Goal: Task Accomplishment & Management: Complete application form

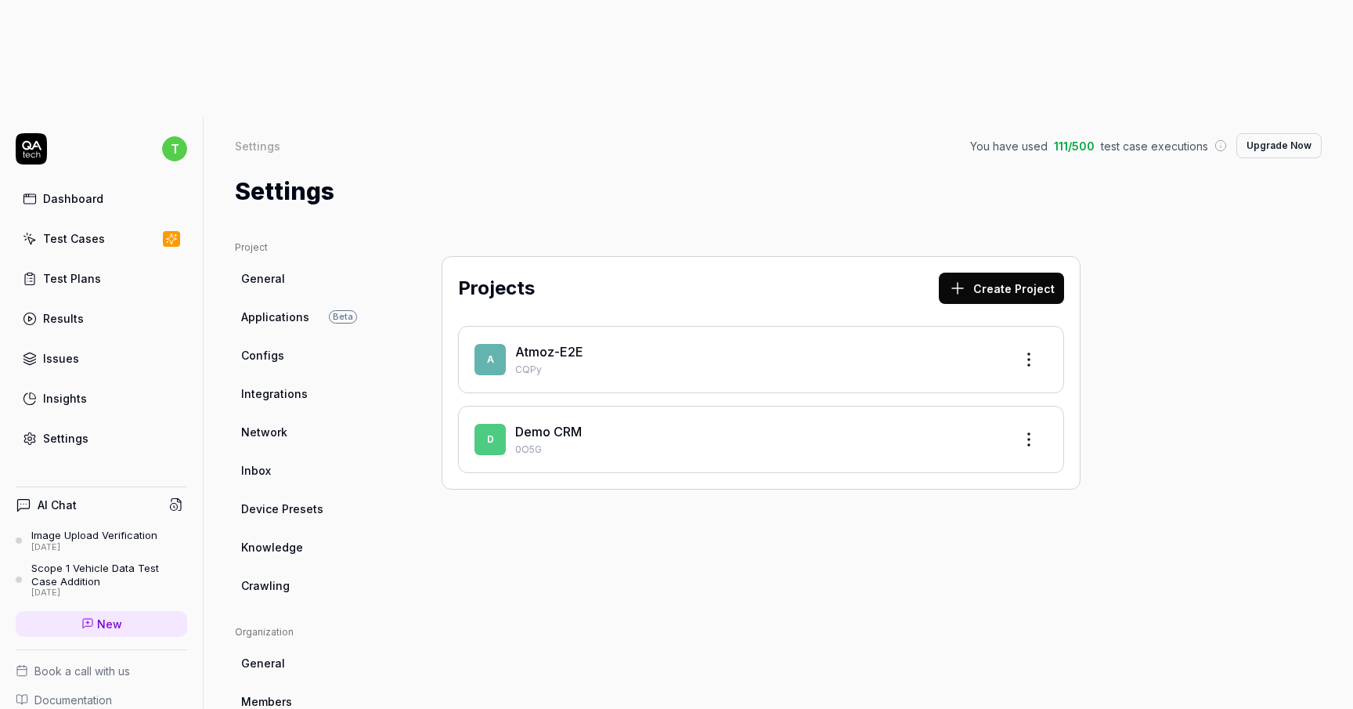
click at [567, 344] on link "Atmoz-E2E" at bounding box center [549, 352] width 68 height 16
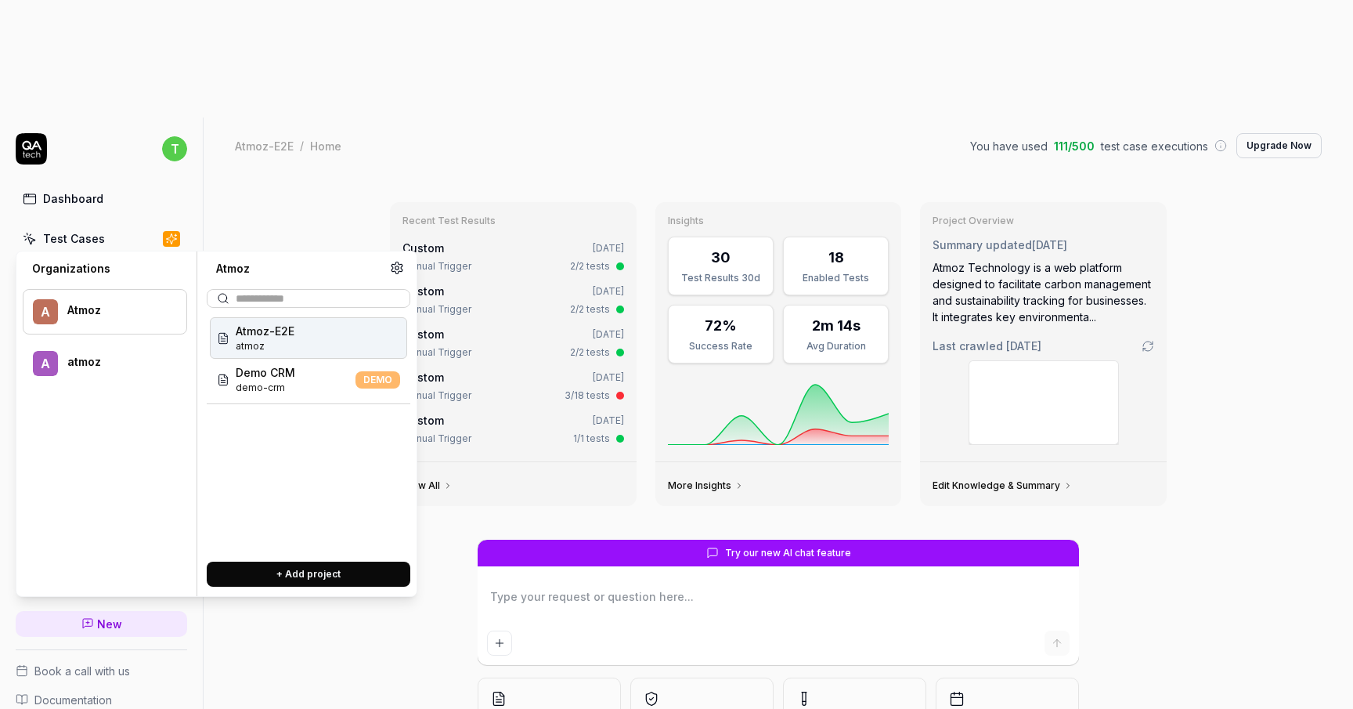
type textarea "*"
click at [106, 223] on link "Test Cases" at bounding box center [102, 238] width 172 height 31
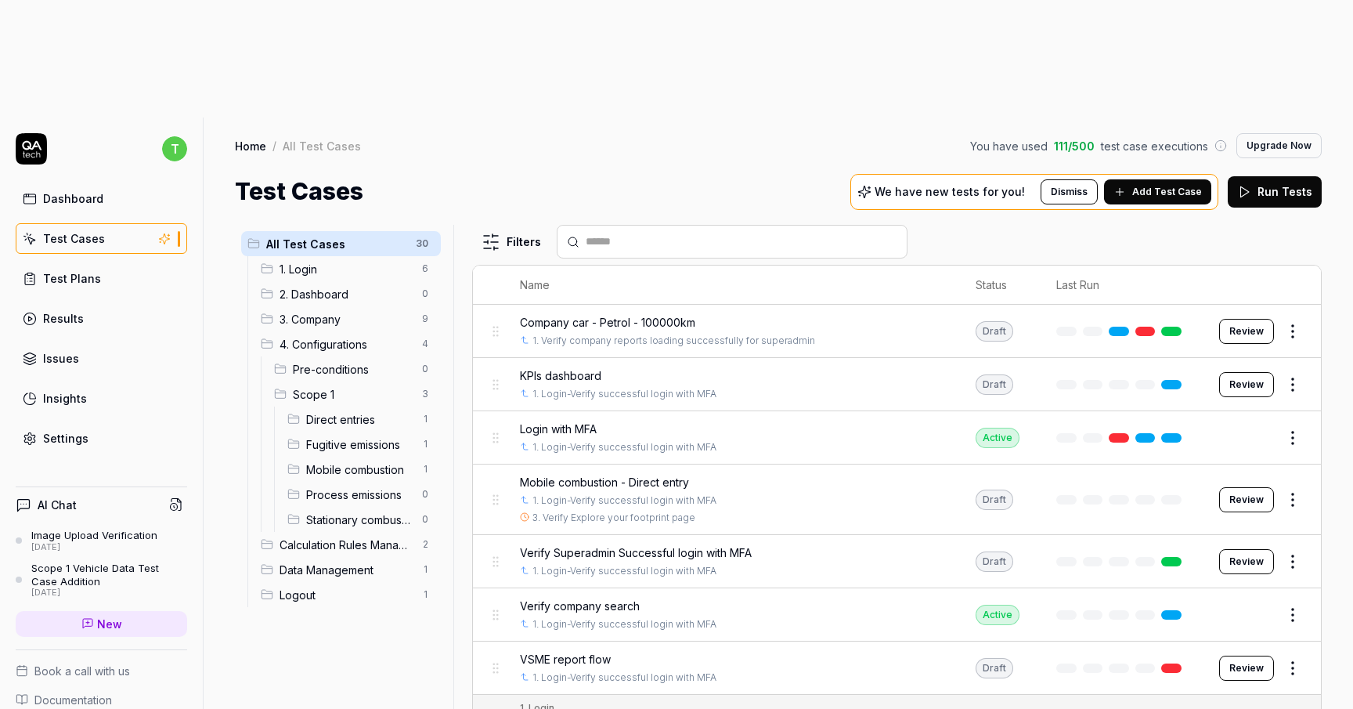
click at [334, 311] on span "3. Company" at bounding box center [346, 319] width 133 height 16
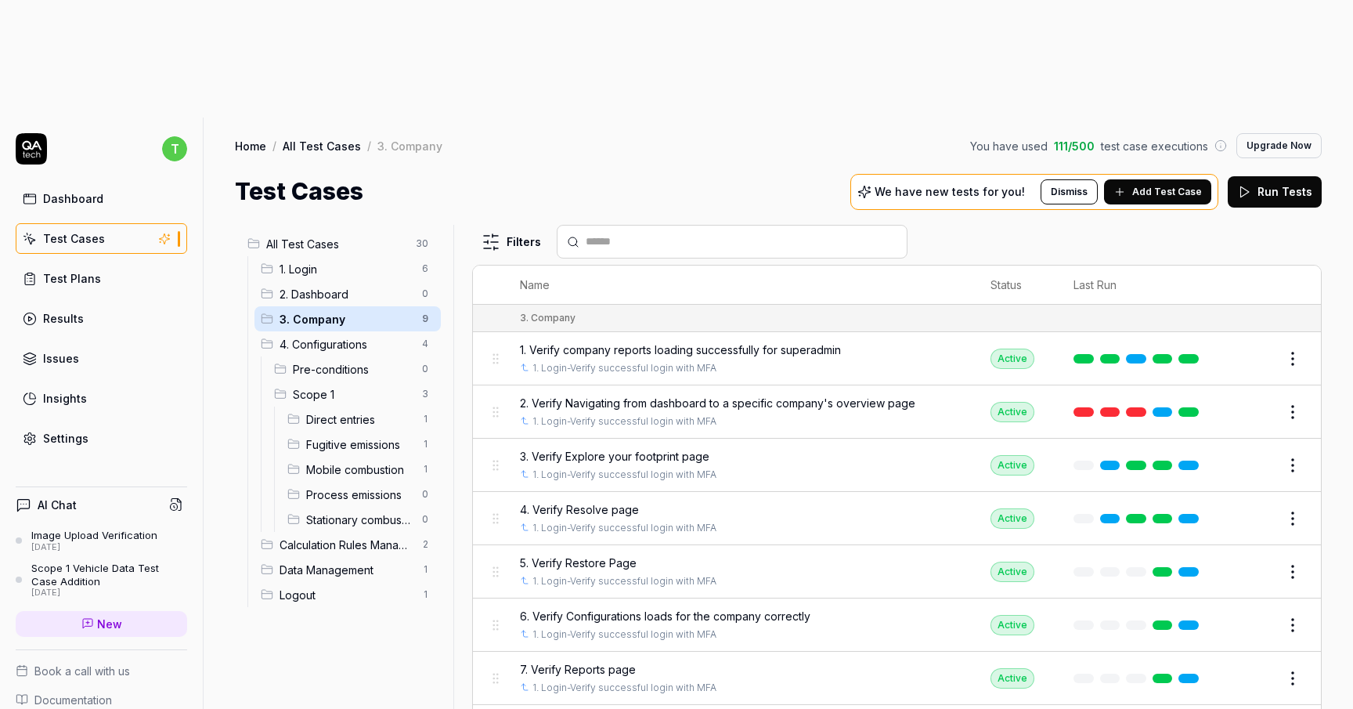
click at [1165, 185] on span "Add Test Case" at bounding box center [1168, 192] width 70 height 14
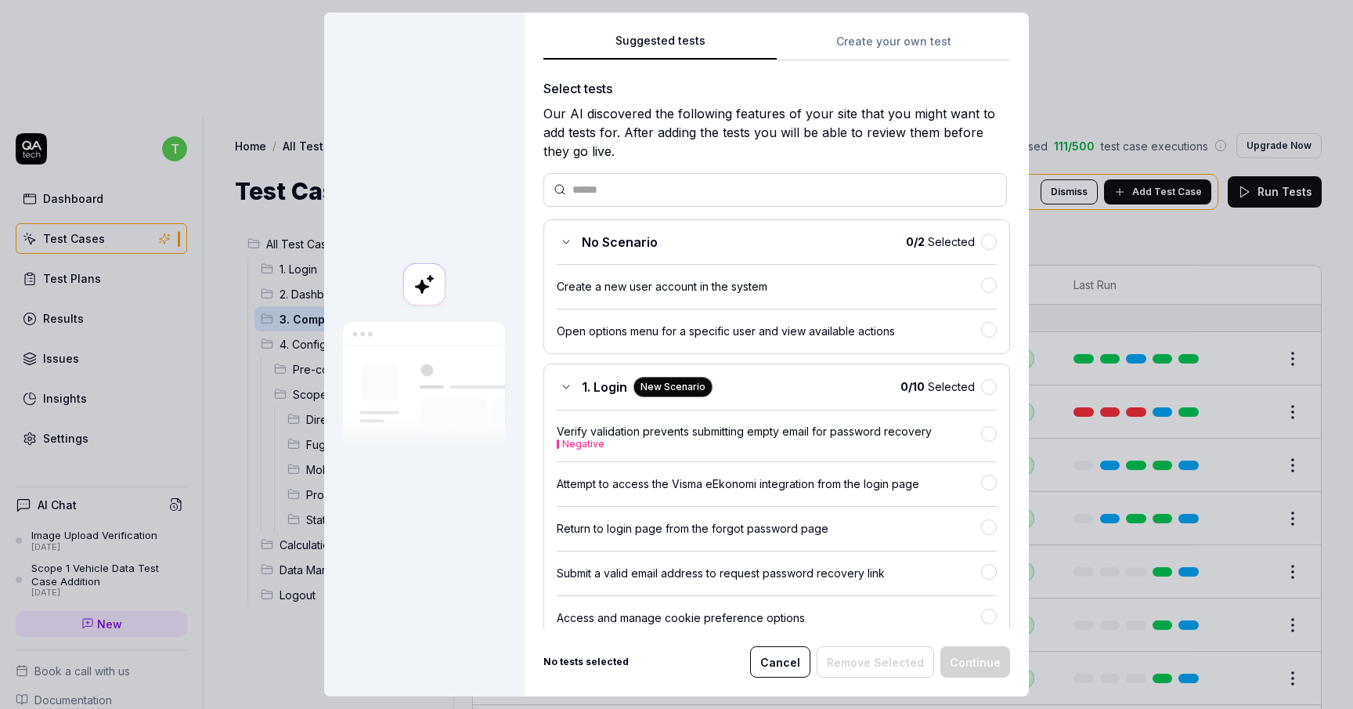
click at [879, 42] on button "Create your own test" at bounding box center [893, 46] width 233 height 28
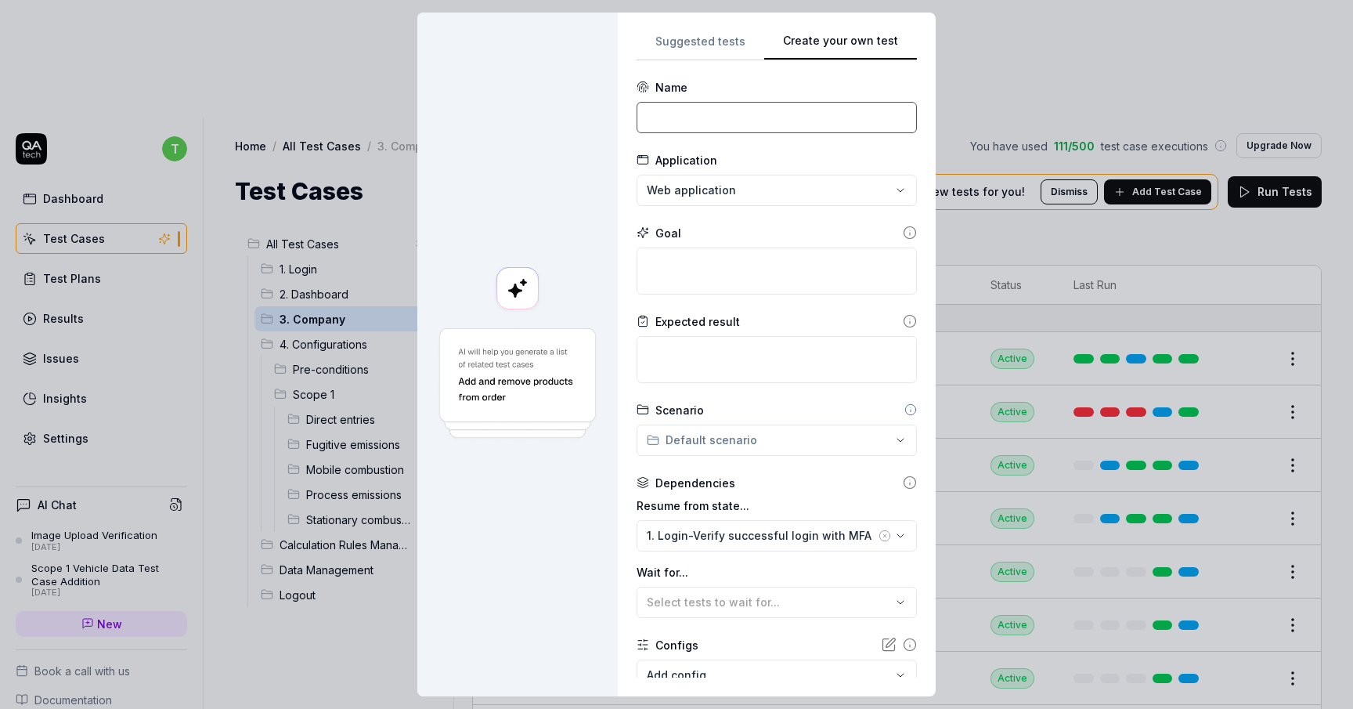
click at [764, 114] on input at bounding box center [777, 117] width 280 height 31
type input "10.Verify Reports page"
click at [793, 269] on textarea at bounding box center [777, 271] width 280 height 47
type textarea "*"
type textarea "V"
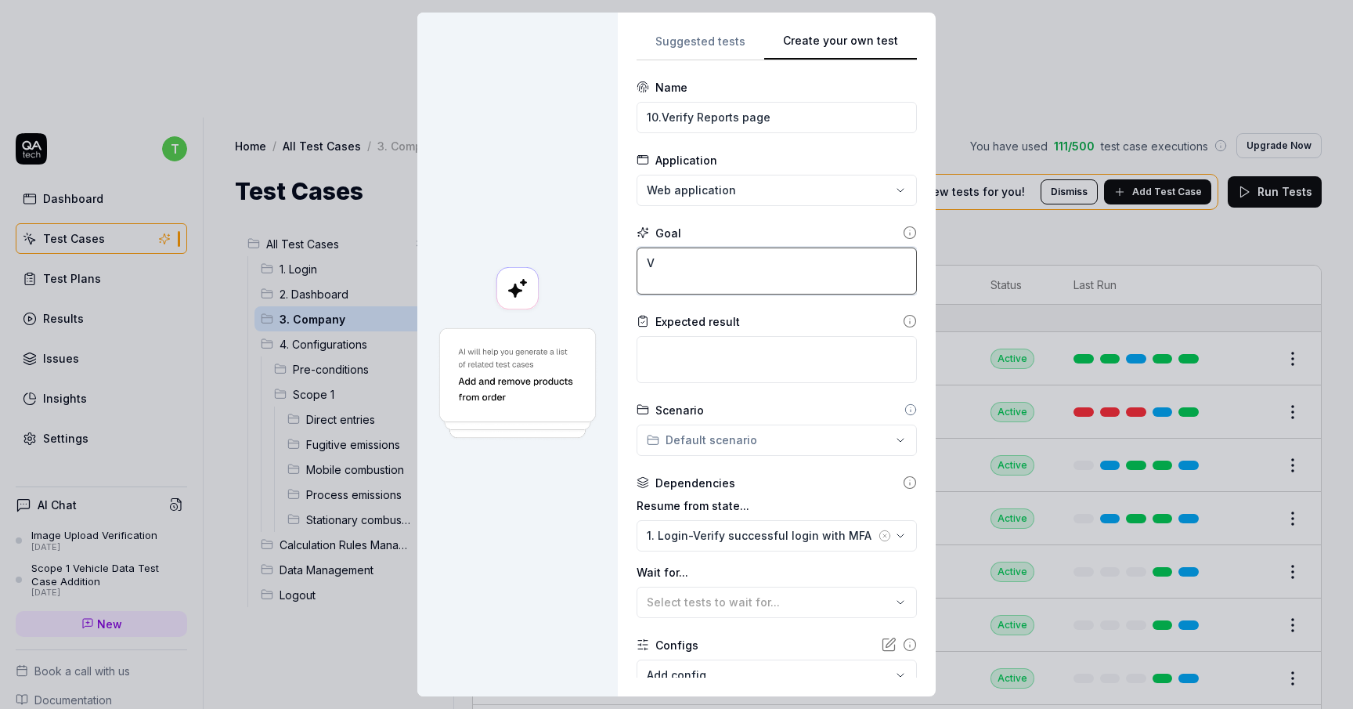
type textarea "*"
type textarea "Ve"
type textarea "*"
type textarea "Ver"
type textarea "*"
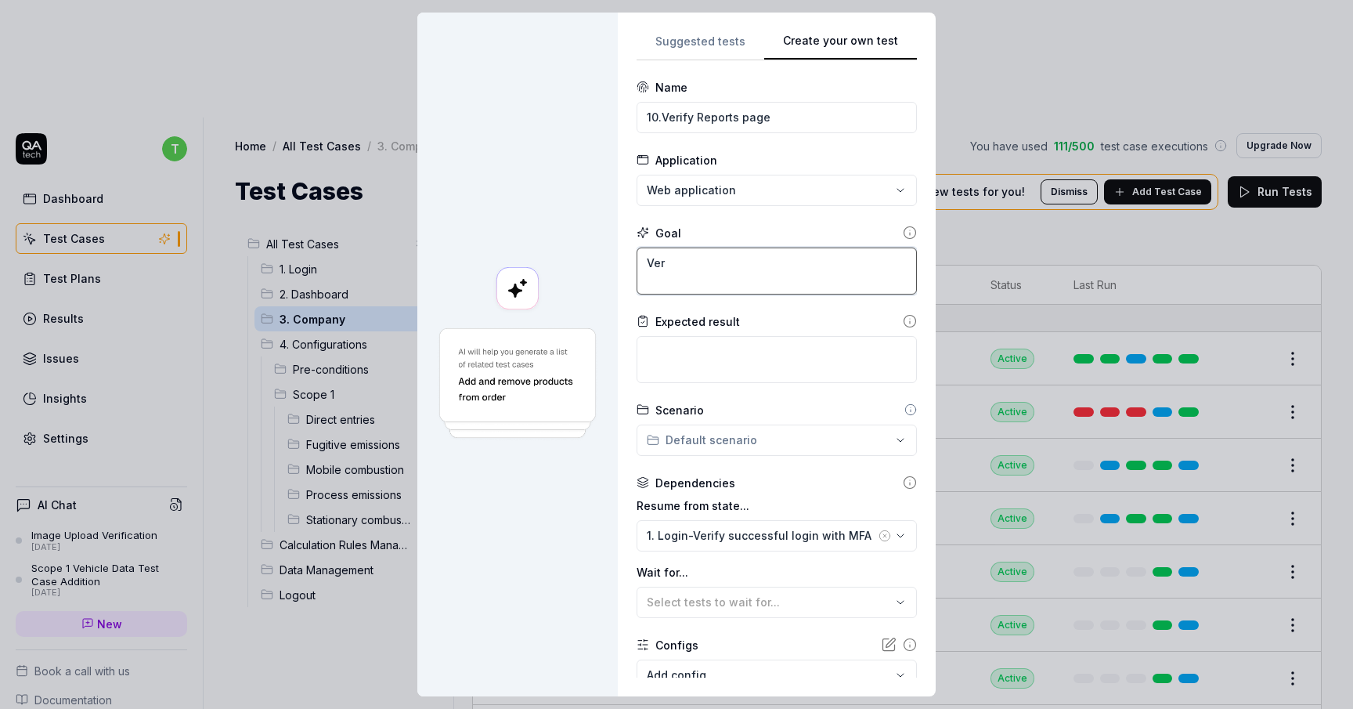
type textarea "Veri"
type textarea "*"
type textarea "Verif"
type textarea "*"
type textarea "Verify"
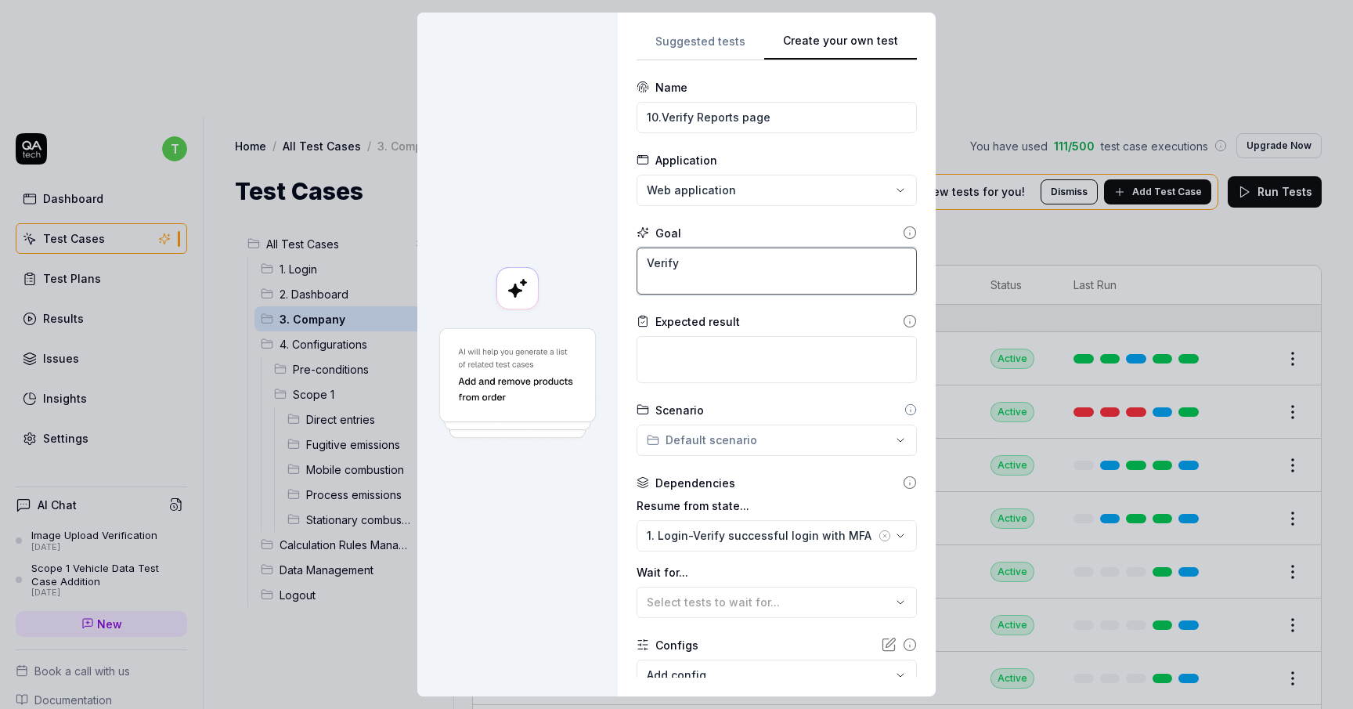
type textarea "*"
type textarea "Verify"
type textarea "*"
type textarea "Verify m"
type textarea "*"
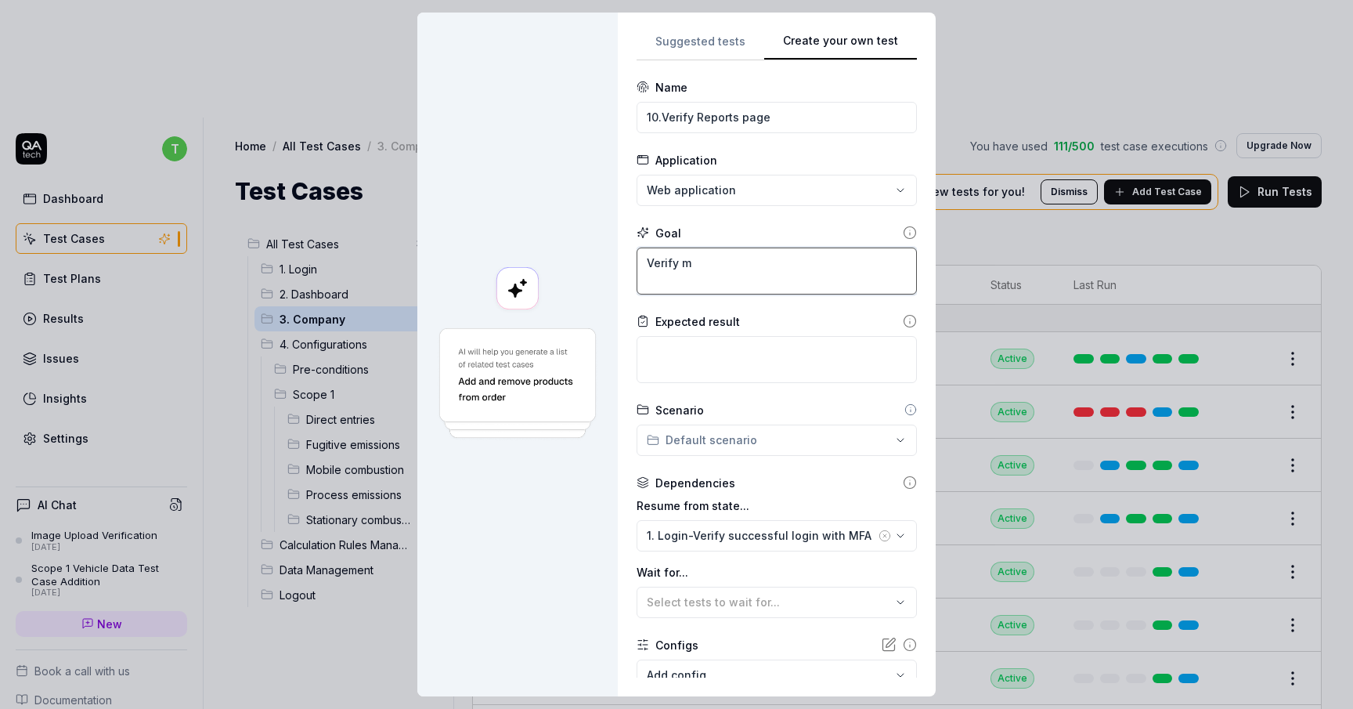
type textarea "Verify ma"
type textarea "*"
type textarea "Verify mai"
type textarea "*"
type textarea "Verify main"
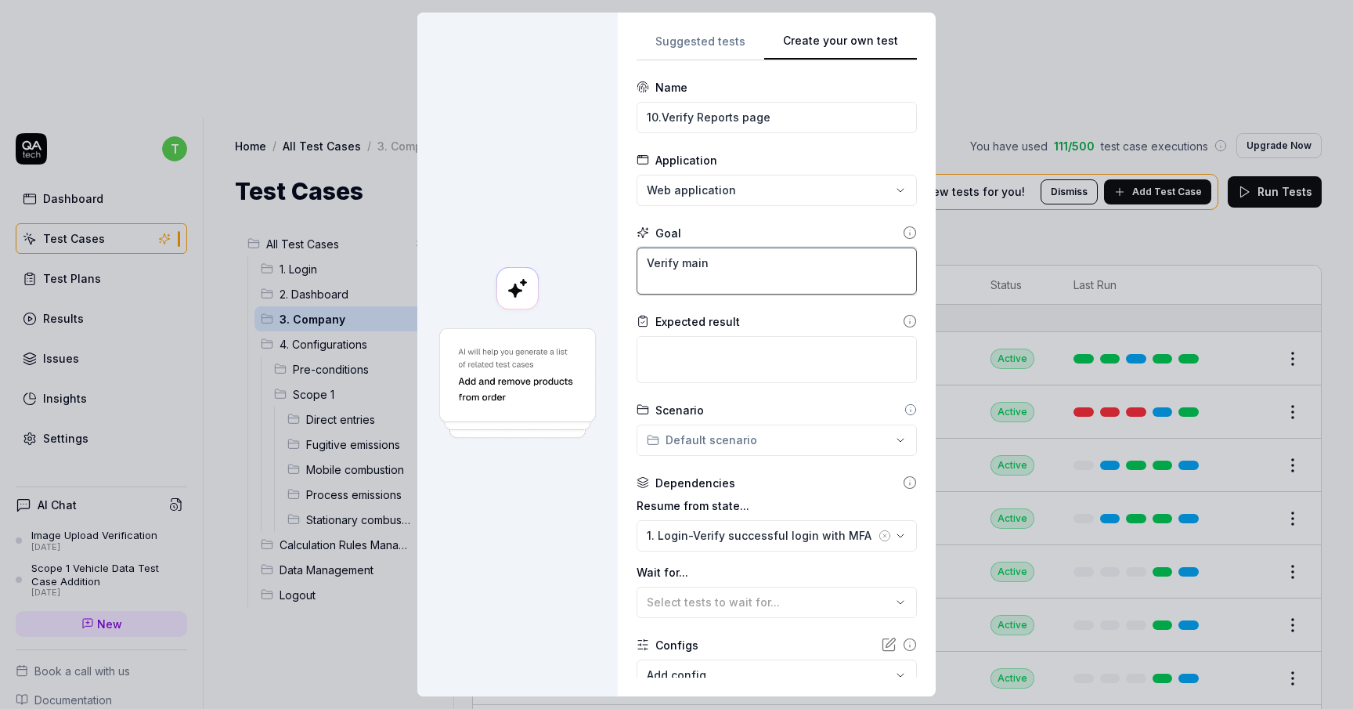
type textarea "*"
type textarea "Verify main"
type textarea "*"
type textarea "Verify main 3"
type textarea "*"
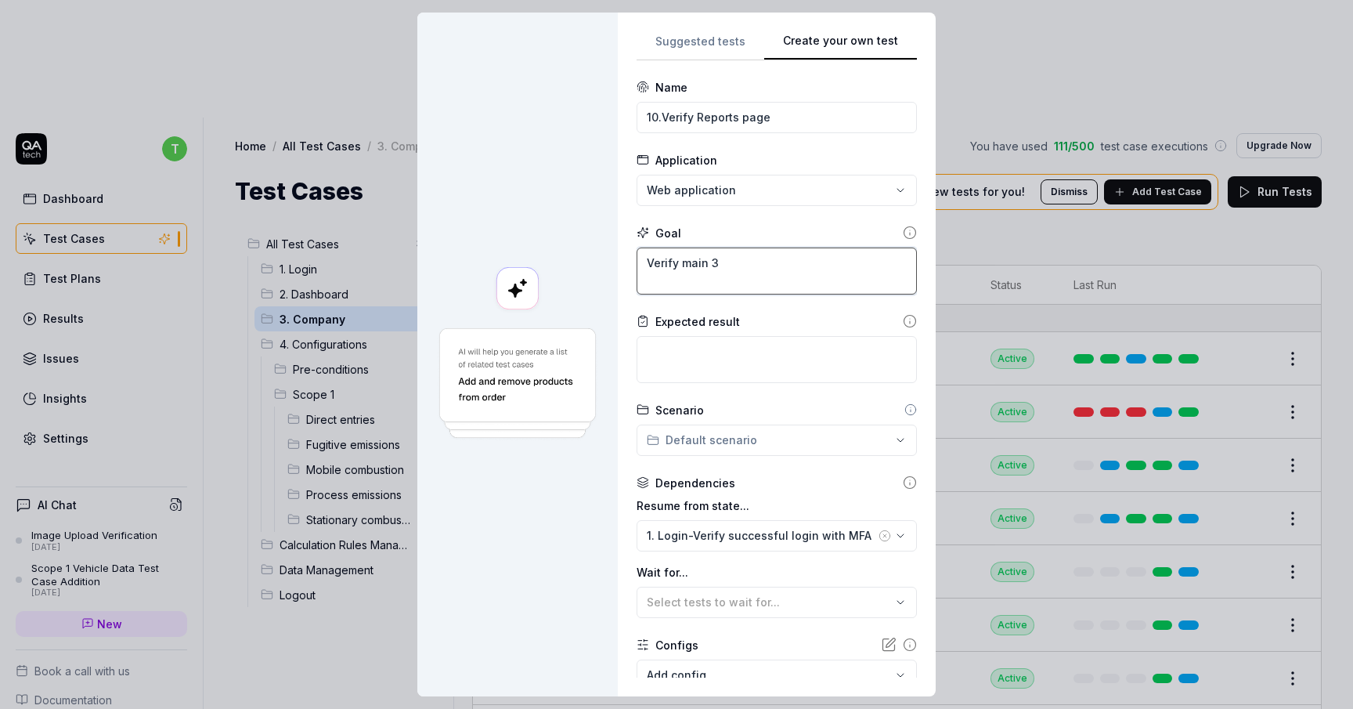
type textarea "Verify main 3"
type textarea "*"
type textarea "Verify main 3 r"
type textarea "*"
type textarea "Verify main 3 re"
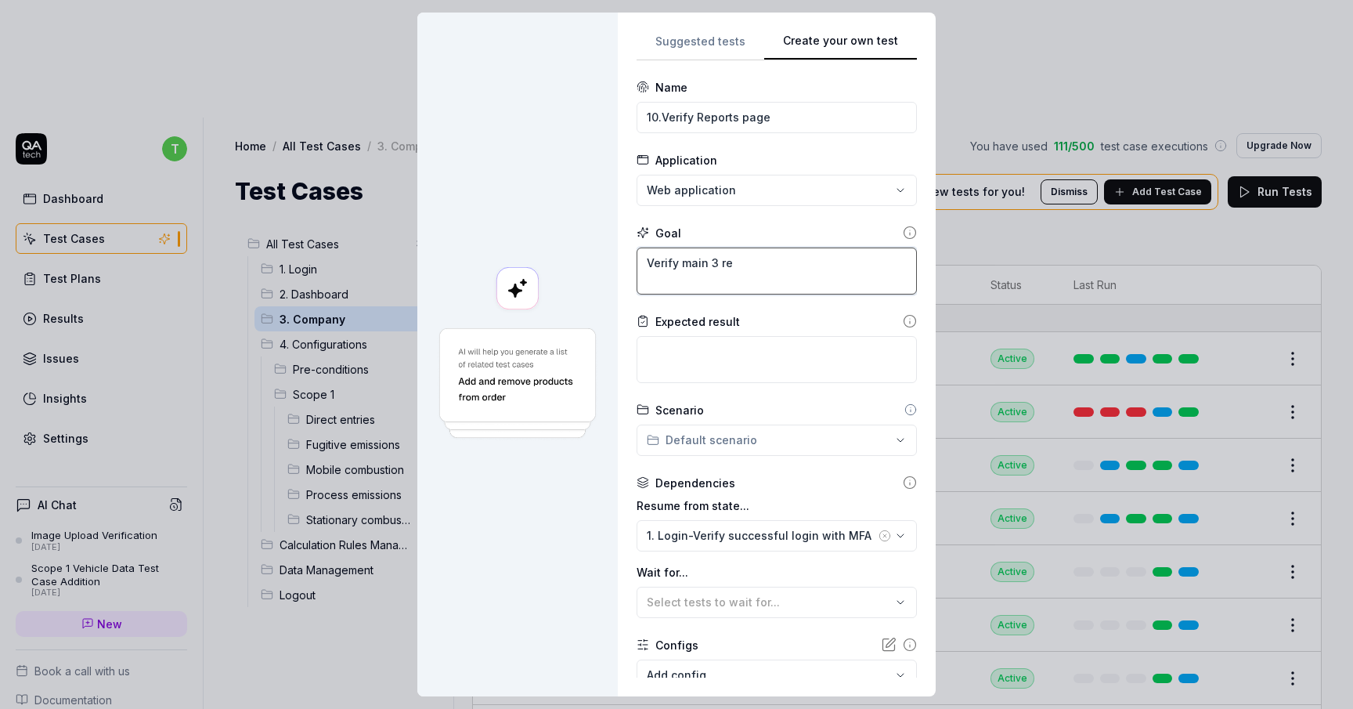
type textarea "*"
type textarea "Verify main 3 rep"
type textarea "*"
type textarea "Verify main 3 repo"
type textarea "*"
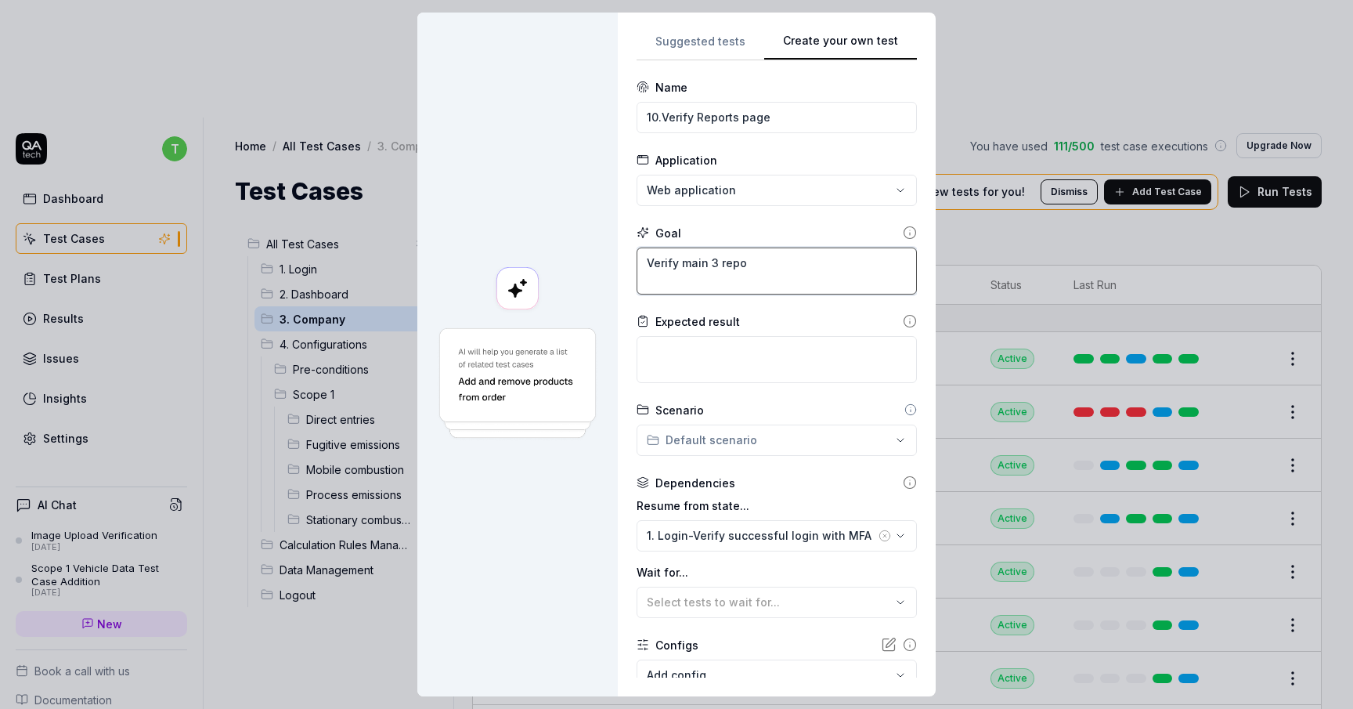
type textarea "Verify main 3 repor"
type textarea "*"
type textarea "Verify main 3 report"
type textarea "*"
type textarea "Verify main 3 reports"
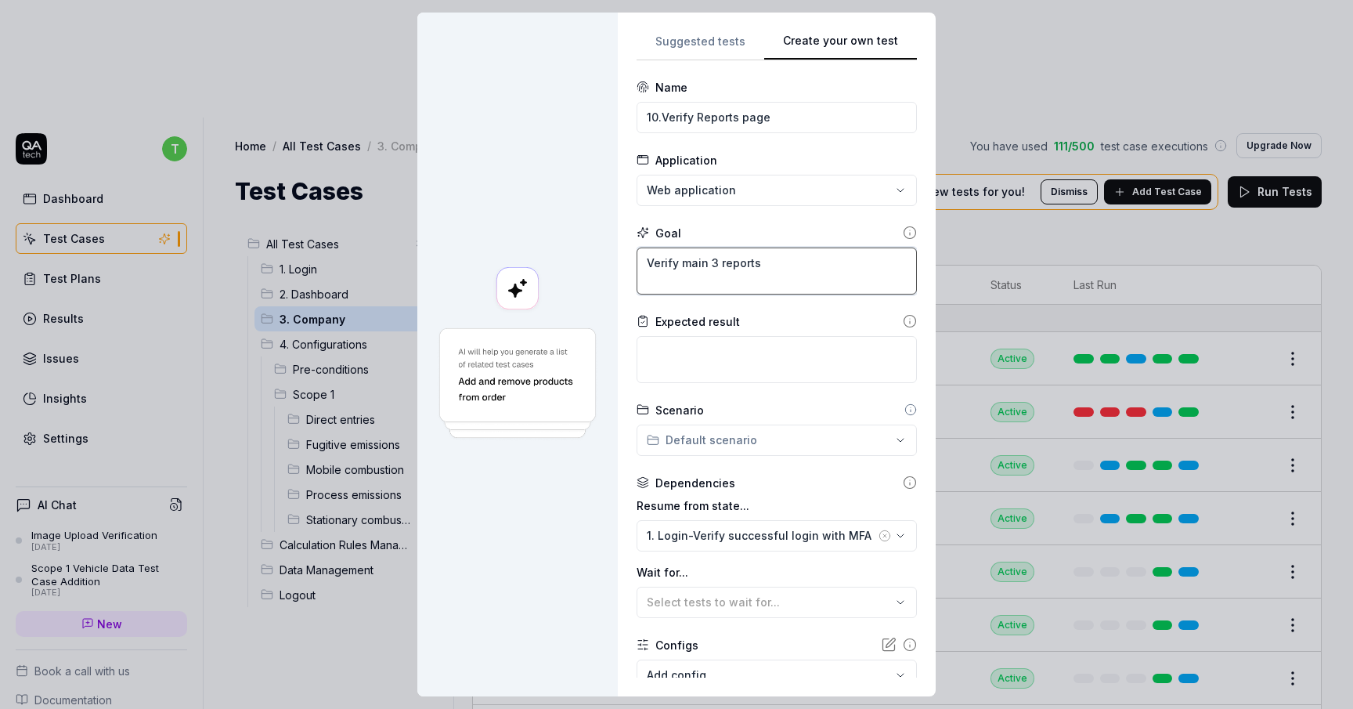
type textarea "*"
type textarea "Verify main 3 reports"
type textarea "*"
type textarea "Verify main 3 reports l"
type textarea "*"
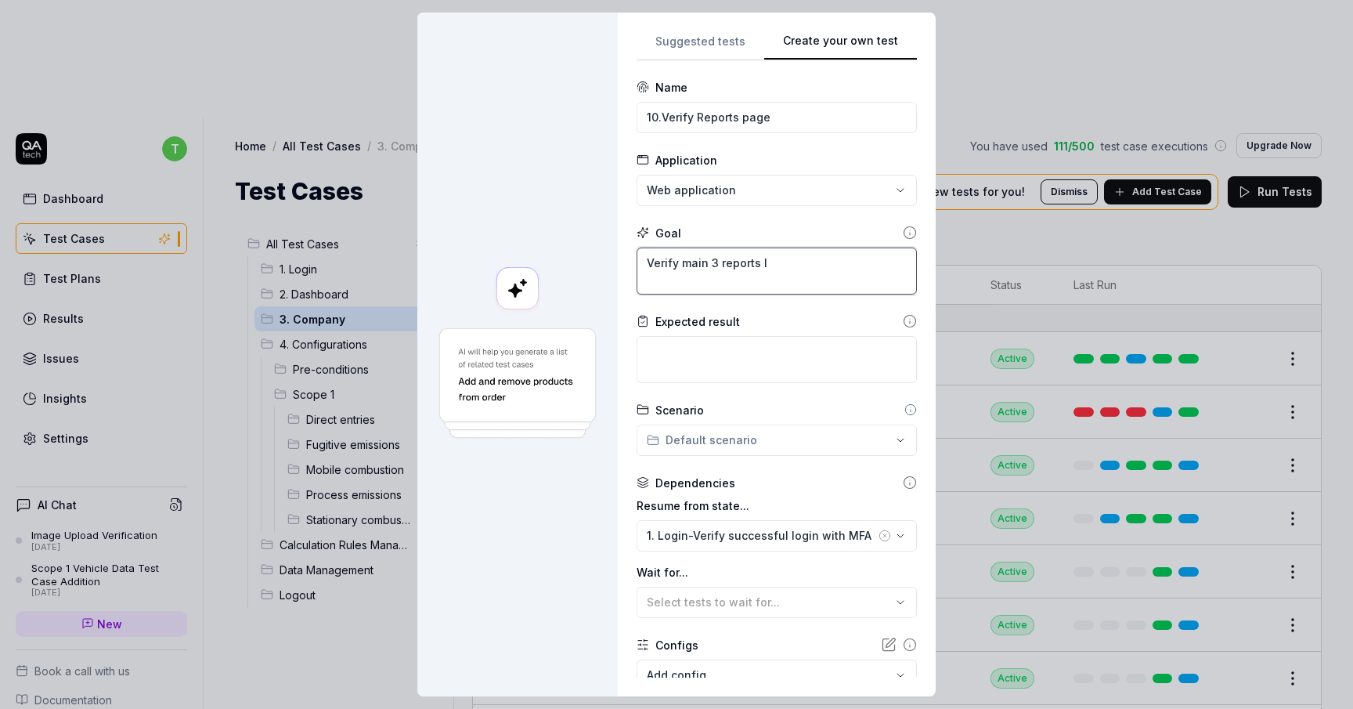
type textarea "Verify main 3 reports lo"
type textarea "*"
type textarea "Verify main 3 reports loa"
type textarea "*"
type textarea "Verify main 3 reports load"
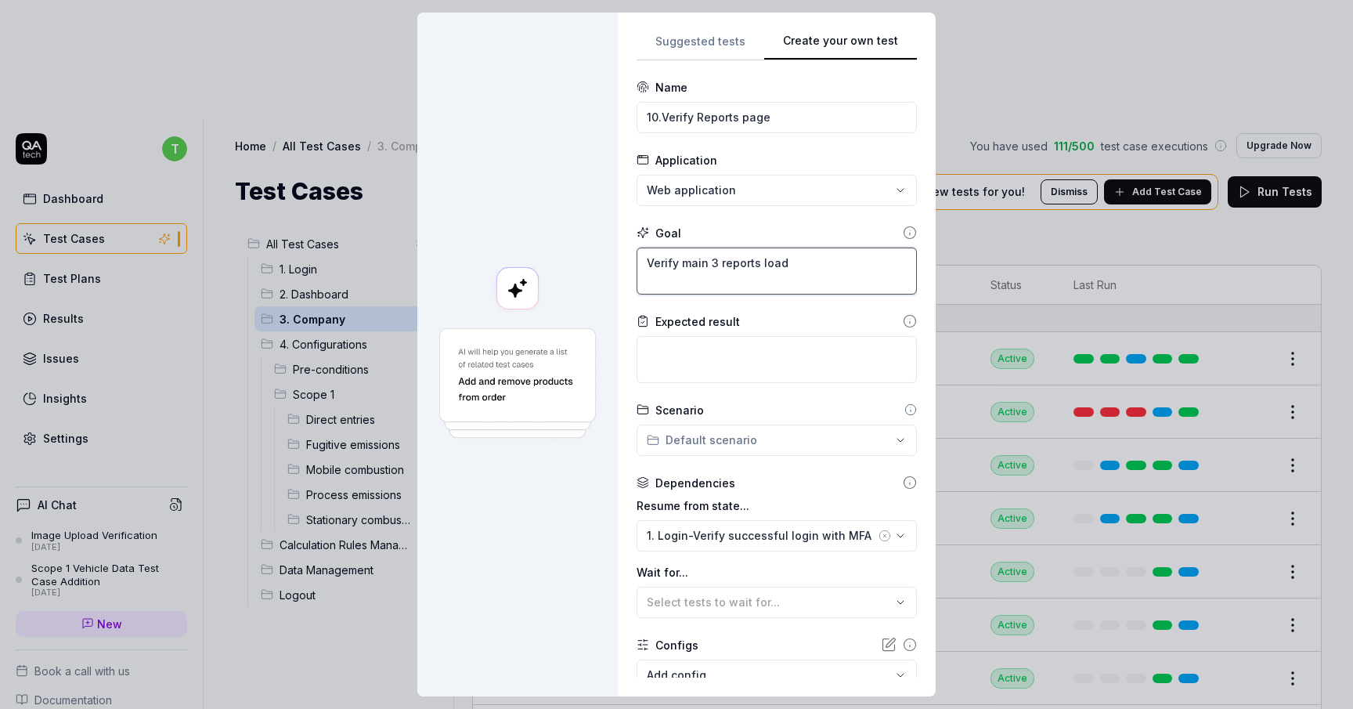
type textarea "*"
type textarea "Verify main 3 reports loadi"
type textarea "*"
type textarea "Verify main 3 reports loadin"
type textarea "*"
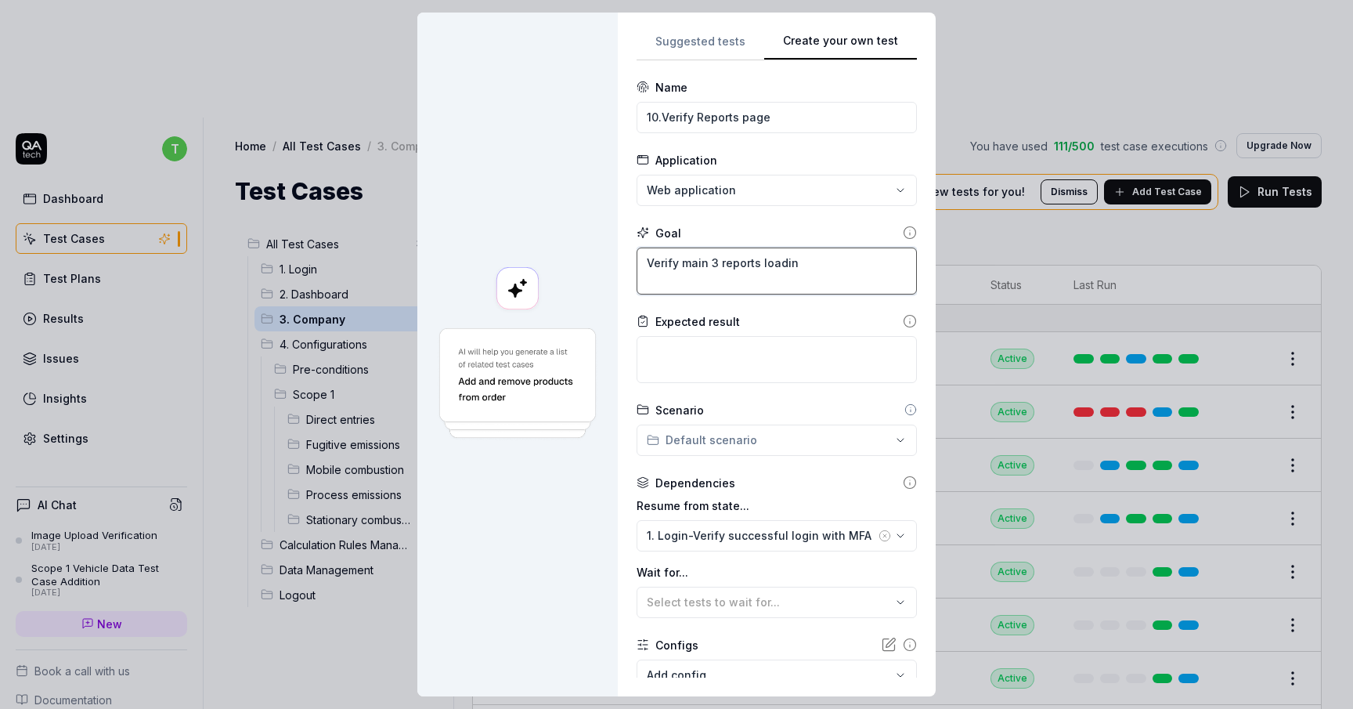
type textarea "Verify main 3 reports loading"
type textarea "*"
type textarea "Verify main 3 reports loading"
type textarea "*"
type textarea "Verify main 3 reports loading s"
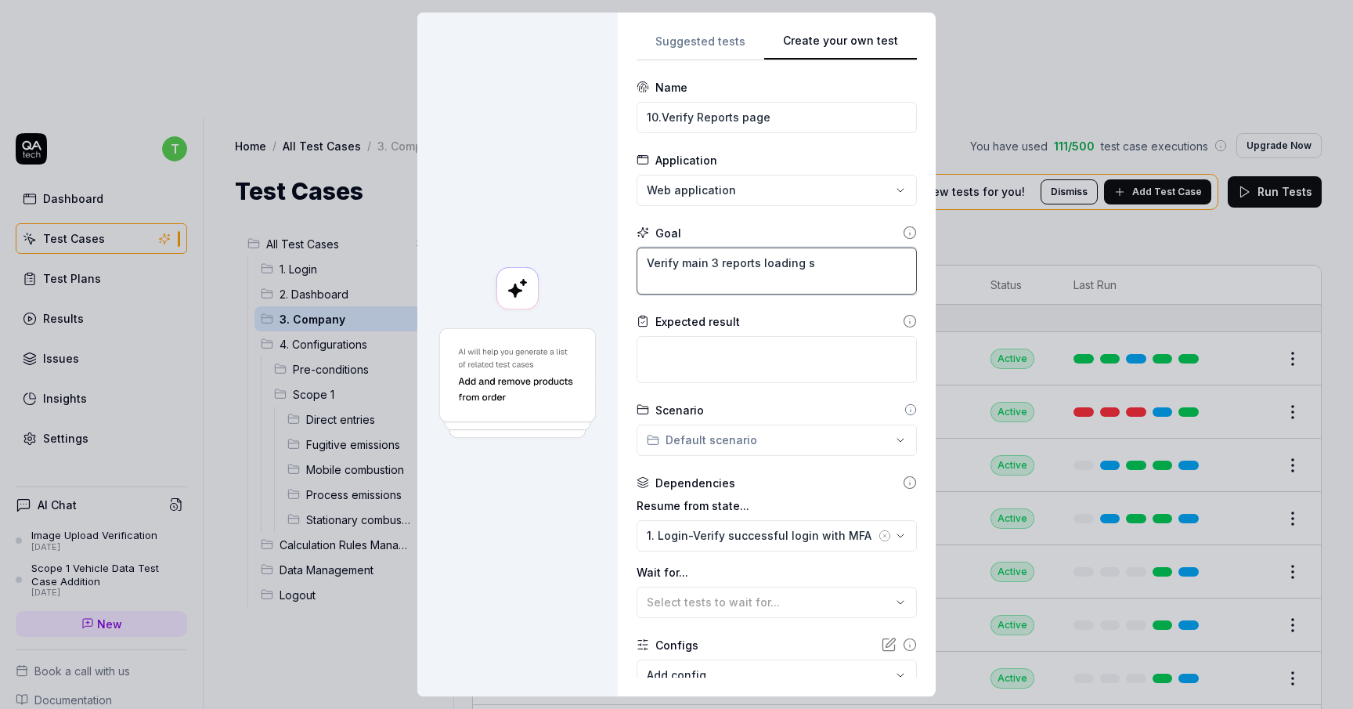
type textarea "*"
type textarea "Verify main 3 reports loading sc"
type textarea "*"
type textarea "Verify main 3 reports loading s"
type textarea "*"
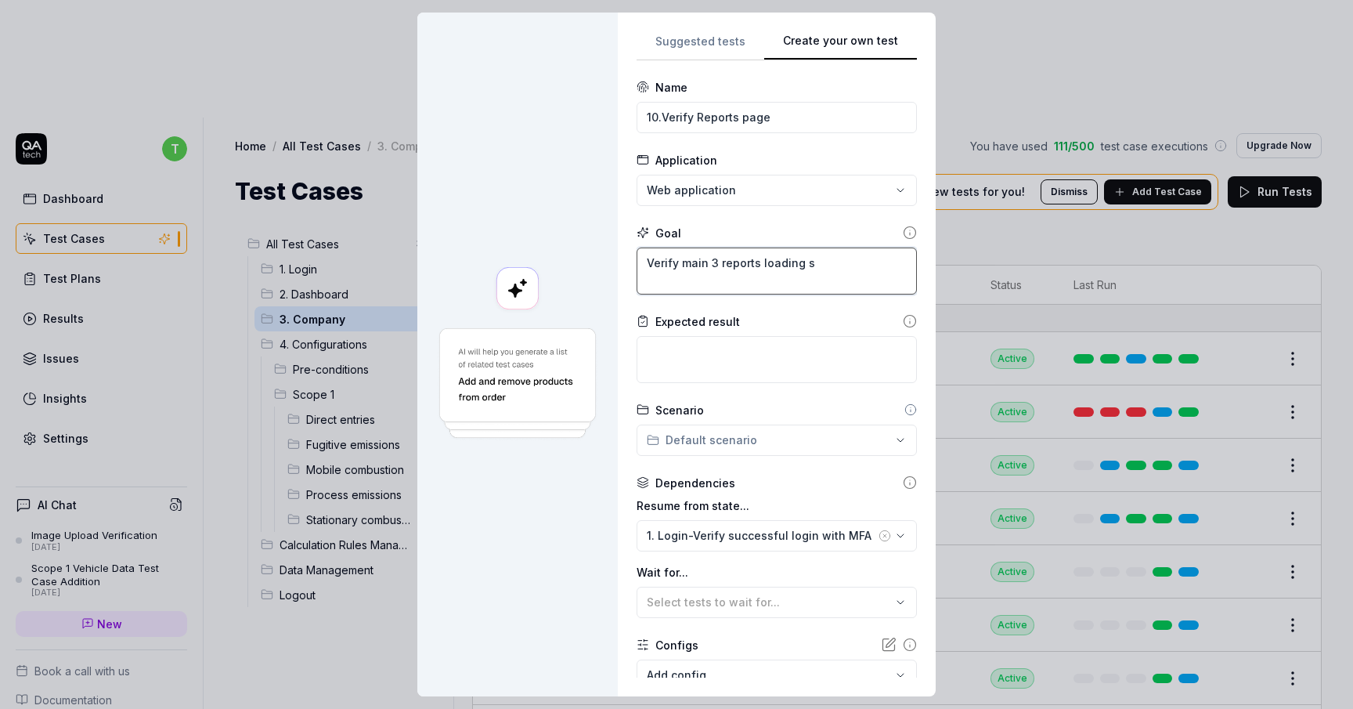
type textarea "Verify main 3 reports loading su"
type textarea "*"
type textarea "Verify main 3 reports loading suc"
type textarea "*"
type textarea "Verify main 3 reports loading succ"
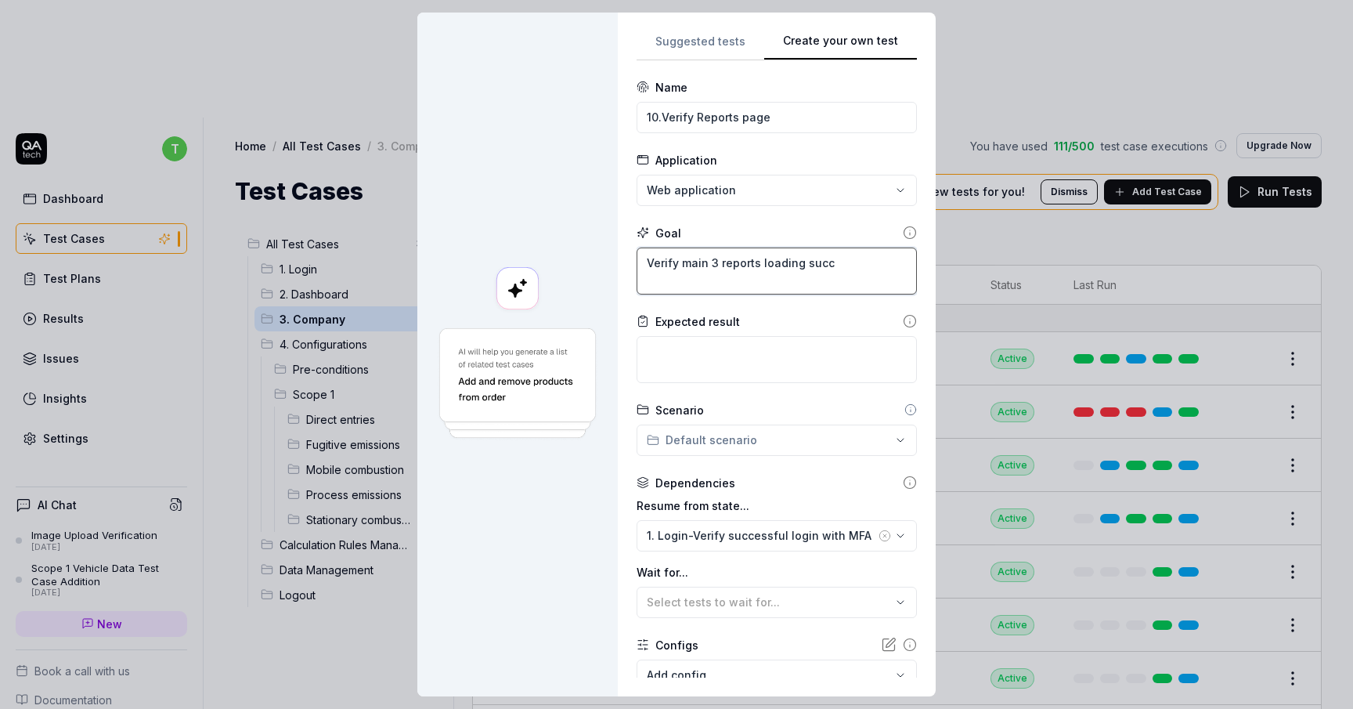
type textarea "*"
type textarea "Verify main 3 reports loading succe"
type textarea "*"
type textarea "Verify main 3 reports loading succes"
type textarea "*"
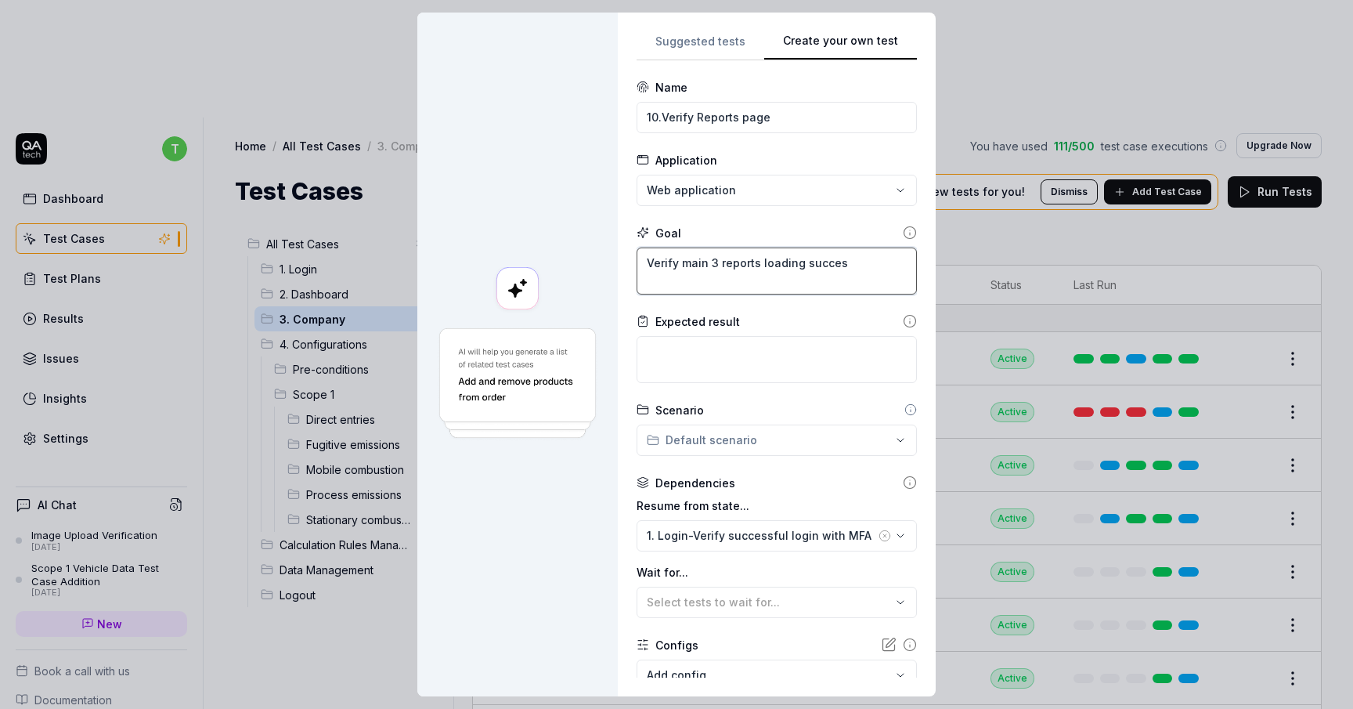
type textarea "Verify main 3 reports loading success"
type textarea "*"
type textarea "Verify main 3 reports loading successf"
type textarea "*"
type textarea "Verify main 3 reports loading successfu"
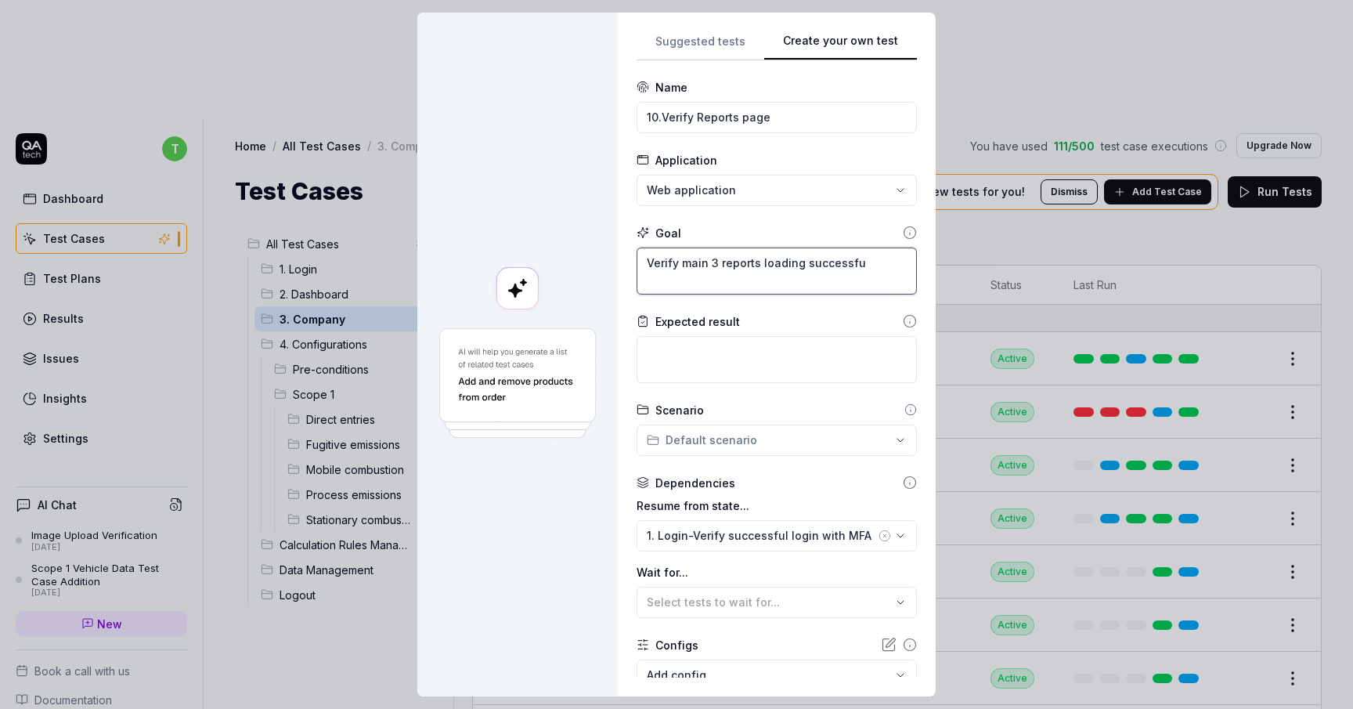
type textarea "*"
type textarea "Verify main 3 reports loading successful"
type textarea "*"
type textarea "Verify main 3 reports loading successfull"
type textarea "*"
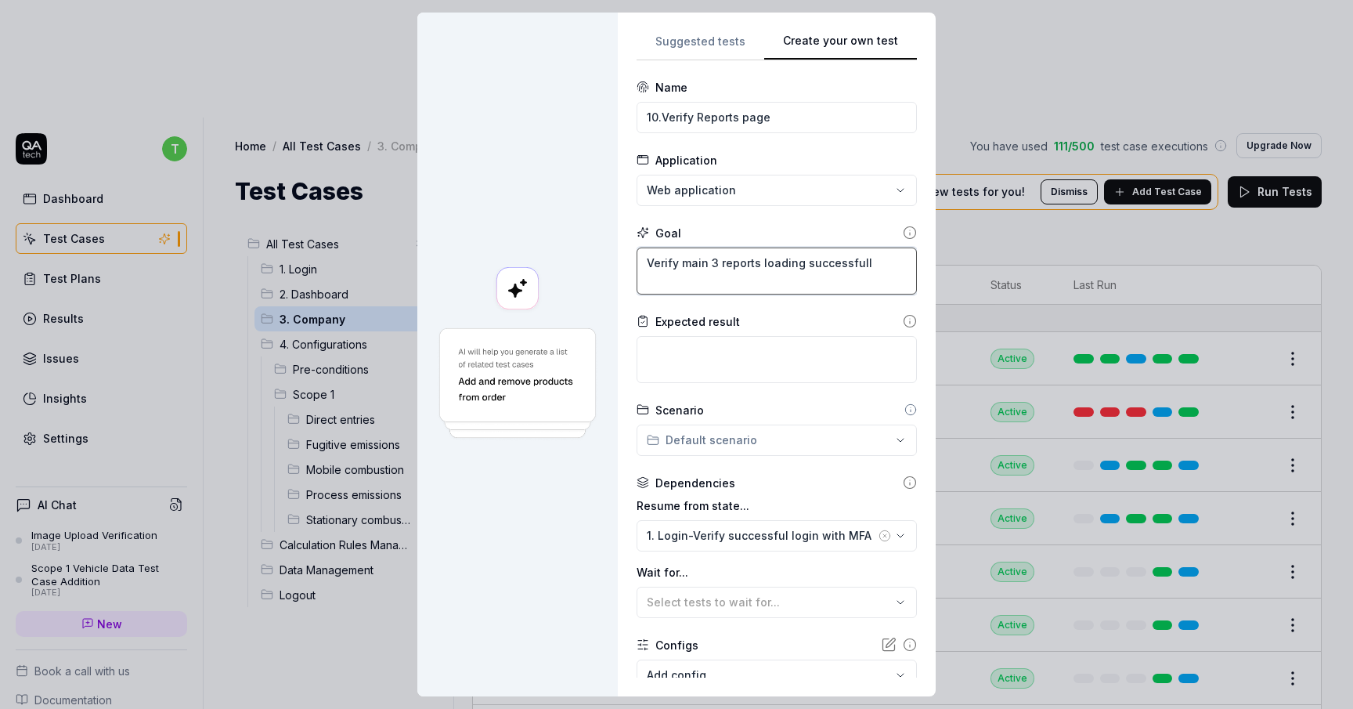
type textarea "Verify main 3 reports loading successfully"
type textarea "*"
type textarea "Verify main 3 reports loading successfully"
type textarea "*"
type textarea "Verify main 3 reports loading successfully f"
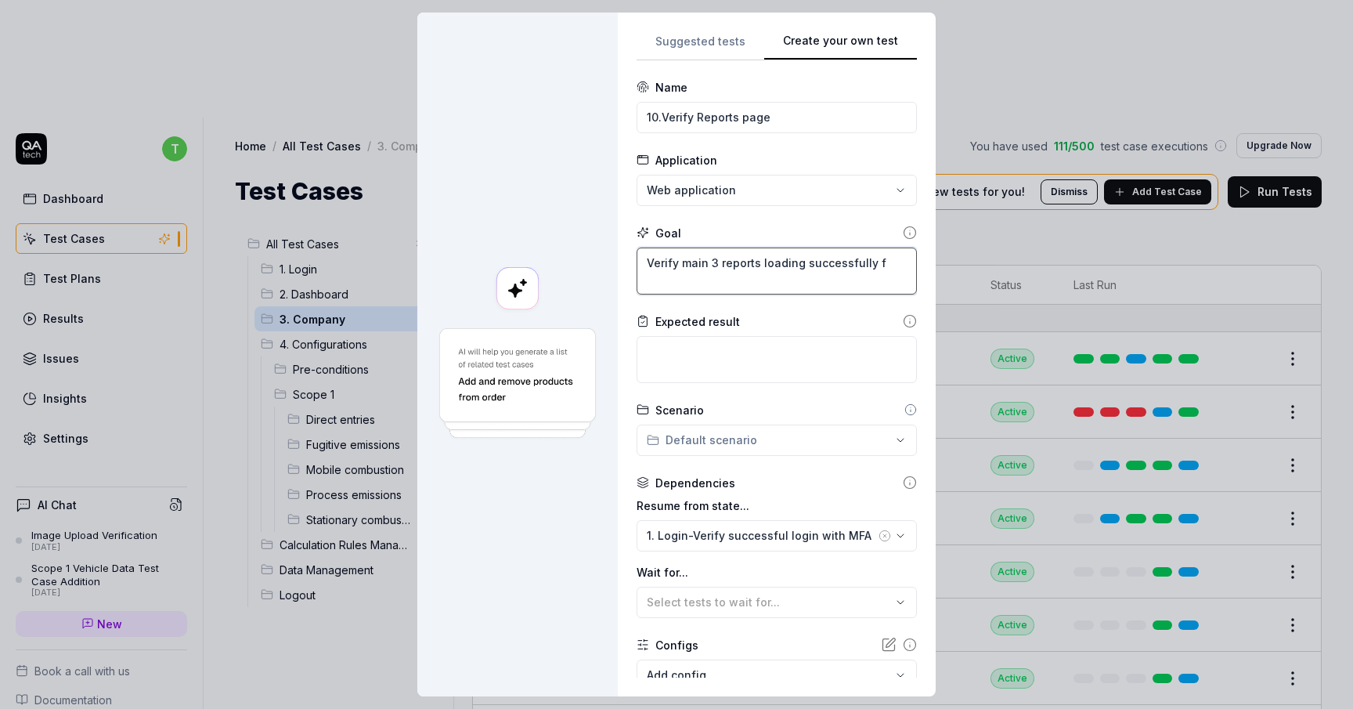
type textarea "*"
type textarea "Verify main 3 reports loading successfully fo"
type textarea "*"
type textarea "Verify main 3 reports loading successfully for"
type textarea "*"
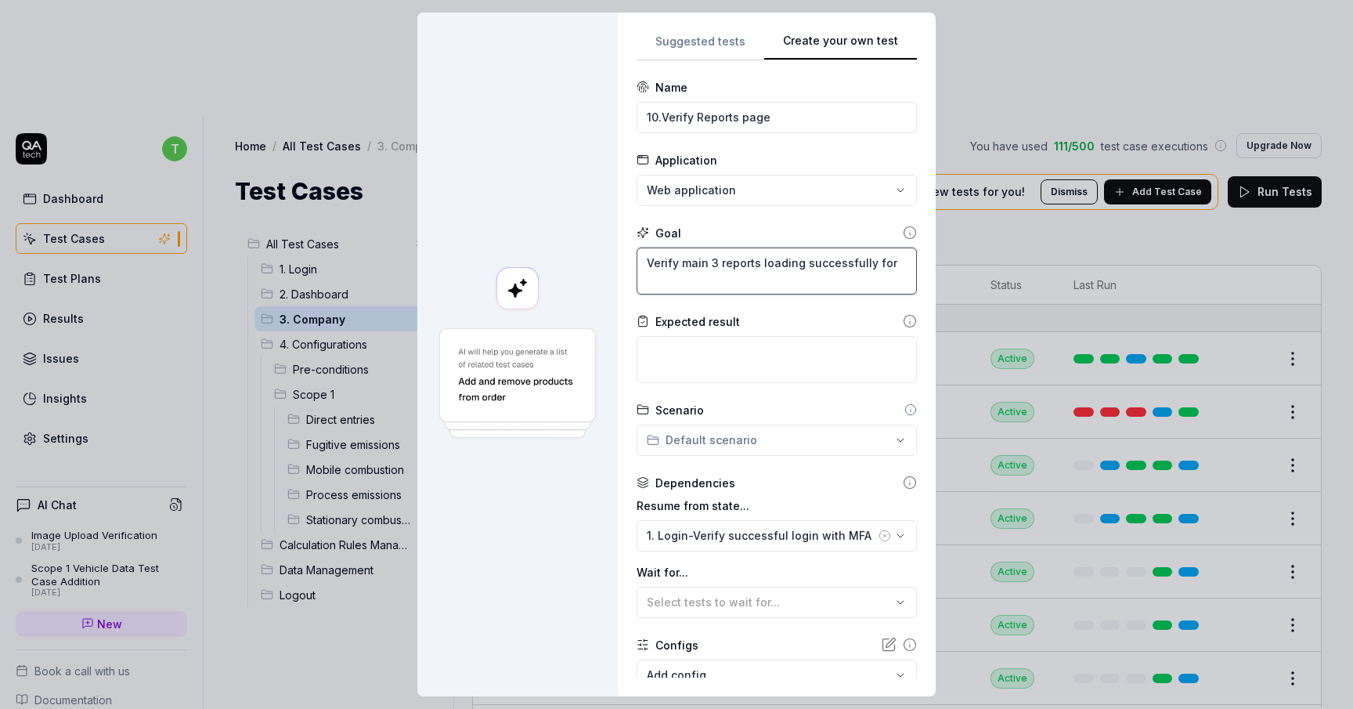
type textarea "Verify main 3 reports loading successfully for"
type textarea "*"
type textarea "Verify main 3 reports loading successfully for a"
type textarea "*"
type textarea "Verify main 3 reports loading successfully for a"
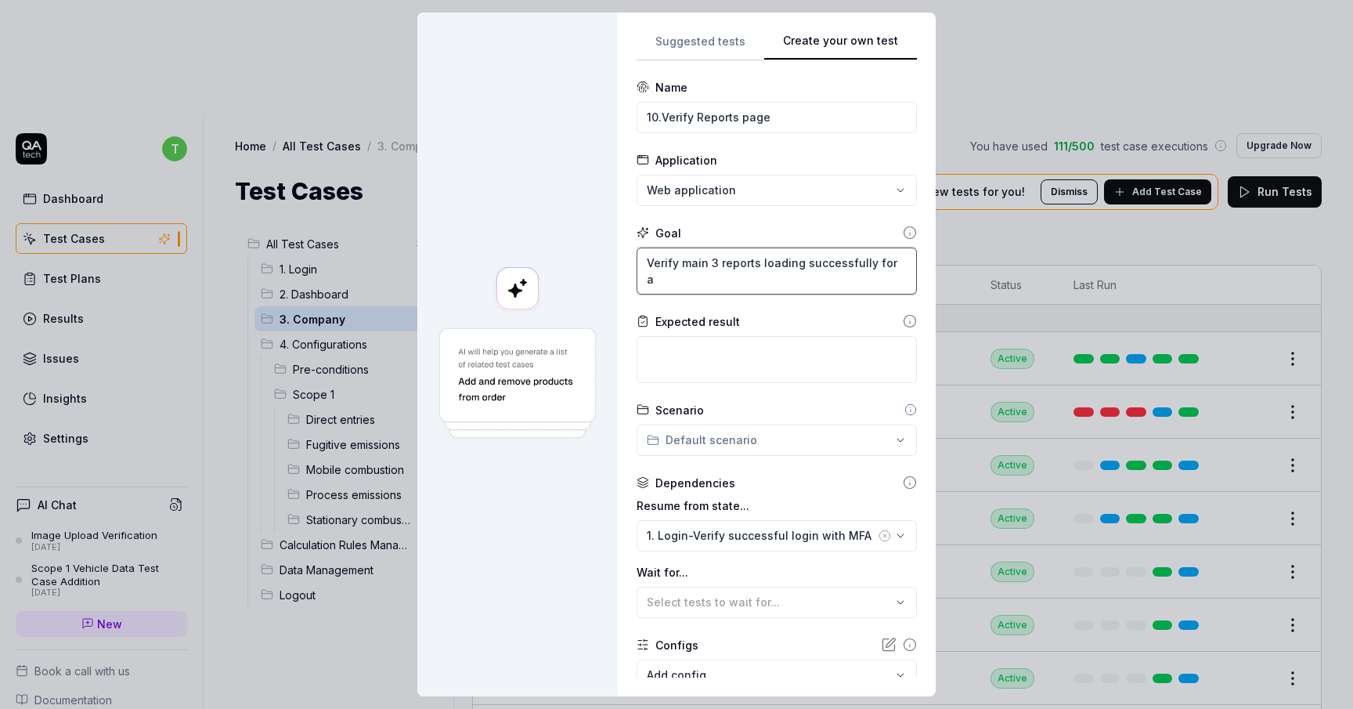
type textarea "*"
type textarea "Verify main 3 reports loading successfully for a c"
type textarea "*"
type textarea "Verify main 3 reports loading successfully for a co"
type textarea "*"
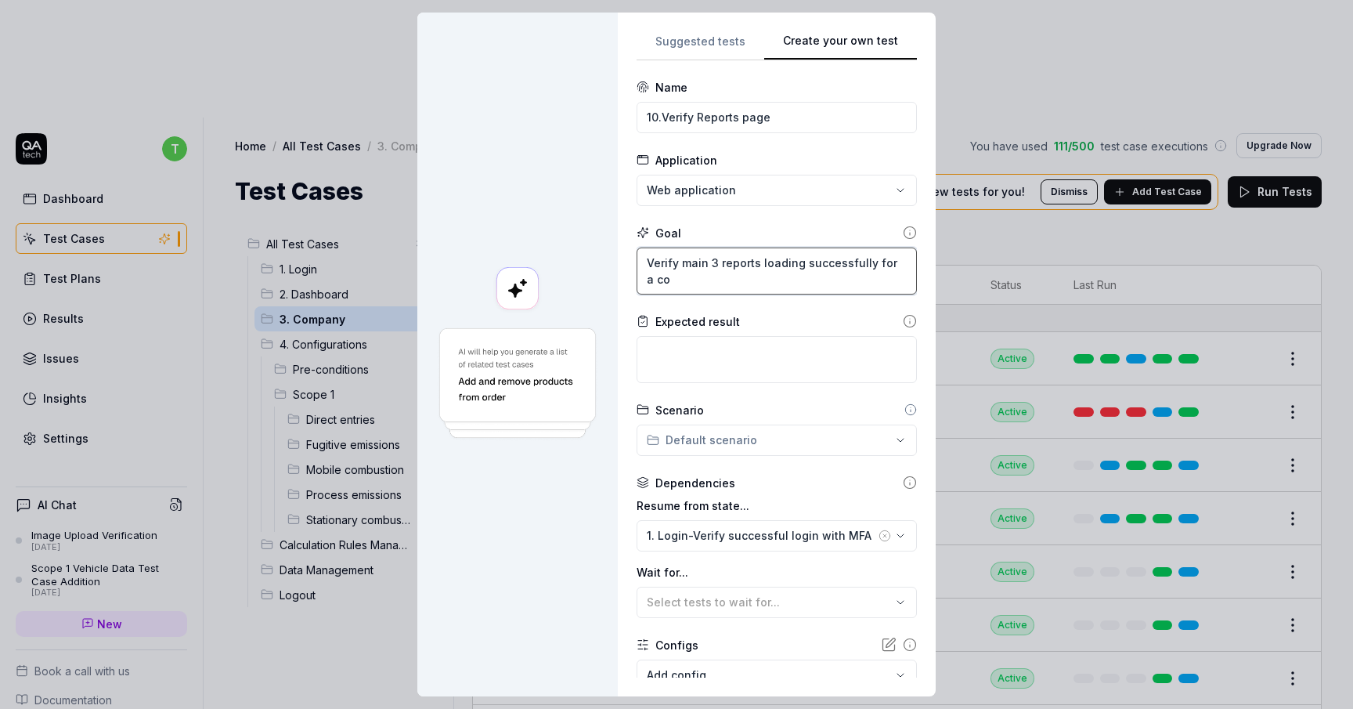
type textarea "Verify main 3 reports loading successfully for a com"
type textarea "*"
type textarea "Verify main 3 reports loading successfully for a comp"
type textarea "*"
type textarea "Verify main 3 reports loading successfully for a compa"
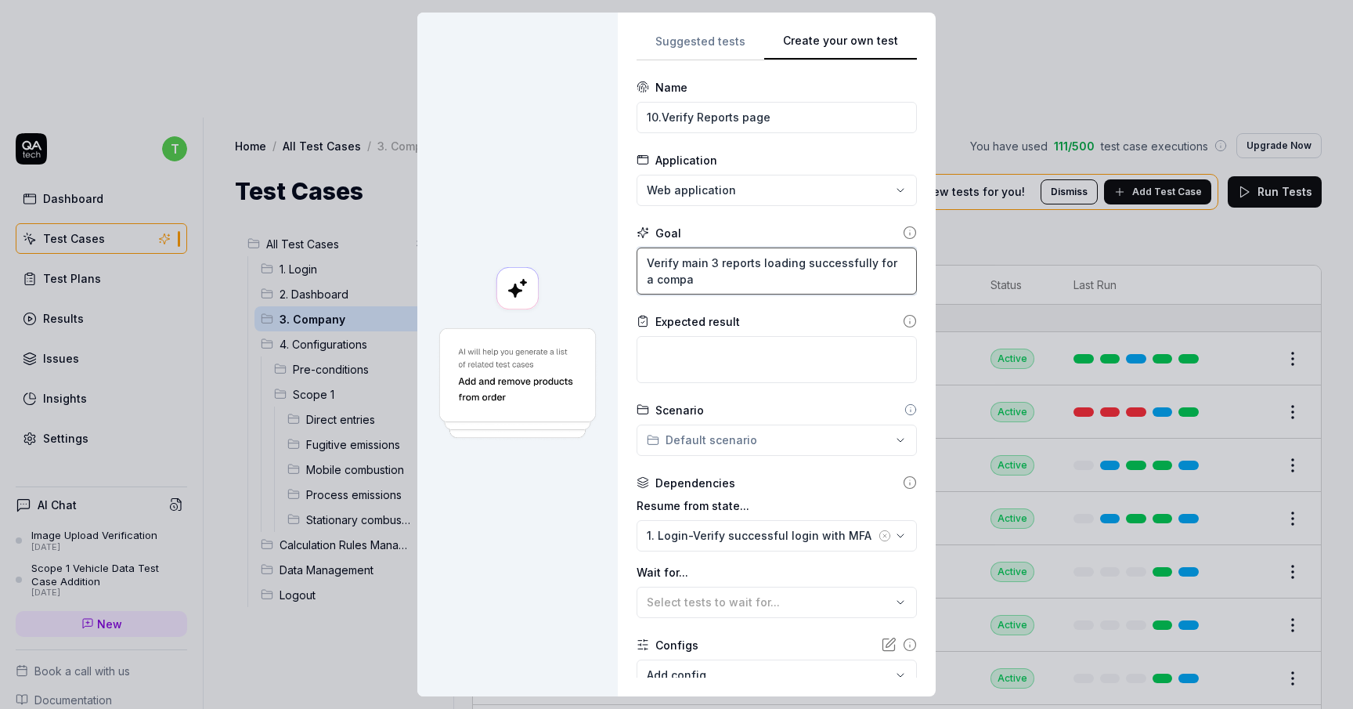
type textarea "*"
type textarea "Verify main 3 reports loading successfully for a compan"
type textarea "*"
type textarea "Verify main 3 reports loading successfully for a company"
click at [808, 346] on textarea at bounding box center [777, 359] width 280 height 47
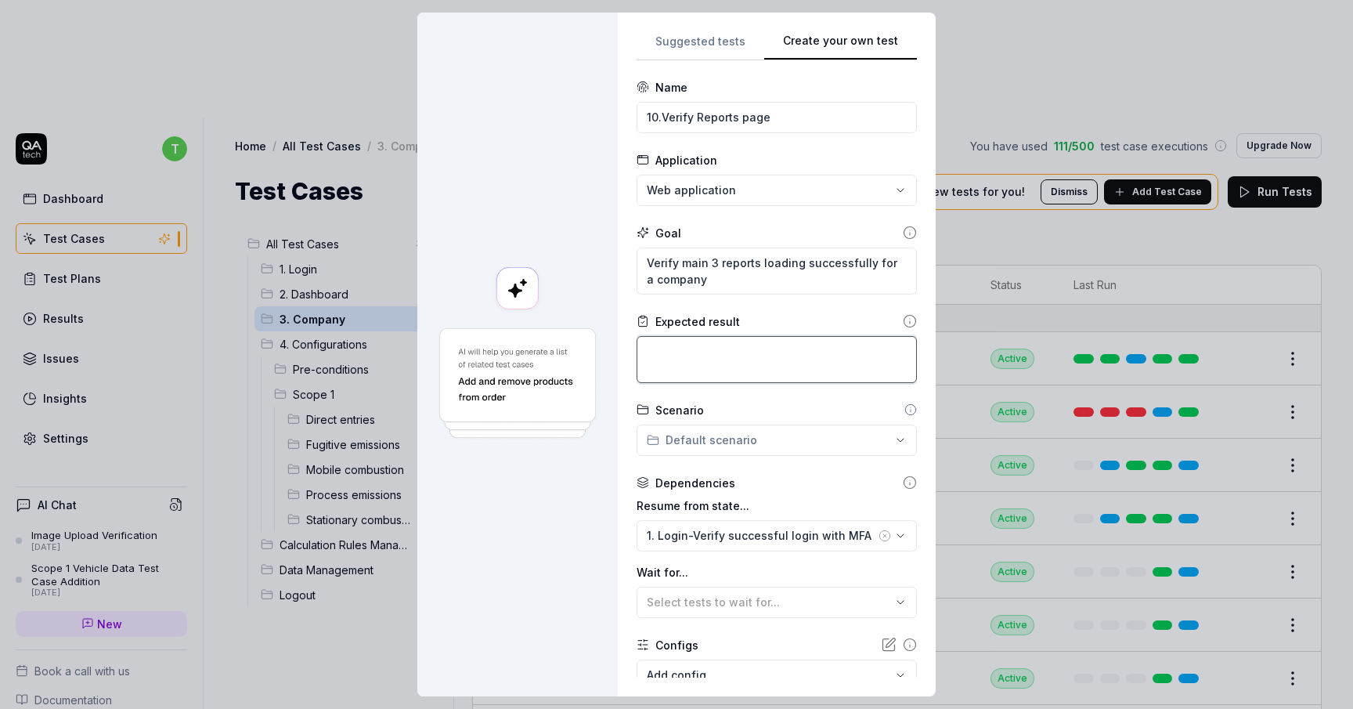
paste textarea "Your GHG emissions inventory"
type textarea "*"
type textarea "Your GHG emissions inventory"
type textarea "*"
type textarea "Your GHG emissions inventory,"
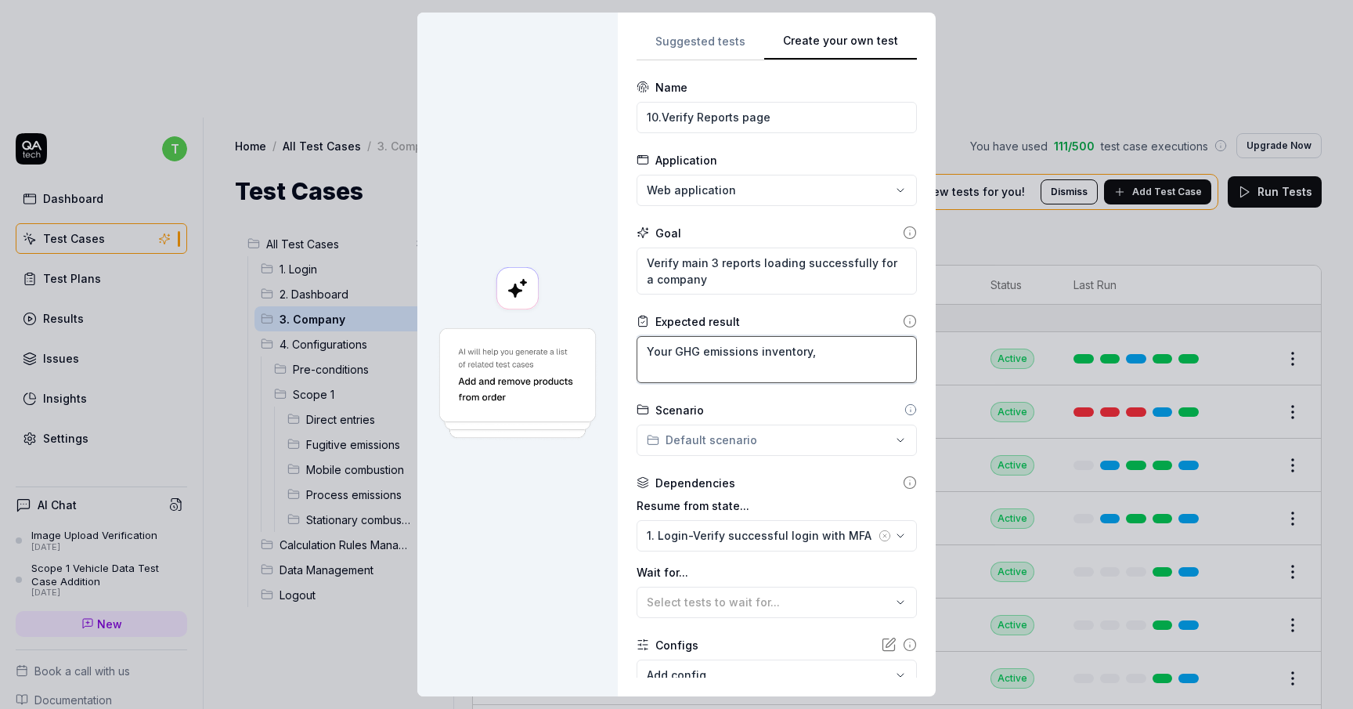
type textarea "*"
type textarea "Your GHG emissions inventory,"
paste textarea "Your ESG performance report"
type textarea "*"
type textarea "Your GHG emissions inventory, Your ESG performance report"
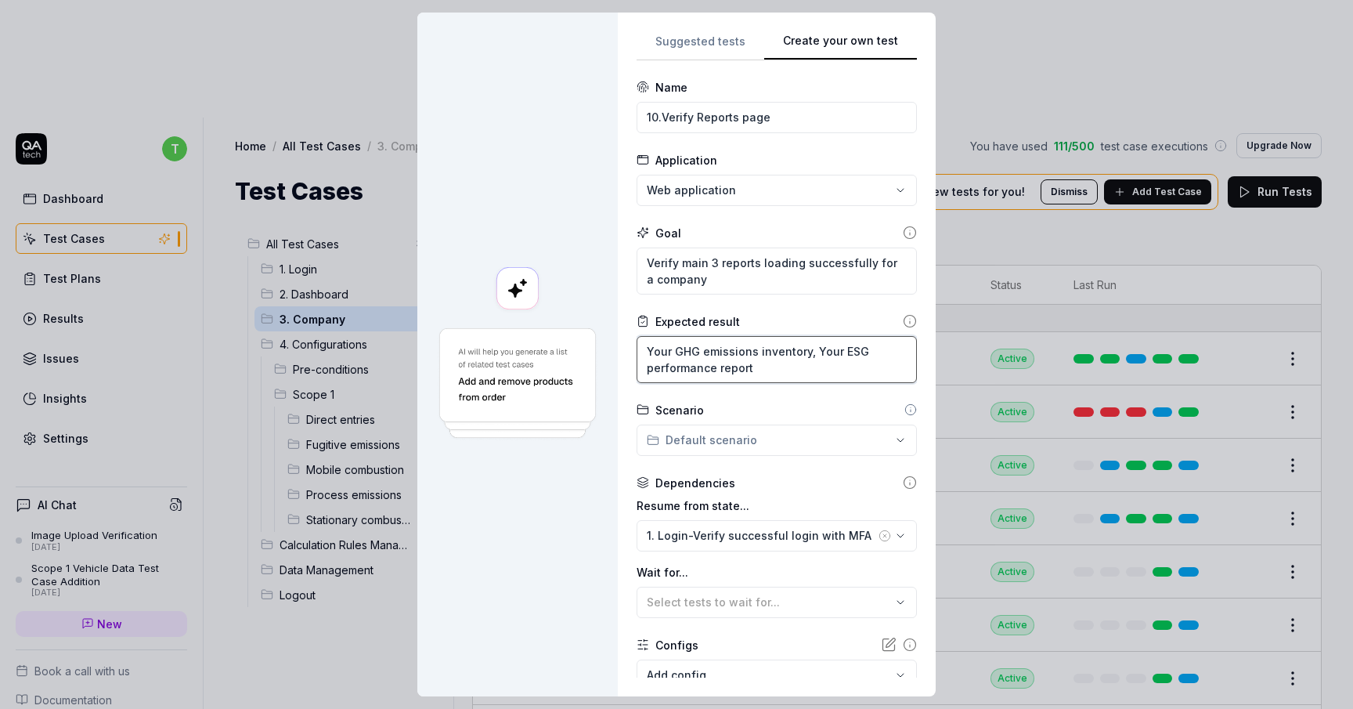
type textarea "*"
type textarea "Your GHG emissions inventory, Your ESG performance report,"
paste textarea "Your emissions data"
type textarea "*"
type textarea "Your GHG emissions inventory, Your ESG performance report,Your emissions data"
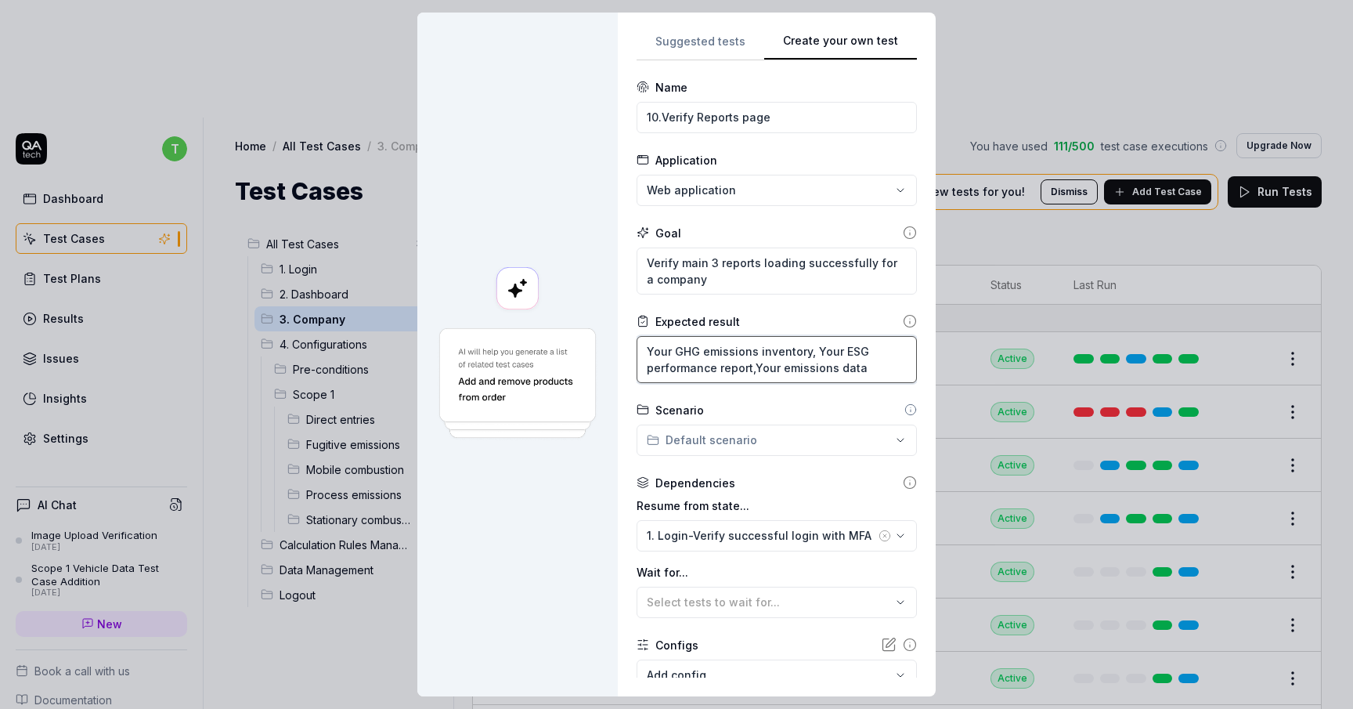
type textarea "*"
type textarea "Your GHG emissions inventory, Your ESG performance report,Your emissions data,"
paste textarea "Your VSME report"
type textarea "*"
type textarea "Your GHG emissions inventory, Your ESG performance report,Your emissions data,Y…"
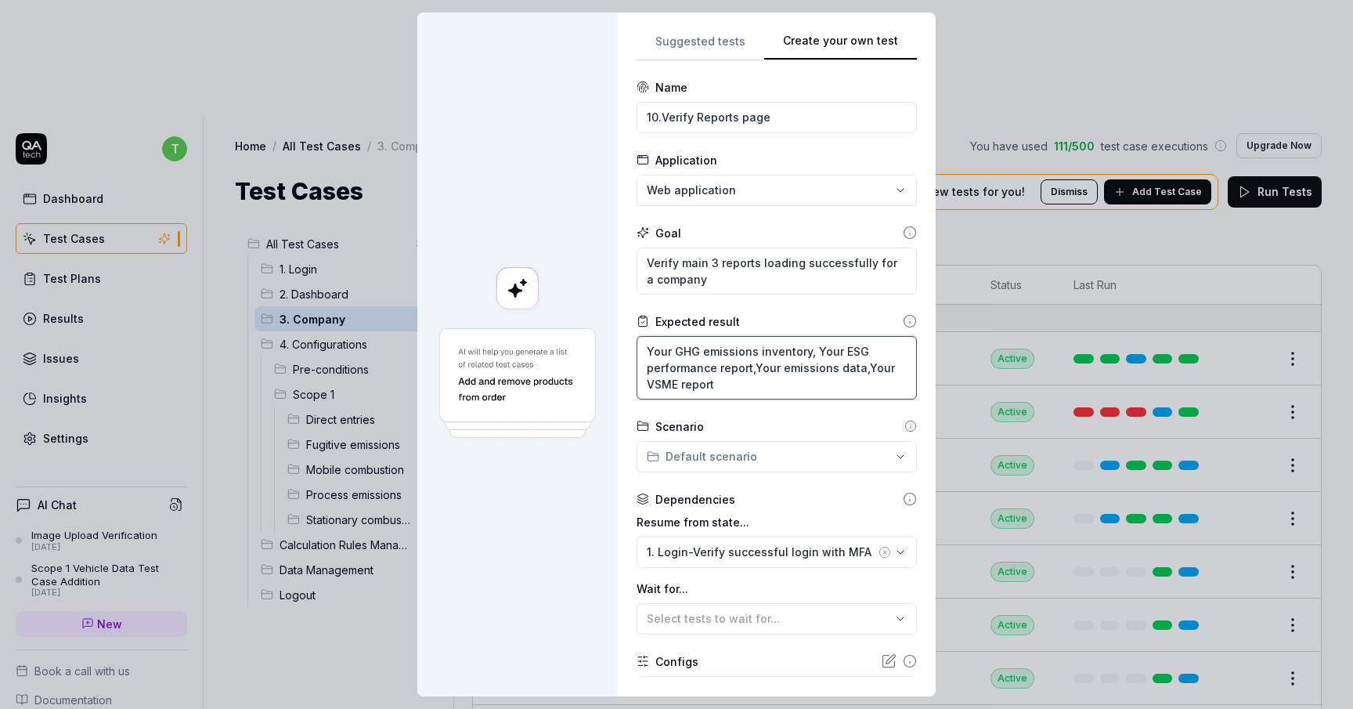
type textarea "*"
type textarea "Your GHG emissions inventory, Your ESG performance report,Your emissions data,Y…"
type textarea "*"
type textarea "Your GHG emissions inventory, Your ESG performance report,Your emissions data,Y…"
type textarea "*"
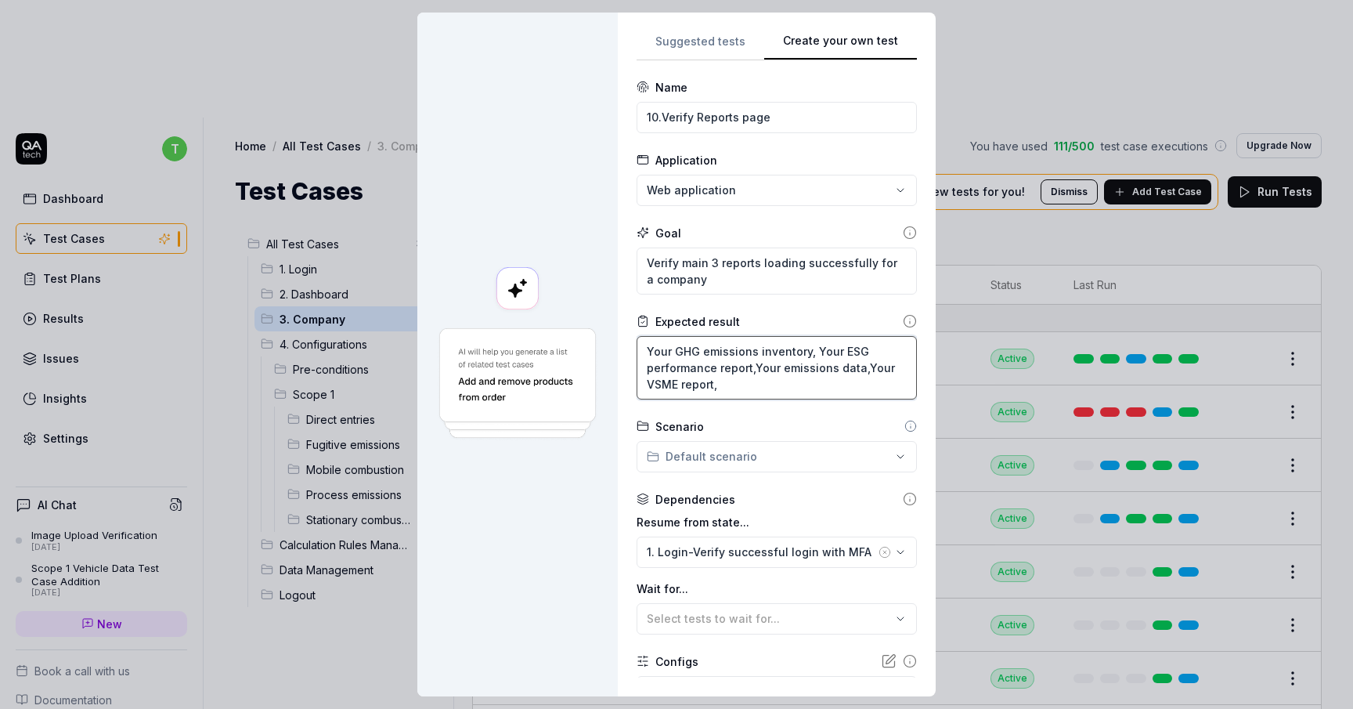
type textarea "Your GHG emissions inventory, Your ESG performance report,Your emissions data,Y…"
type textarea "*"
type textarea "Your GHG emissions inventory, Your ESG performance report,Your emissions data,Y…"
type textarea "*"
type textarea "Your GHG emissions inventory, Your ESG performance report,Your emissions data,Y…"
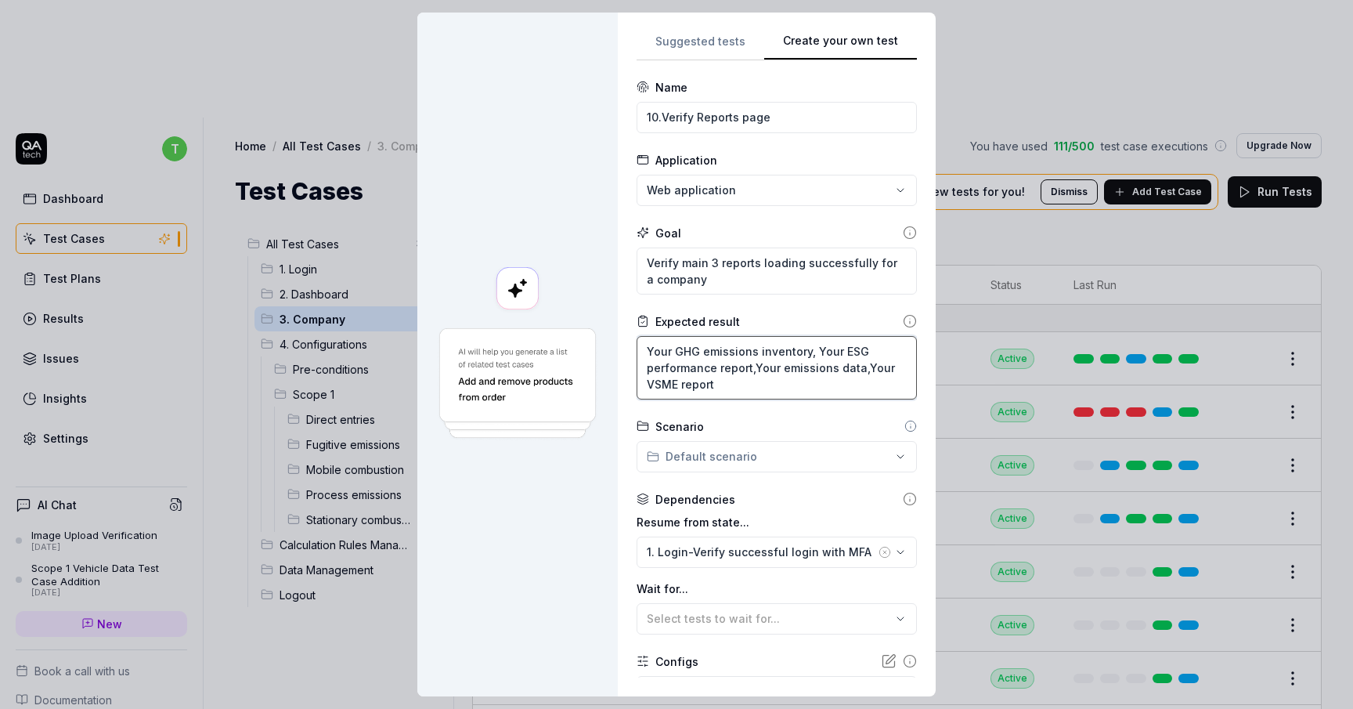
type textarea "*"
type textarea "Your GHG emissions inventory, Your ESG performance report,Your emissions data,Y…"
type textarea "*"
type textarea "Your GHG emissions inventory, Your ESG performance report,Your emissions data,Y…"
type textarea "*"
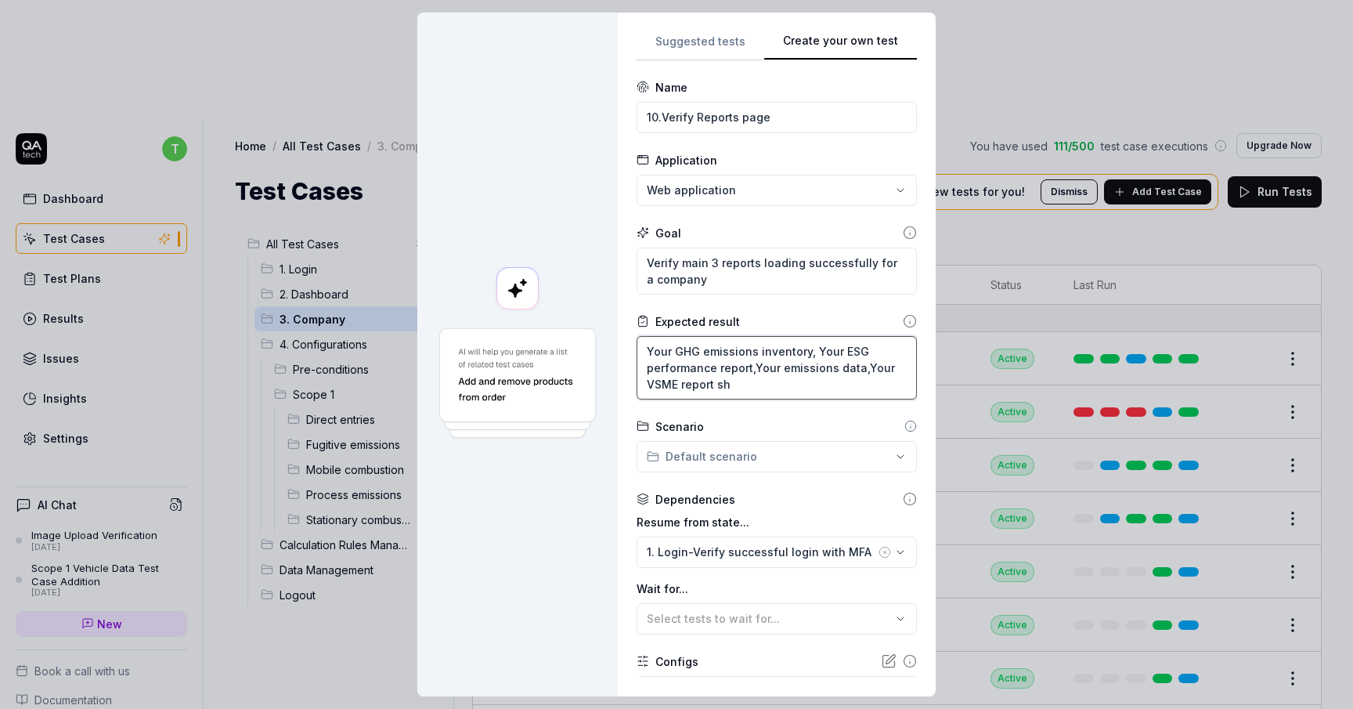
type textarea "Your GHG emissions inventory, Your ESG performance report,Your emissions data,Y…"
type textarea "*"
type textarea "Your GHG emissions inventory, Your ESG performance report,Your emissions data,Y…"
type textarea "*"
type textarea "Your GHG emissions inventory, Your ESG performance report,Your emissions data,Y…"
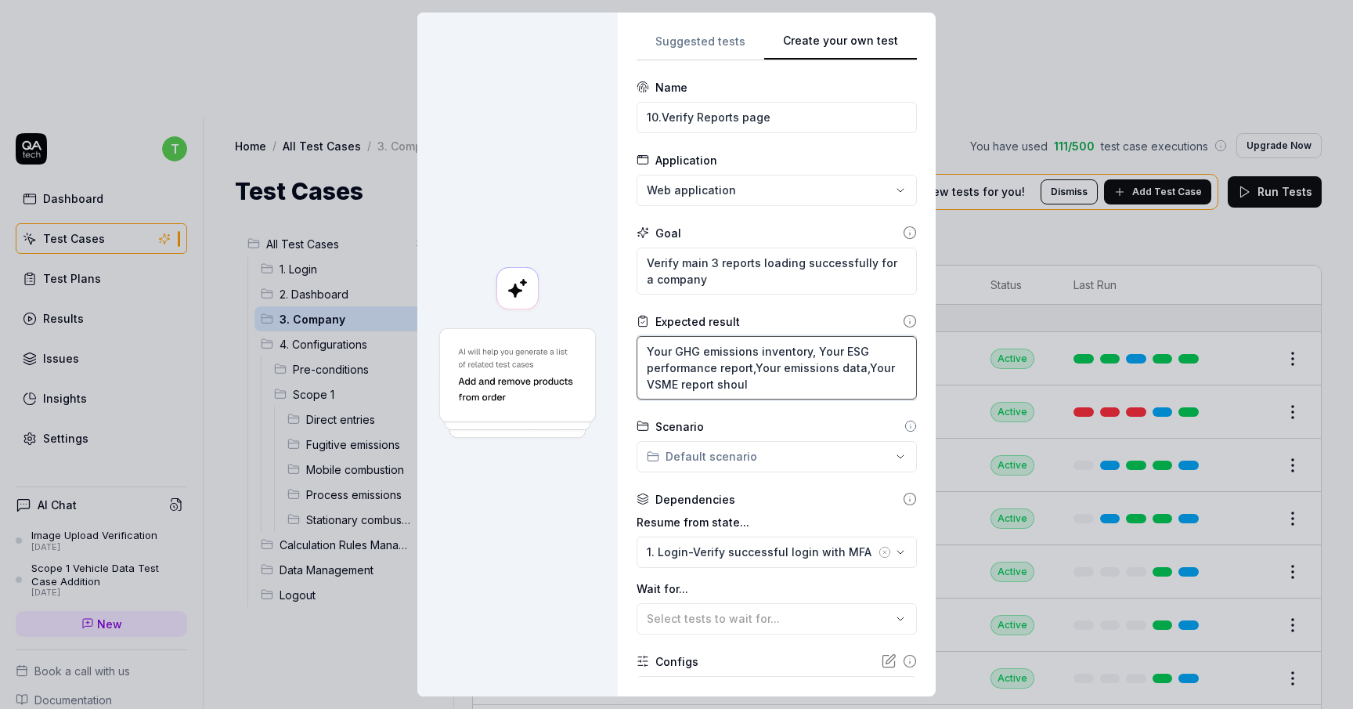
type textarea "*"
type textarea "Your GHG emissions inventory, Your ESG performance report,Your emissions data,Y…"
type textarea "*"
type textarea "Your GHG emissions inventory, Your ESG performance report,Your emissions data,Y…"
type textarea "*"
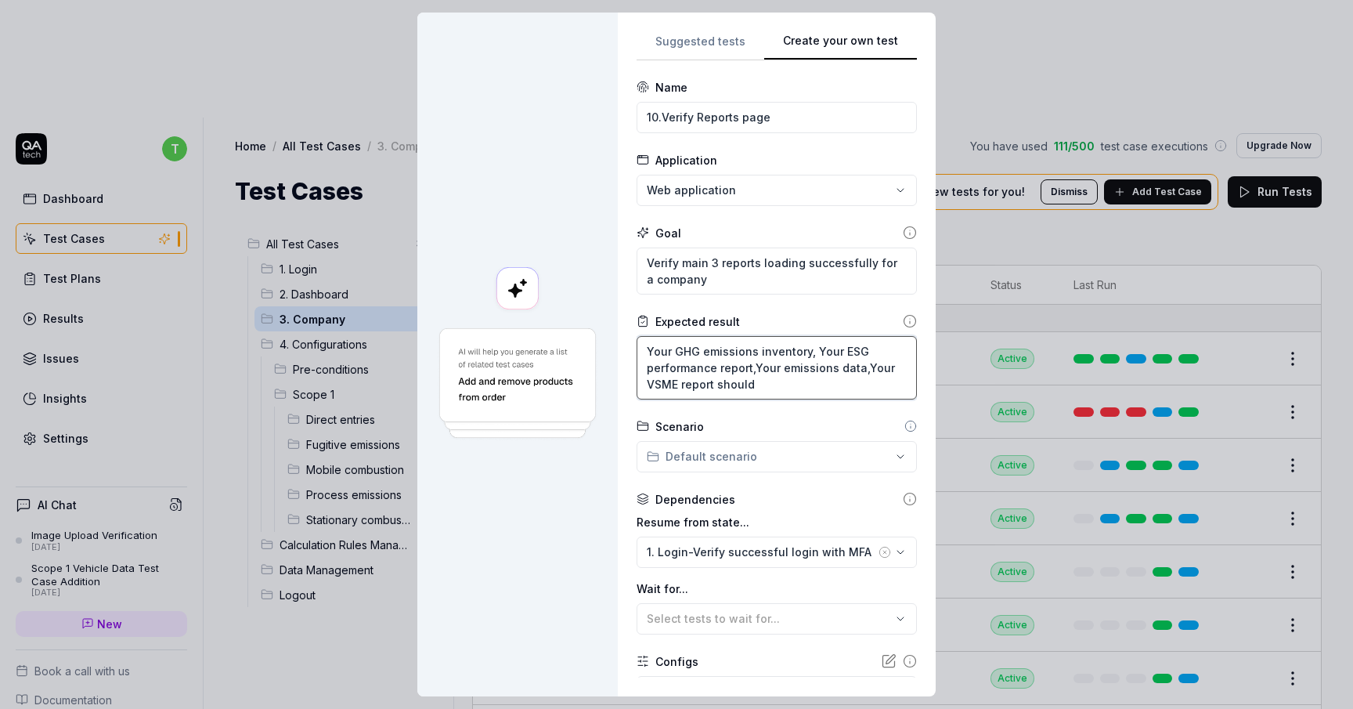
type textarea "Your GHG emissions inventory, Your ESG performance report,Your emissions data,Y…"
type textarea "*"
type textarea "Your GHG emissions inventory, Your ESG performance report,Your emissions data,Y…"
type textarea "*"
type textarea "Your GHG emissions inventory, Your ESG performance report,Your emissions data,Y…"
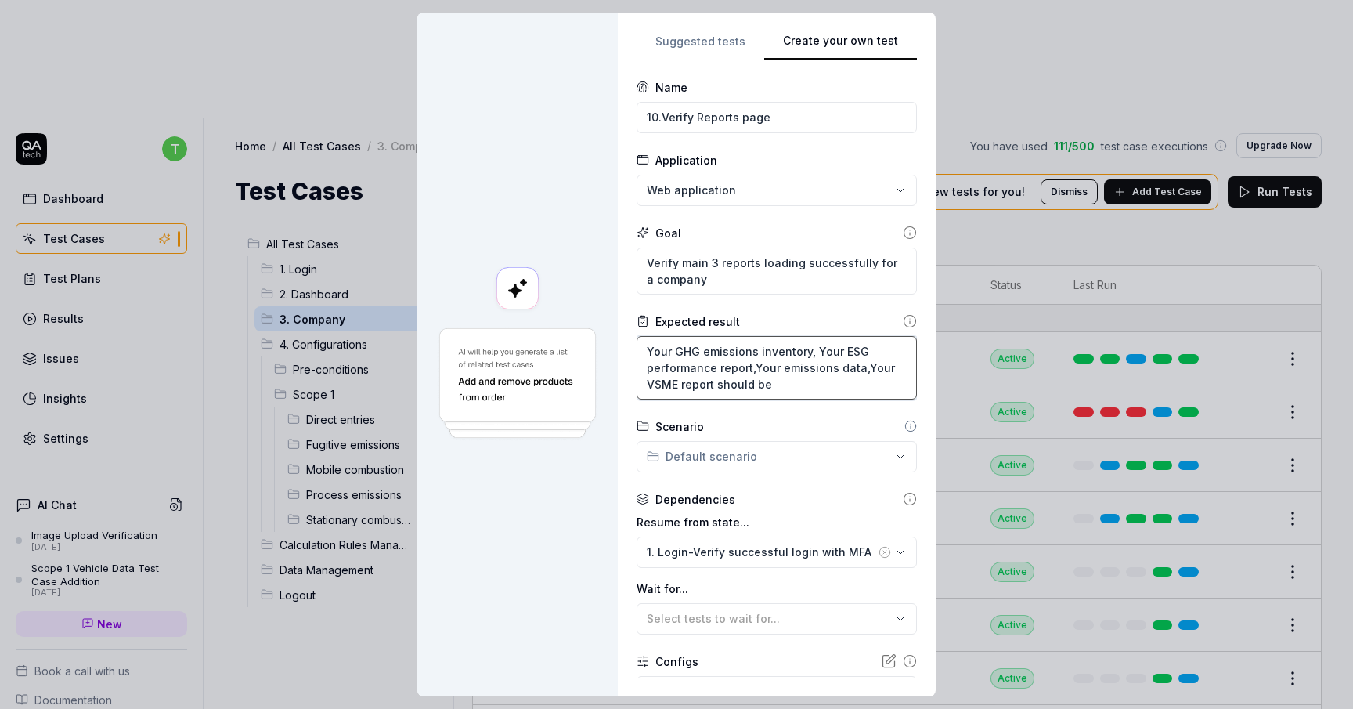
type textarea "*"
type textarea "Your GHG emissions inventory, Your ESG performance report,Your emissions data,Y…"
type textarea "*"
type textarea "Your GHG emissions inventory, Your ESG performance report,Your emissions data,Y…"
type textarea "*"
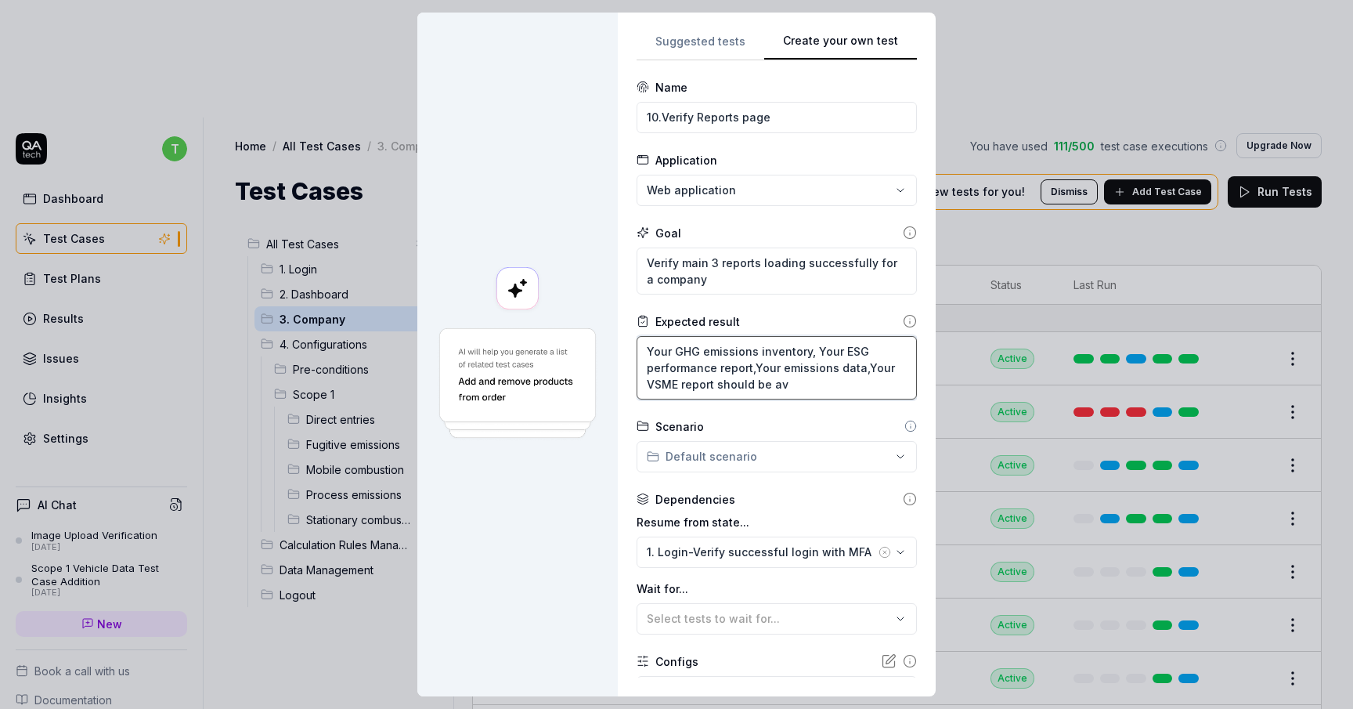
type textarea "Your GHG emissions inventory, Your ESG performance report,Your emissions data,Y…"
type textarea "*"
type textarea "Your GHG emissions inventory, Your ESG performance report,Your emissions data,Y…"
type textarea "*"
type textarea "Your GHG emissions inventory, Your ESG performance report,Your emissions data,Y…"
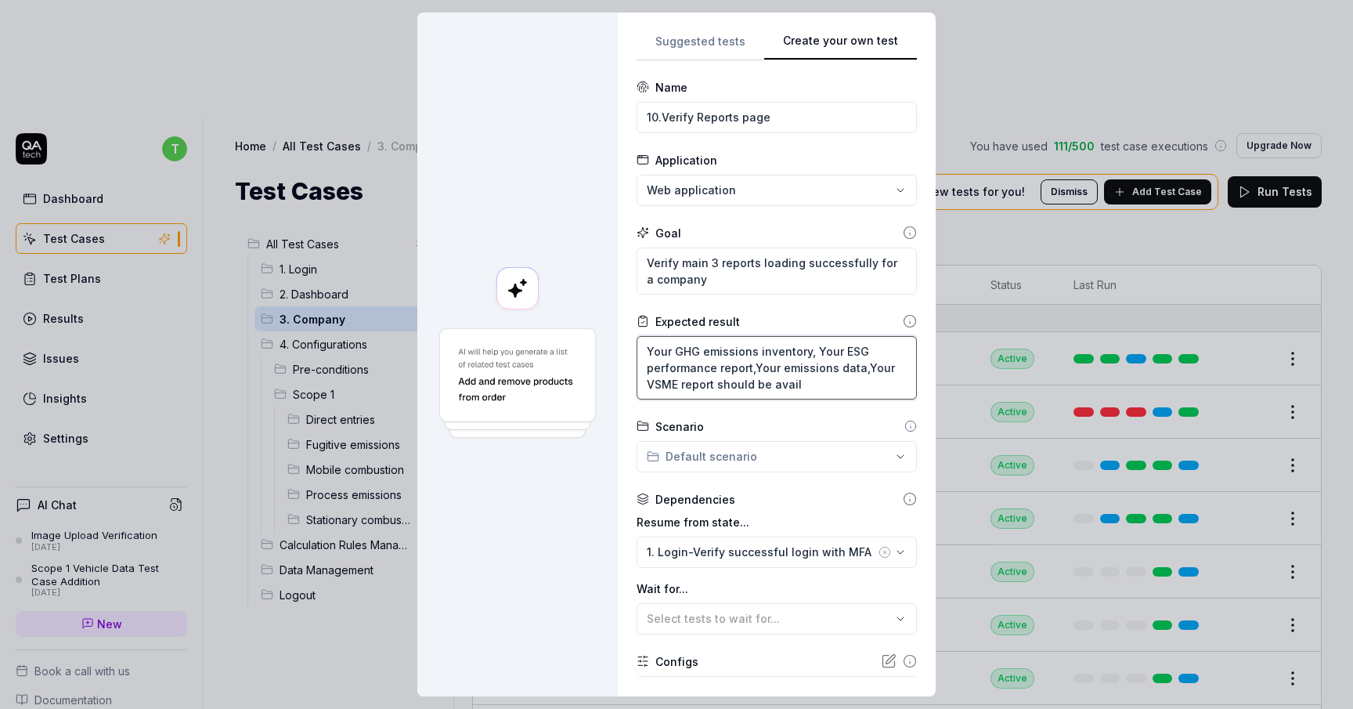
type textarea "*"
type textarea "Your GHG emissions inventory, Your ESG performance report,Your emissions data,Y…"
type textarea "*"
type textarea "Your GHG emissions inventory, Your ESG performance report,Your emissions data,Y…"
type textarea "*"
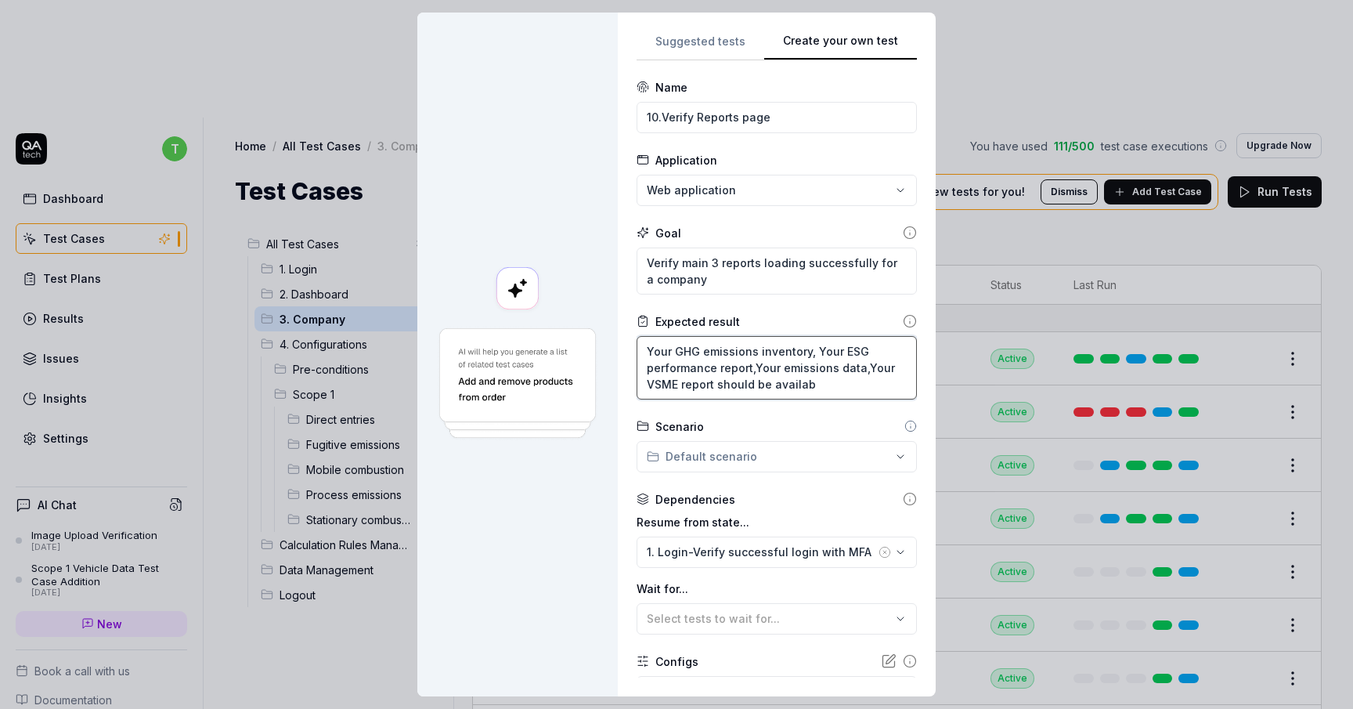
type textarea "Your GHG emissions inventory, Your ESG performance report,Your emissions data,Y…"
type textarea "*"
type textarea "Your GHG emissions inventory, Your ESG performance report,Your emissions data,Y…"
type textarea "*"
type textarea "Your GHG emissions inventory, Your ESG performance report,Your emissions data,Y…"
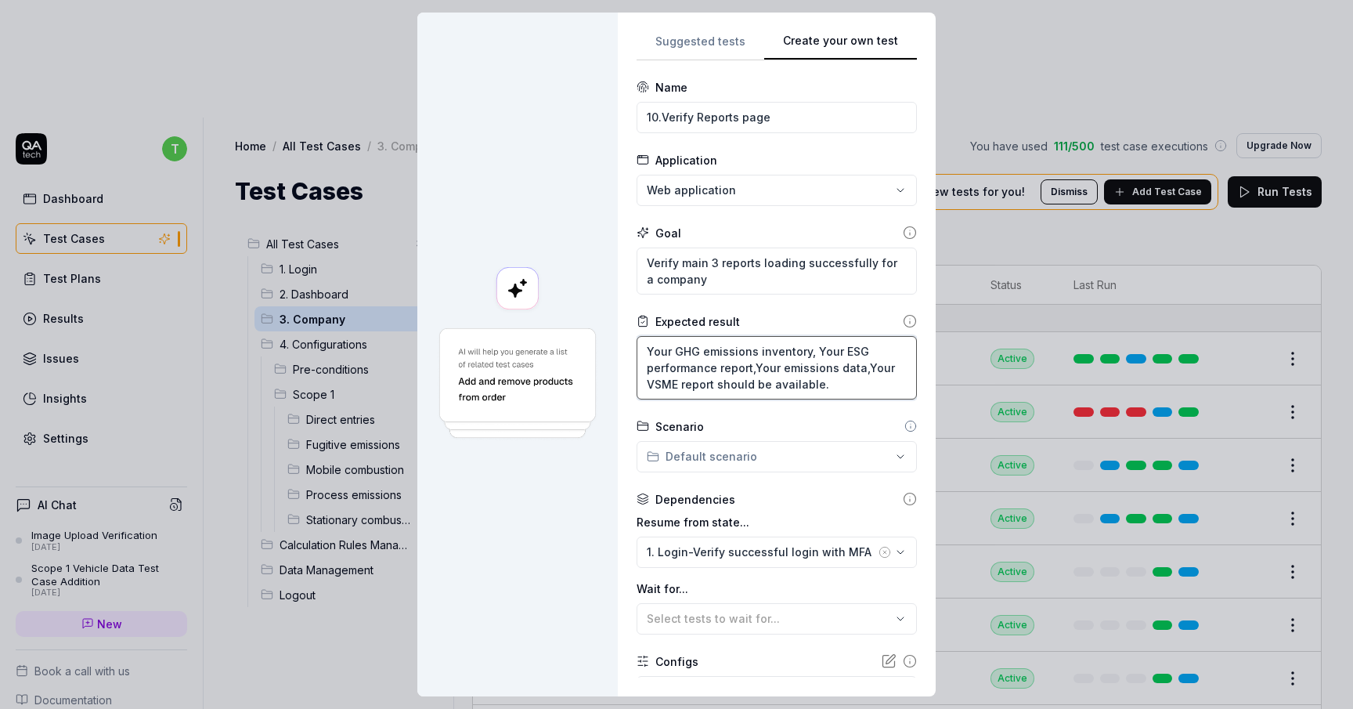
type textarea "*"
type textarea "Your GHG emissions inventory, Your ESG performance report,Your emissions data,Y…"
type textarea "*"
type textarea "Your GHG emissions inventory, Your ESG performance report,Your emissions data,Y…"
type textarea "*"
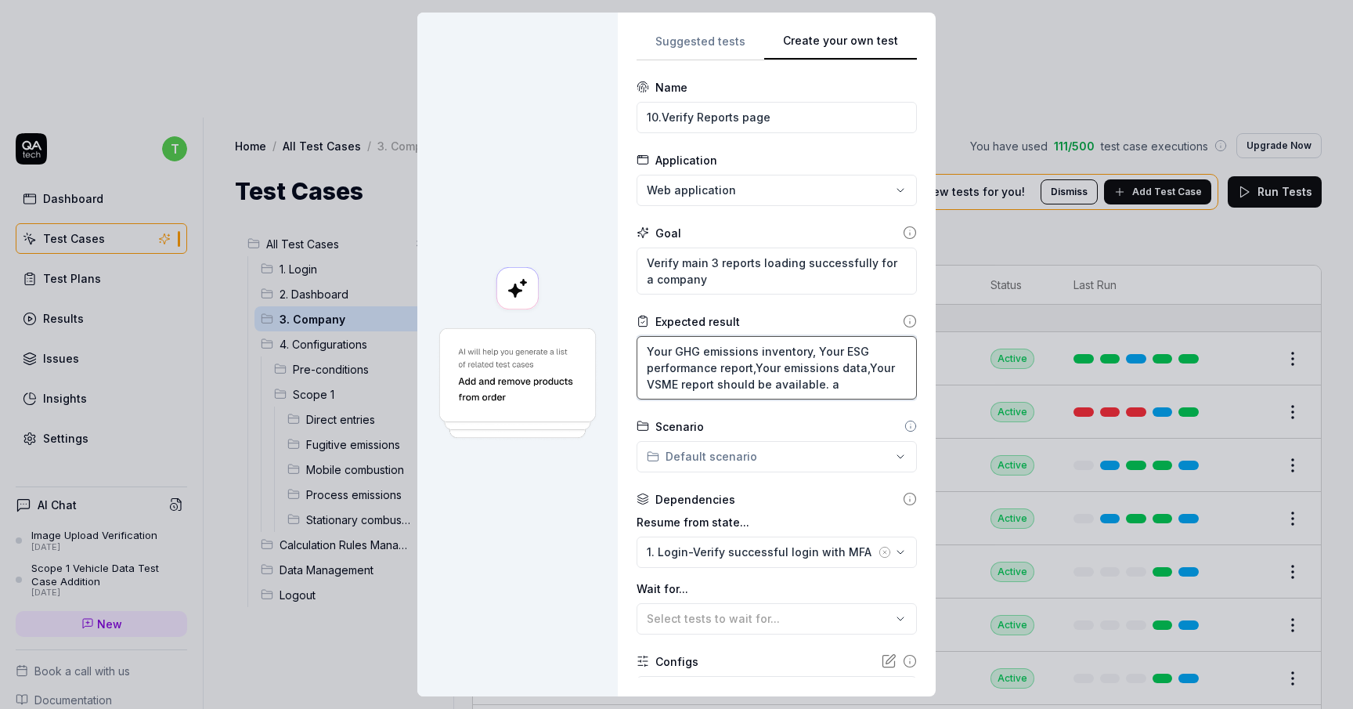
type textarea "Your GHG emissions inventory, Your ESG performance report,Your emissions data,Y…"
type textarea "*"
type textarea "Your GHG emissions inventory, Your ESG performance report,Your emissions data,Y…"
type textarea "*"
type textarea "Your GHG emissions inventory, Your ESG performance report,Your emissions data,Y…"
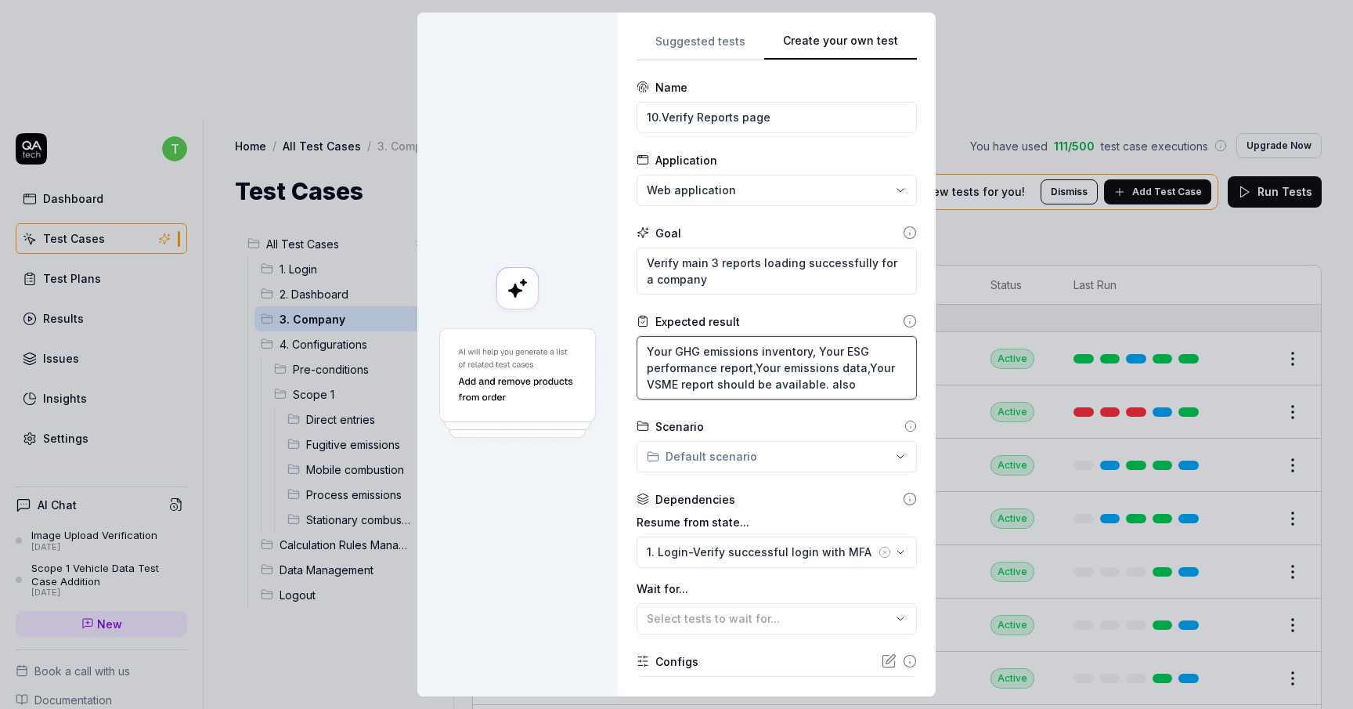
type textarea "*"
type textarea "Your GHG emissions inventory, Your ESG performance report,Your emissions data,Y…"
paste textarea "Climate project certificates"
type textarea "*"
type textarea "Your GHG emissions inventory, Your ESG performance report,Your emissions data,Y…"
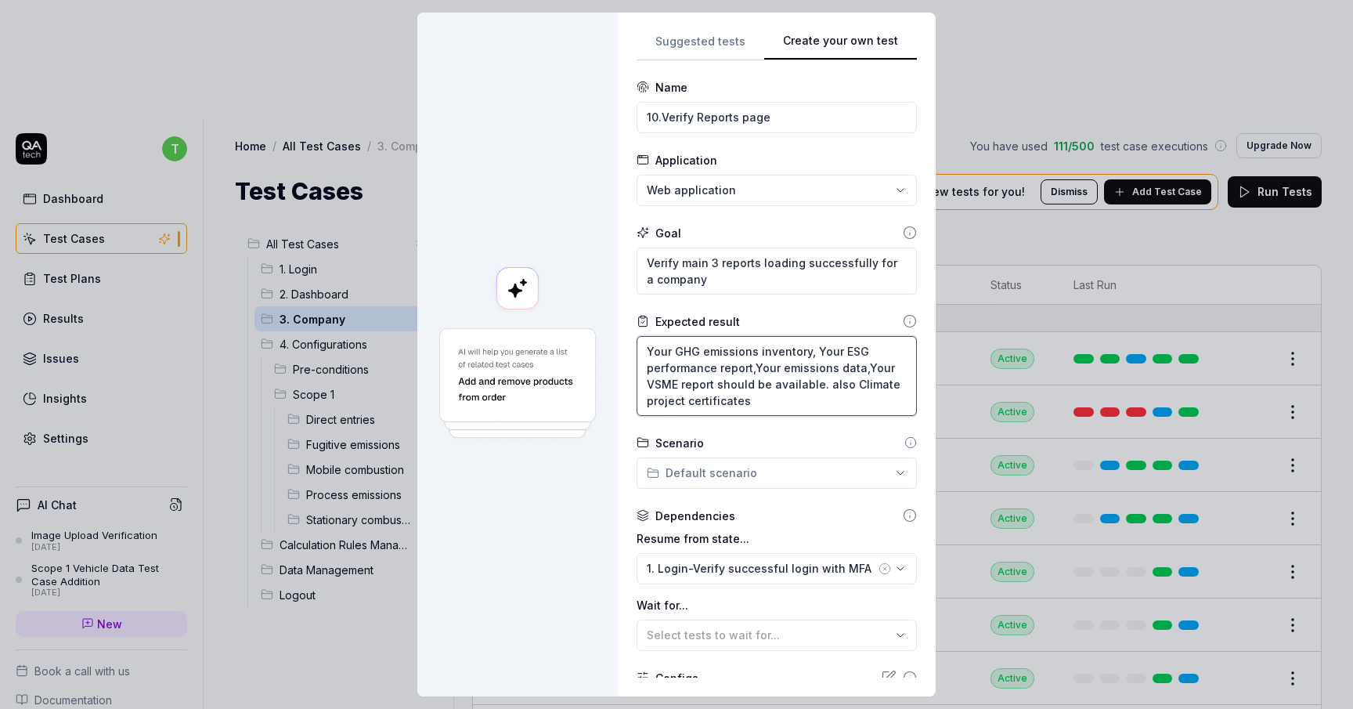
type textarea "*"
type textarea "Your GHG emissions inventory, Your ESG performance report,Your emissions data,Y…"
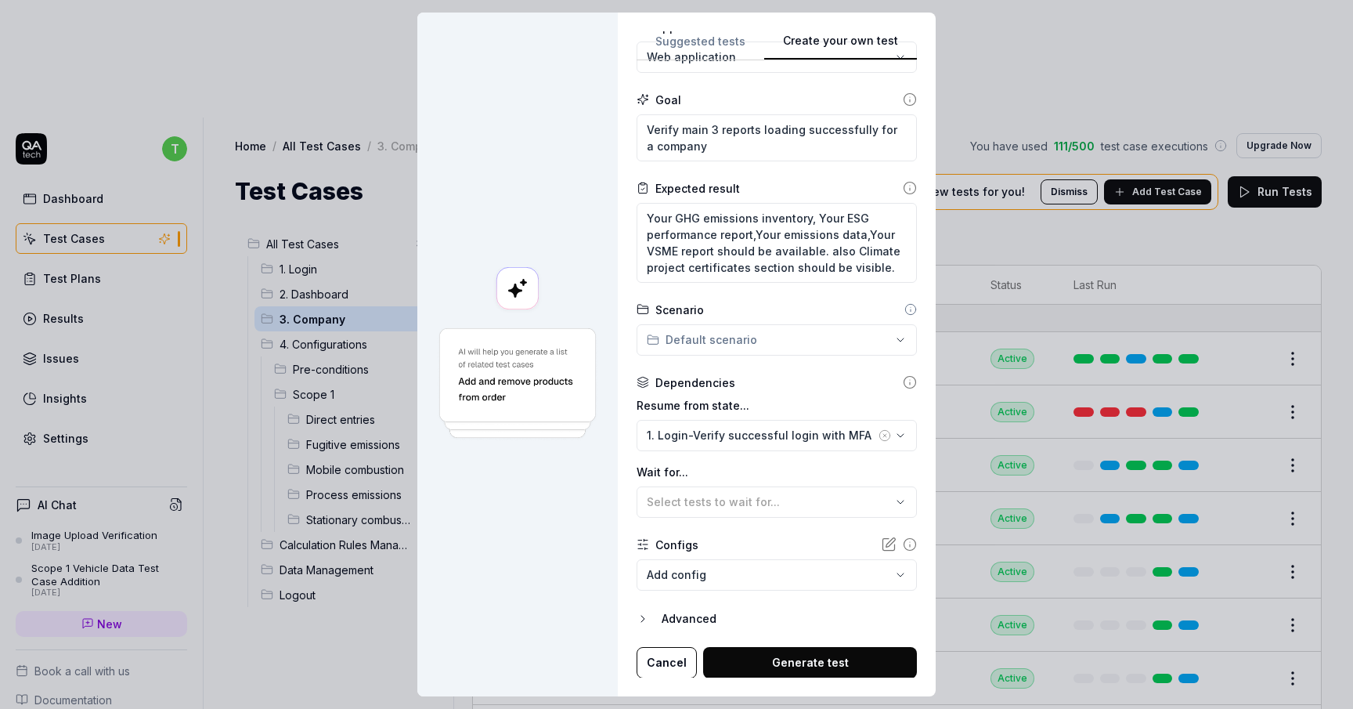
click at [786, 656] on button "Generate test" at bounding box center [810, 662] width 214 height 31
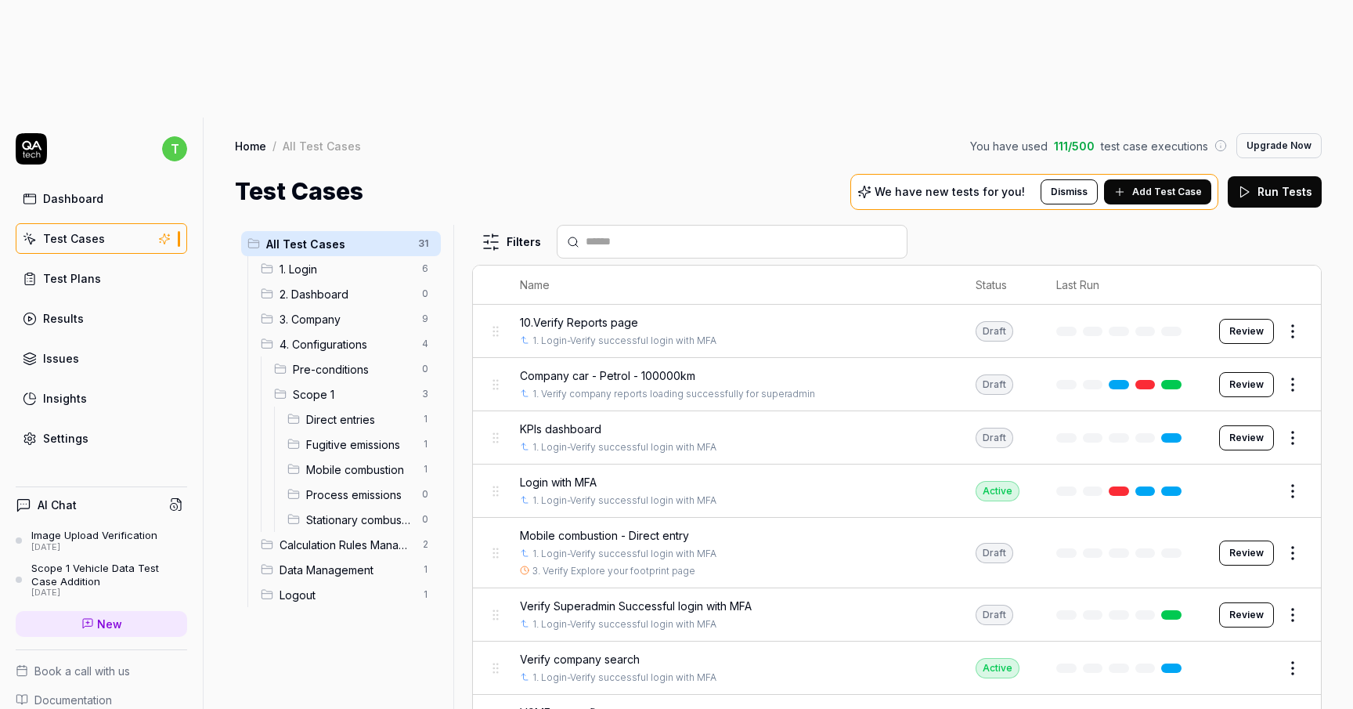
click at [1234, 319] on button "Review" at bounding box center [1247, 331] width 55 height 25
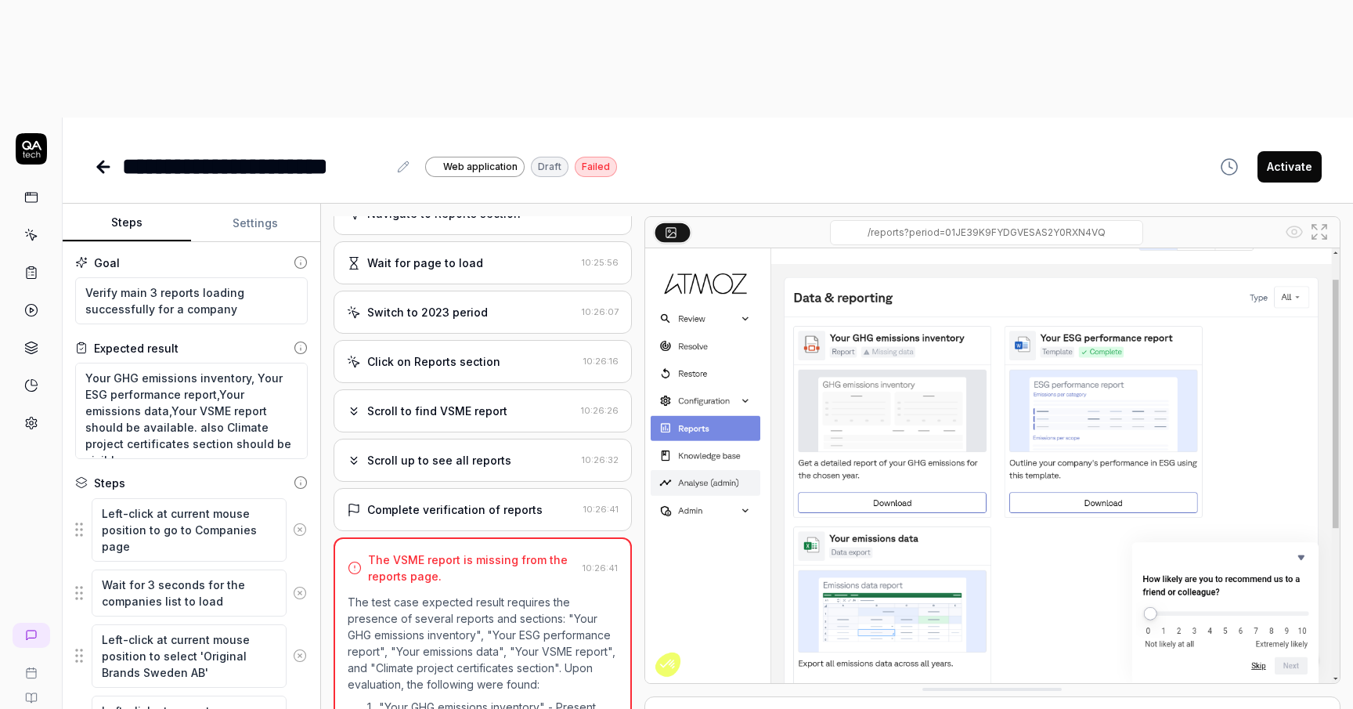
scroll to position [334, 0]
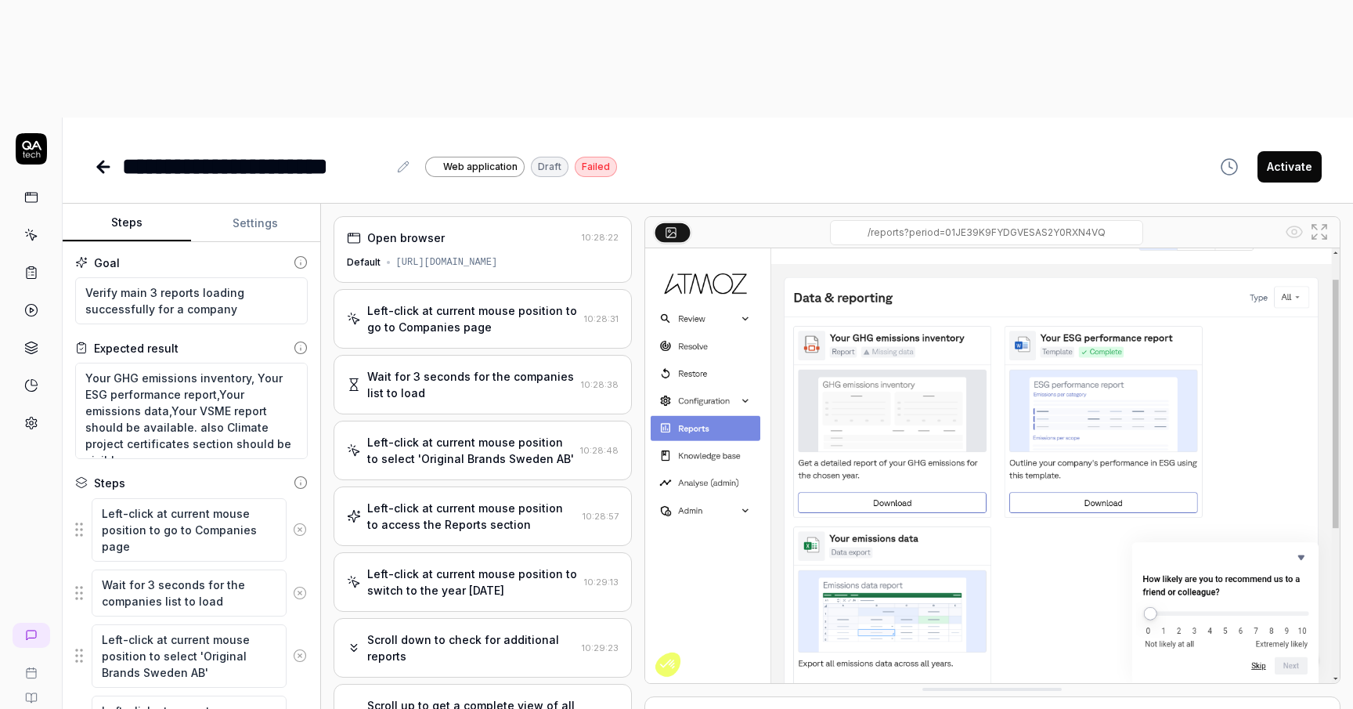
scroll to position [5, 0]
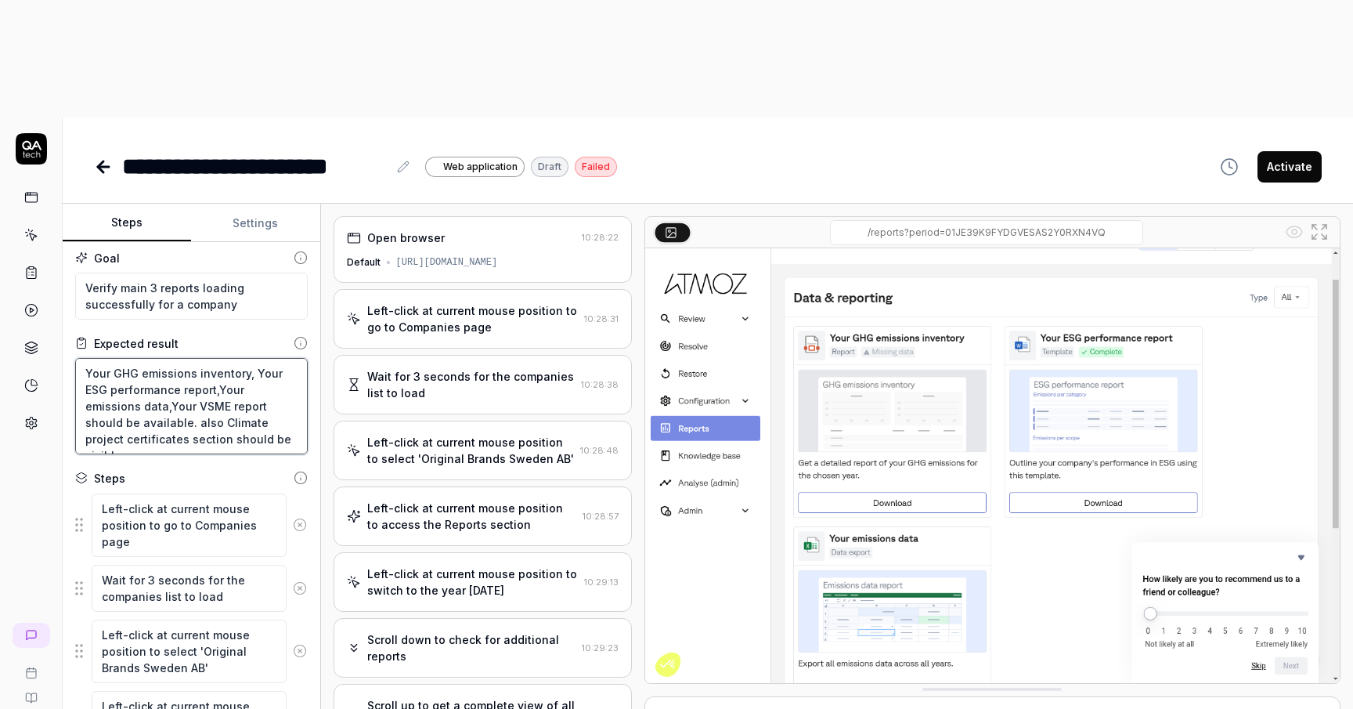
click at [207, 358] on textarea "Your GHG emissions inventory, Your ESG performance report,Your emissions data,Y…" at bounding box center [191, 406] width 233 height 96
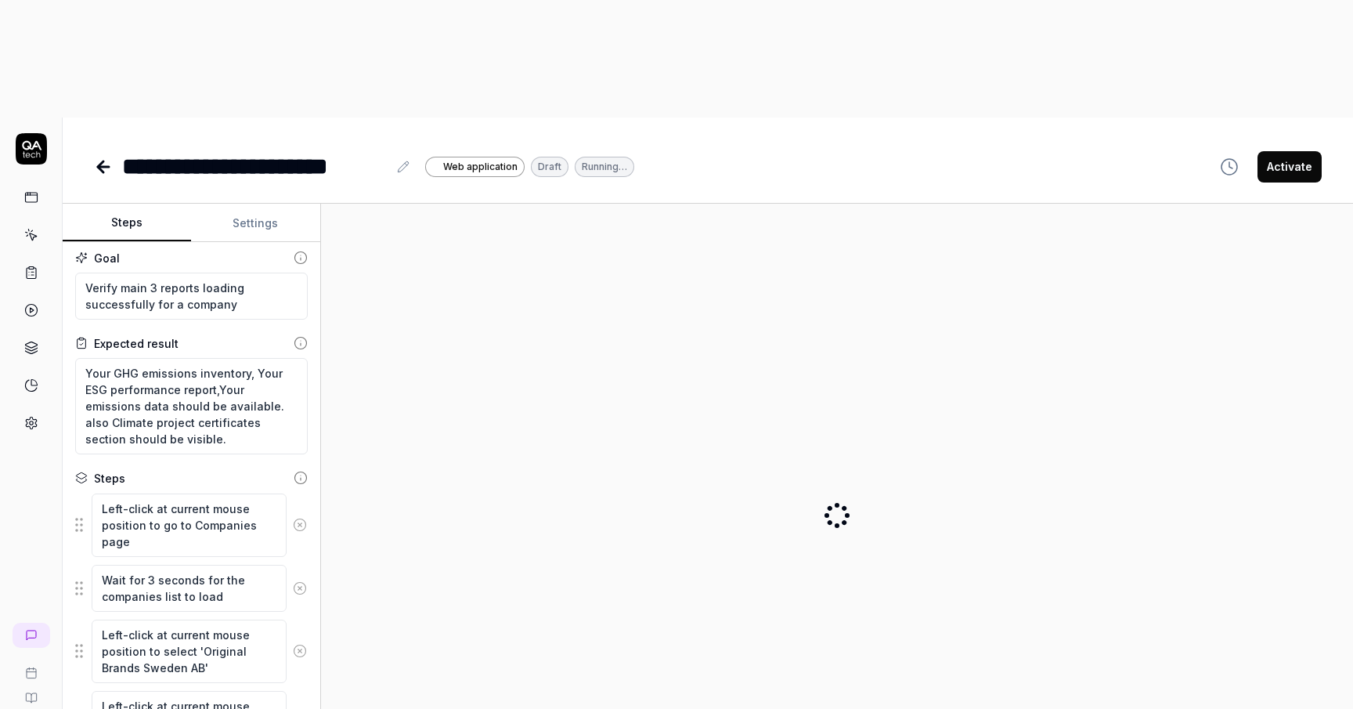
scroll to position [0, 0]
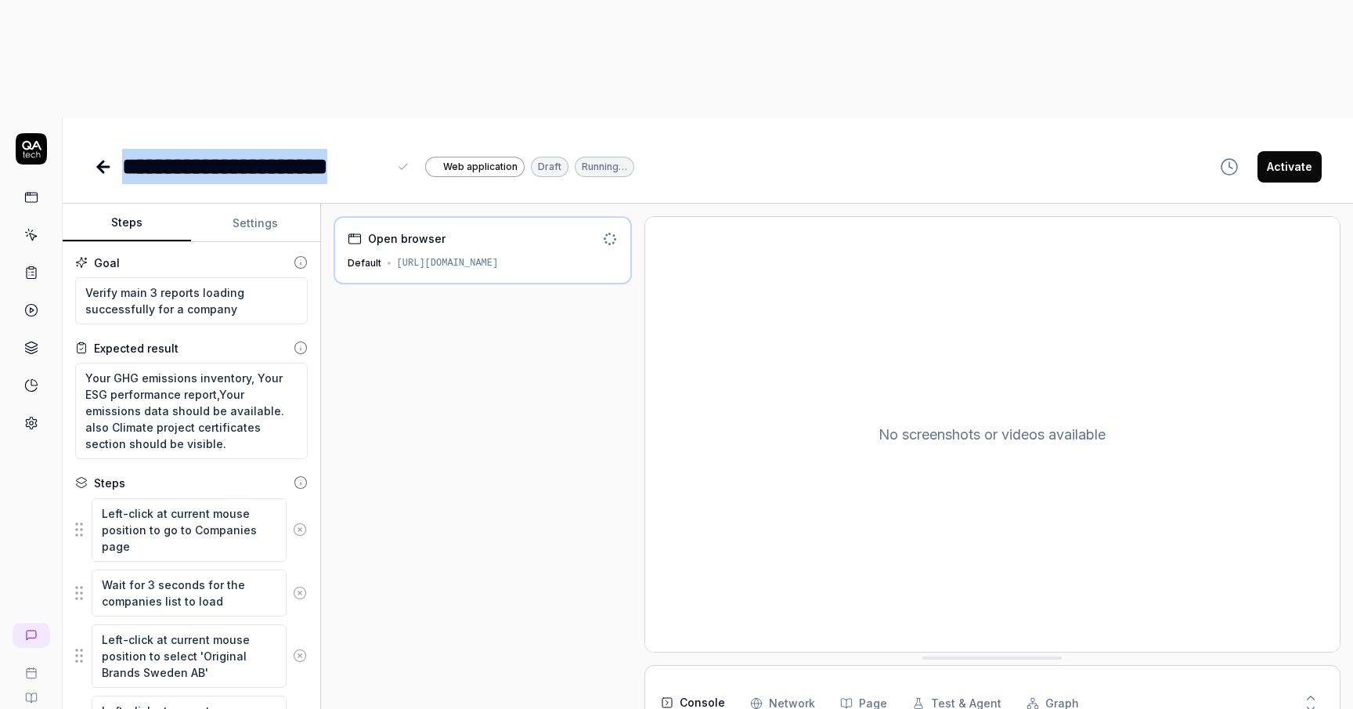
drag, startPoint x: 384, startPoint y: 48, endPoint x: 117, endPoint y: 51, distance: 266.3
click at [117, 149] on div "**********" at bounding box center [364, 166] width 540 height 35
copy div "**********"
click at [237, 363] on textarea "Your GHG emissions inventory, Your ESG performance report,Your emissions data s…" at bounding box center [191, 411] width 233 height 96
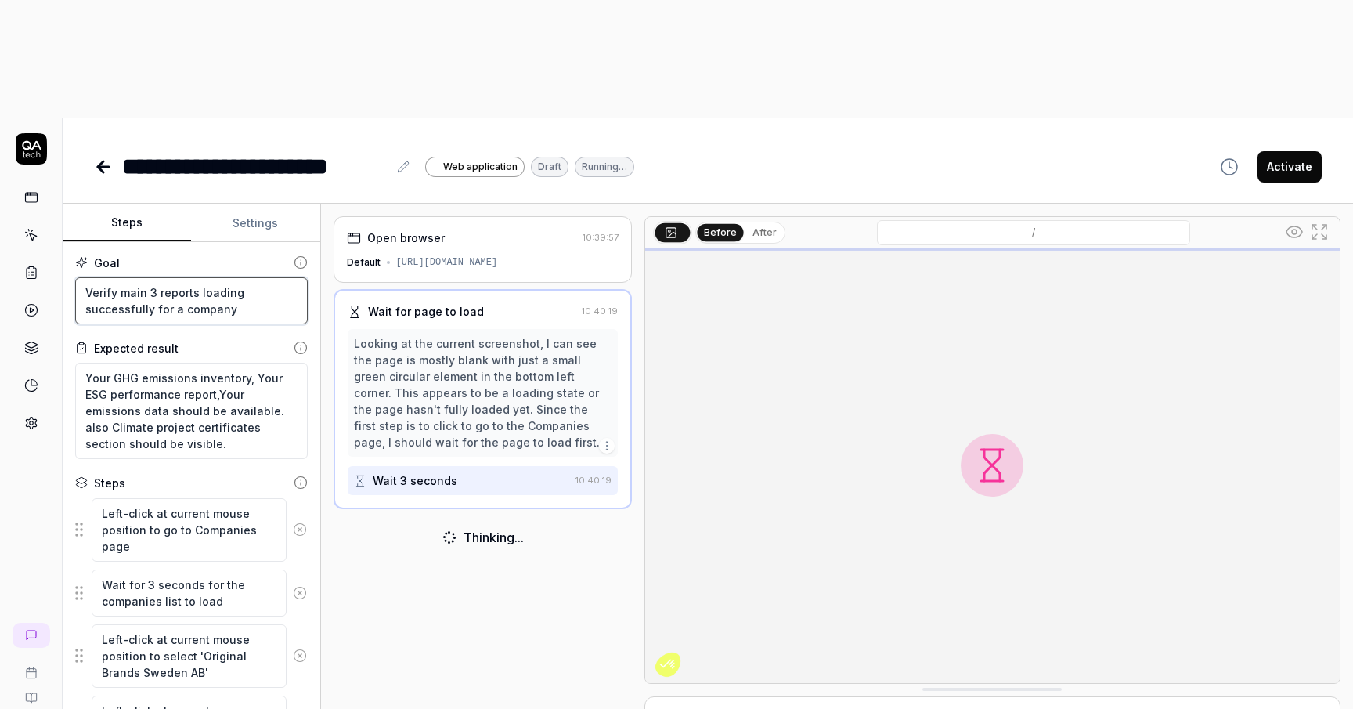
click at [248, 277] on textarea "Verify main 3 reports loading successfully for a company" at bounding box center [191, 300] width 233 height 47
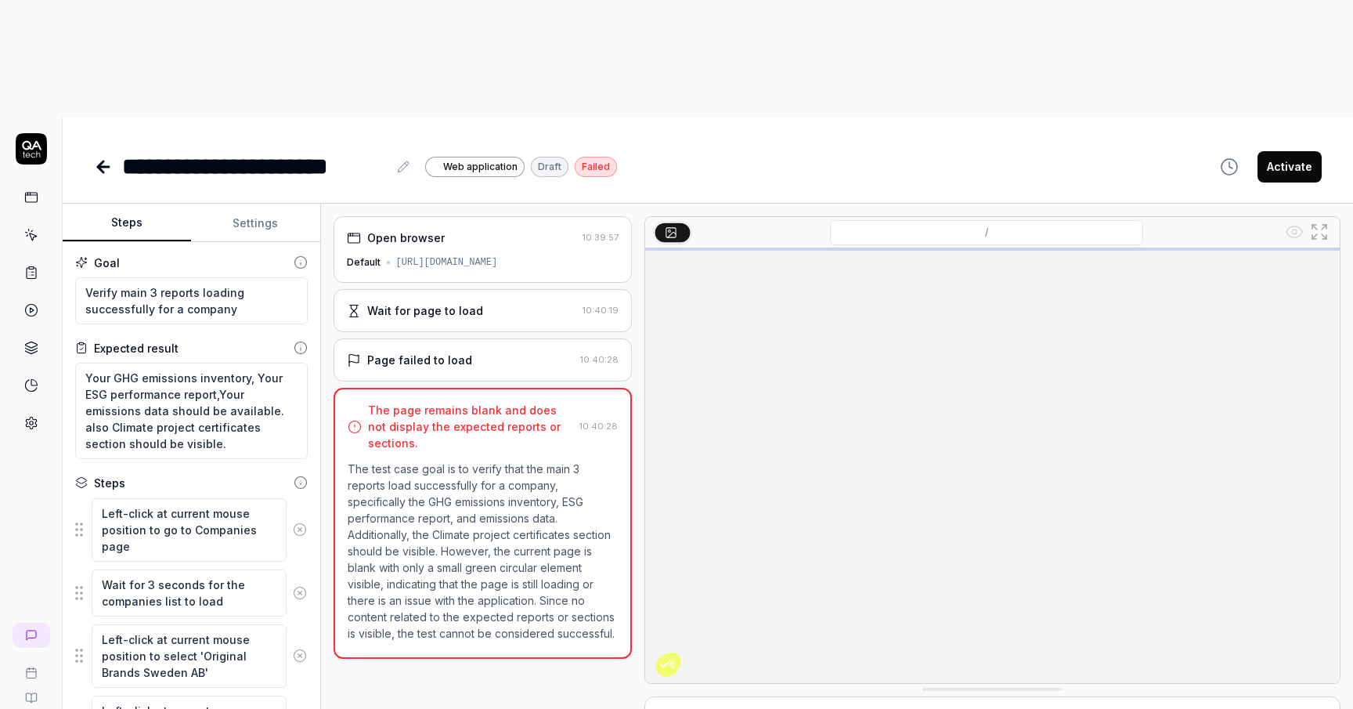
click at [1296, 151] on button "Activate" at bounding box center [1290, 166] width 64 height 31
click at [42, 183] on link at bounding box center [31, 197] width 28 height 28
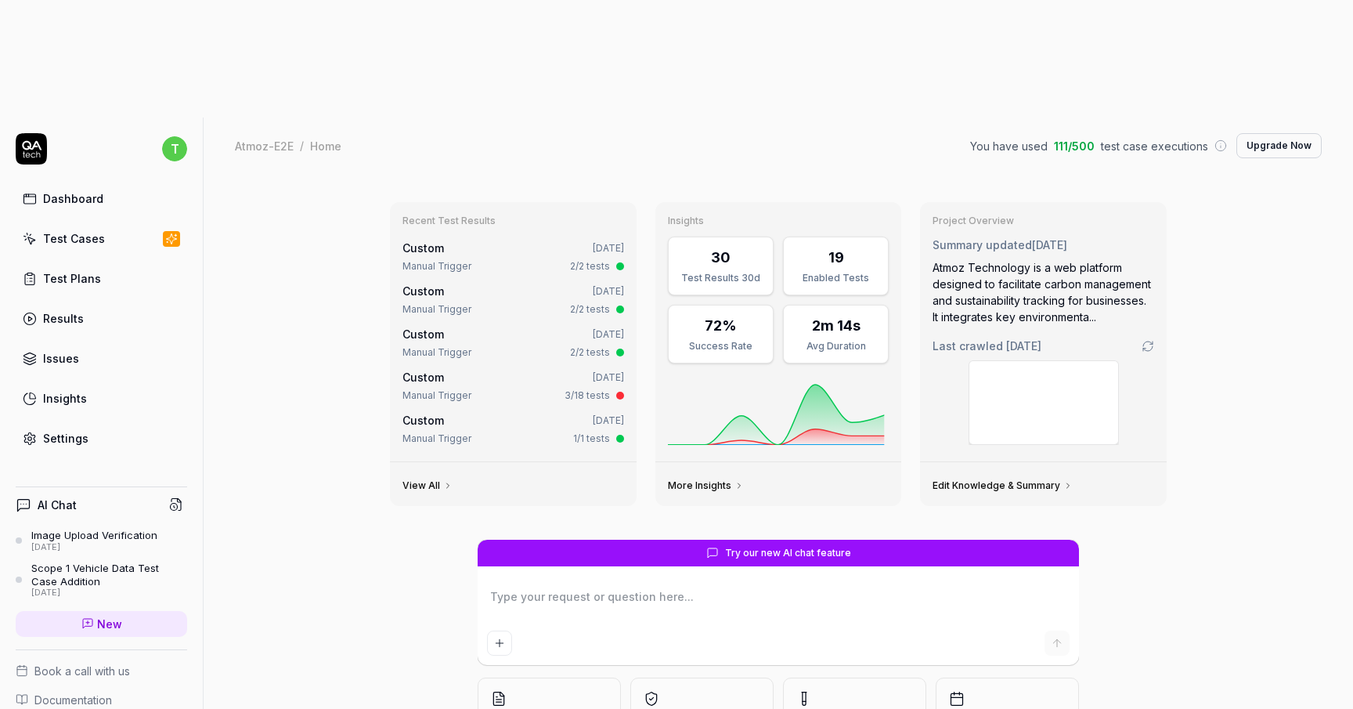
click at [76, 270] on div "Test Plans" at bounding box center [72, 278] width 58 height 16
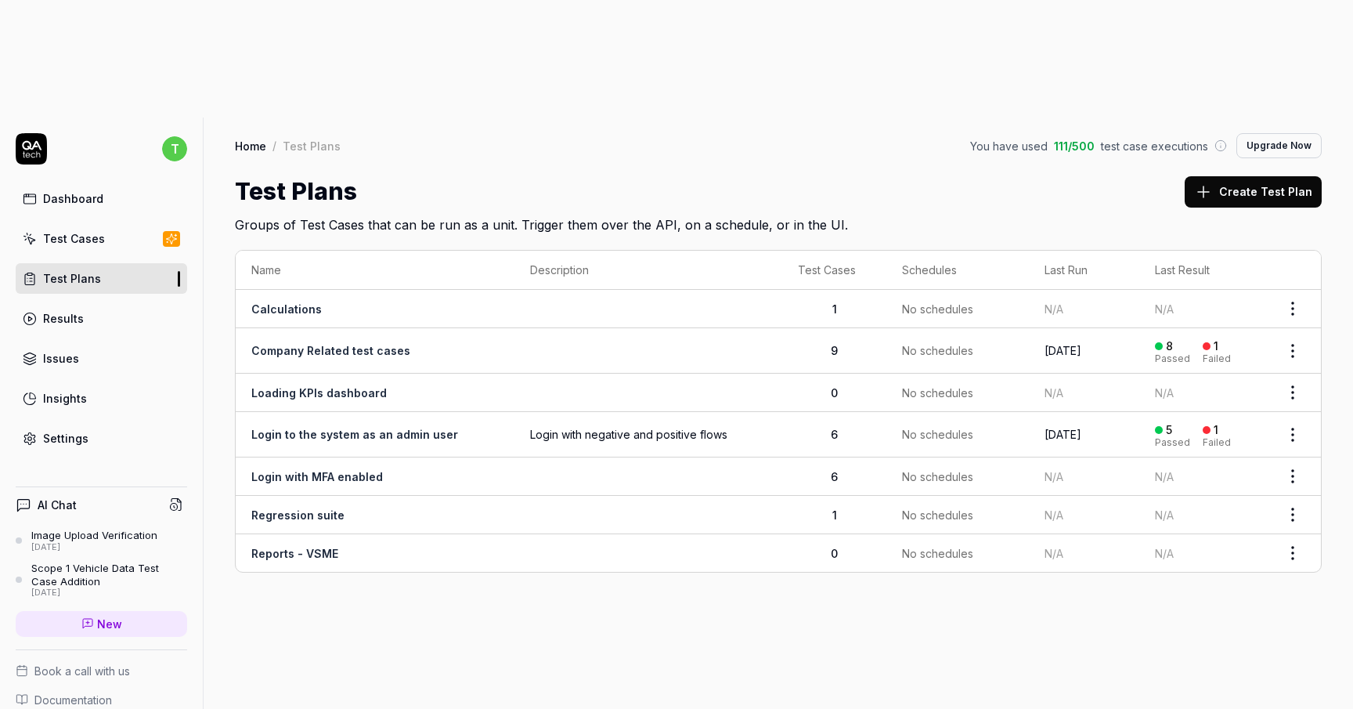
click at [324, 344] on link "Company Related test cases" at bounding box center [330, 350] width 159 height 13
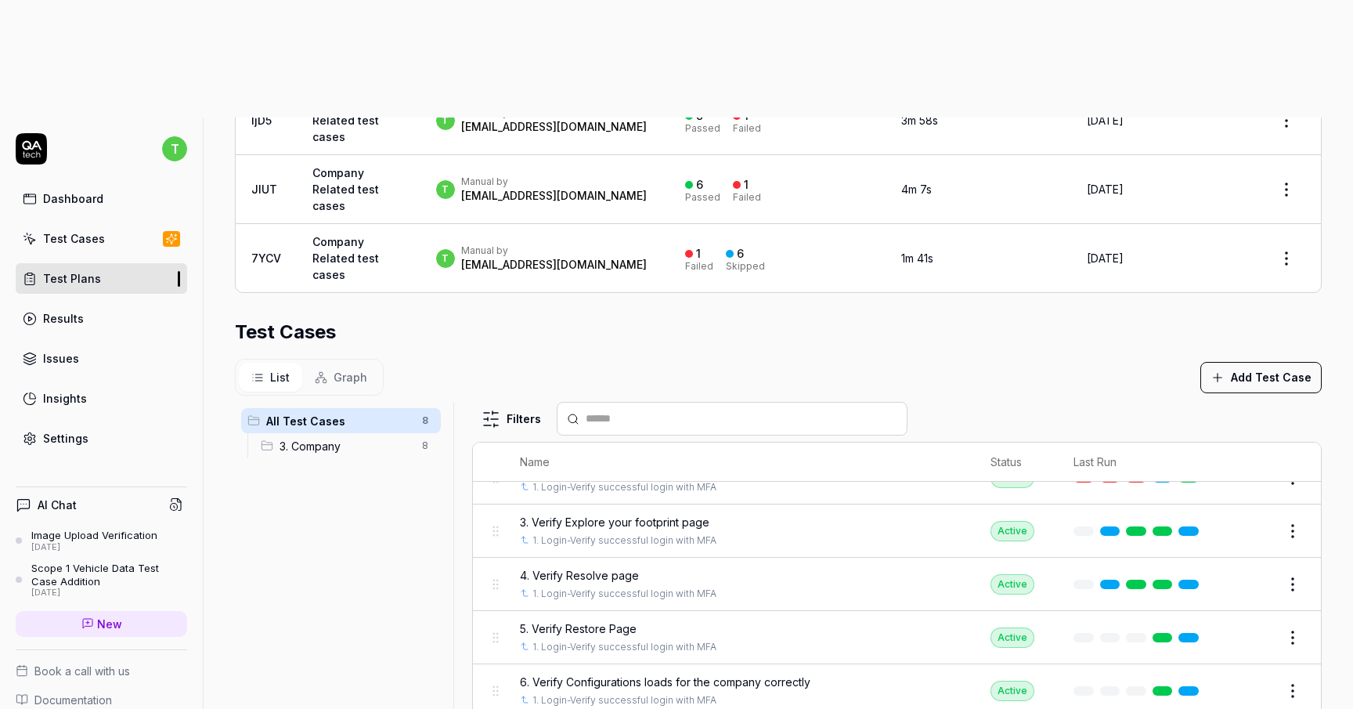
scroll to position [145, 0]
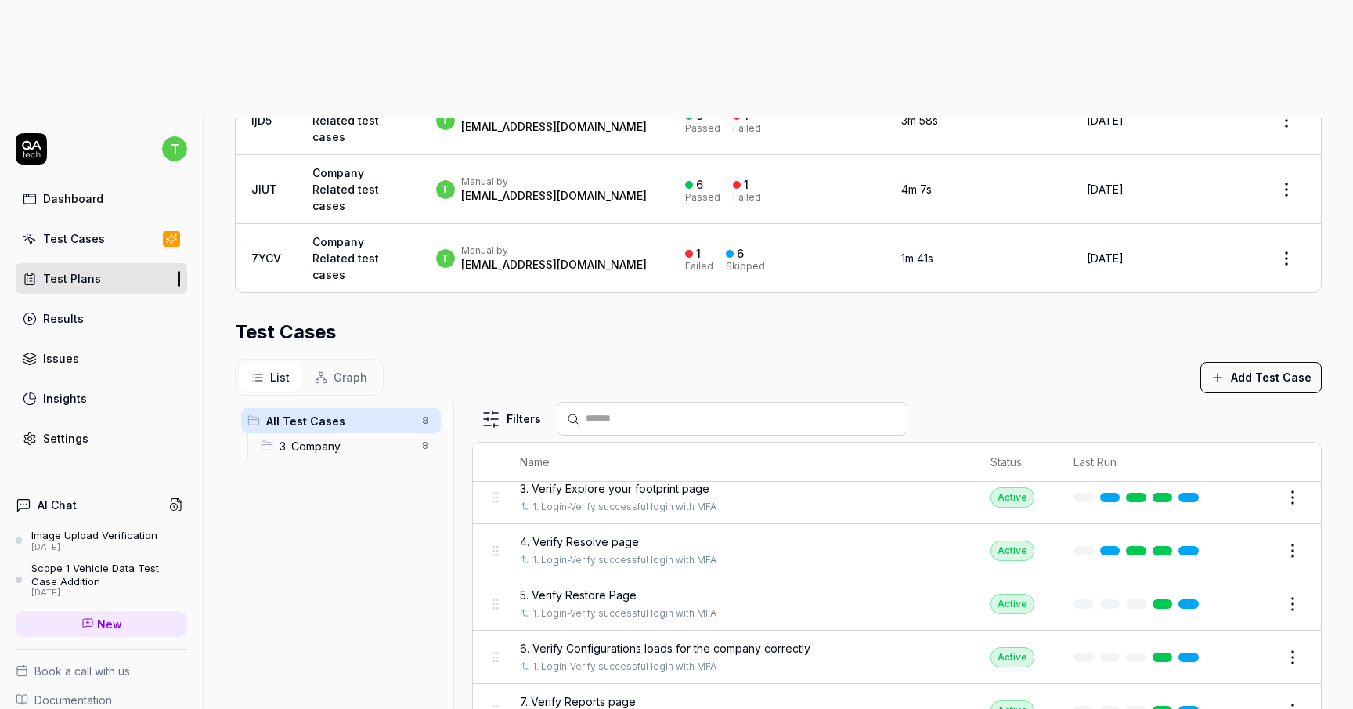
click at [1261, 362] on button "Add Test Case" at bounding box center [1261, 377] width 121 height 31
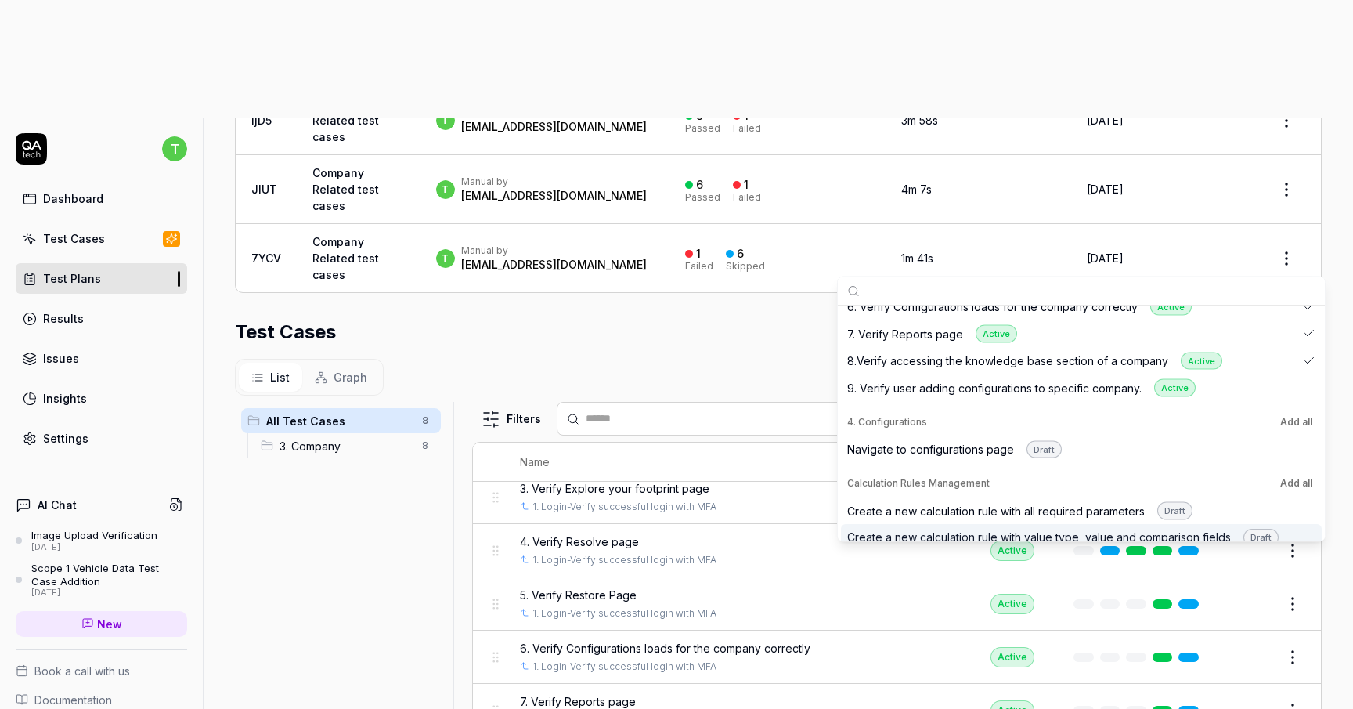
scroll to position [381, 0]
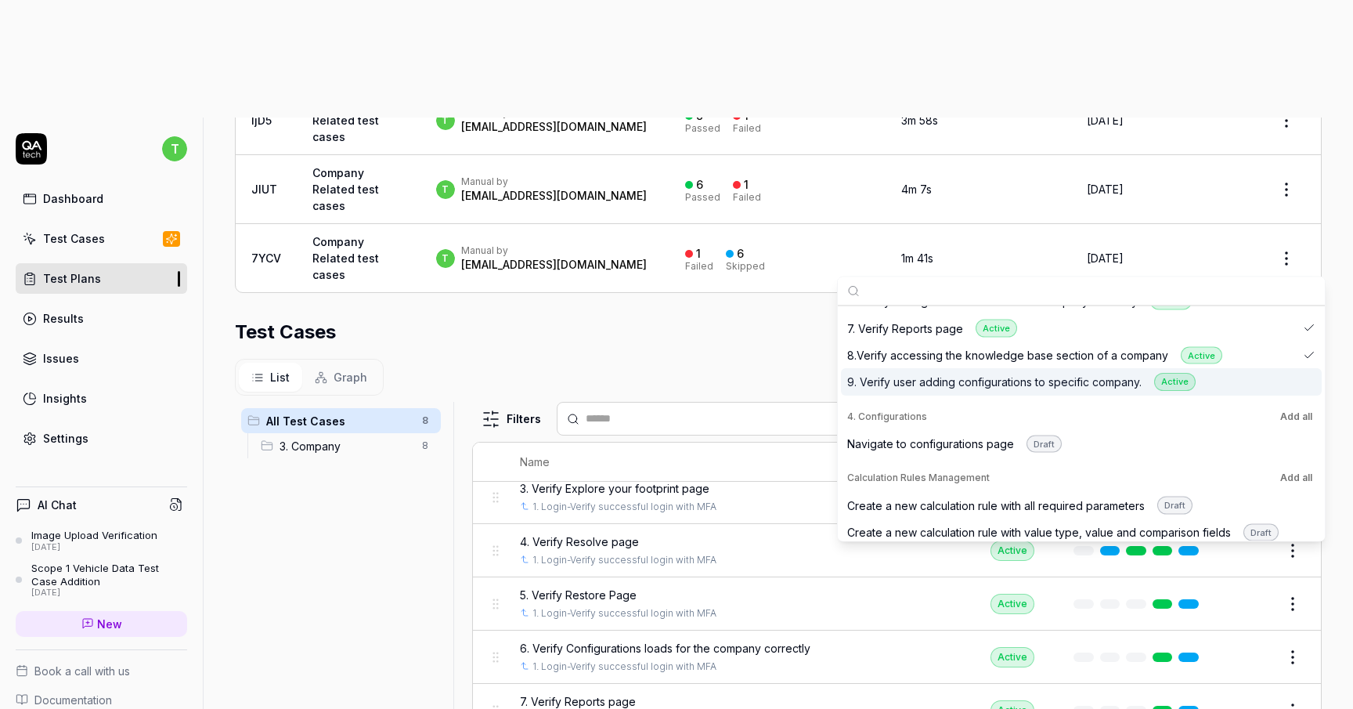
click at [1014, 379] on div "9. Verify user adding configurations to specific company. Active" at bounding box center [1022, 383] width 349 height 18
click at [1256, 362] on button "Add Test Case" at bounding box center [1261, 377] width 121 height 31
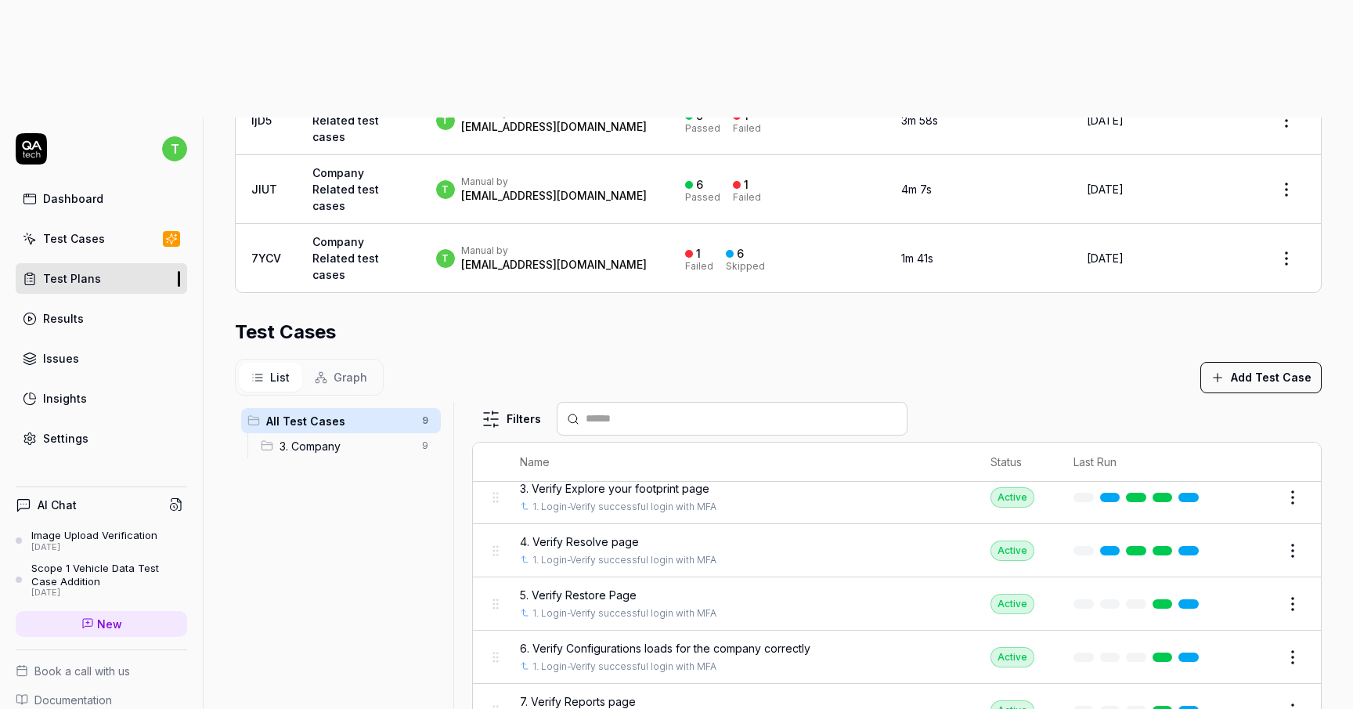
click at [131, 183] on link "Dashboard" at bounding box center [102, 198] width 172 height 31
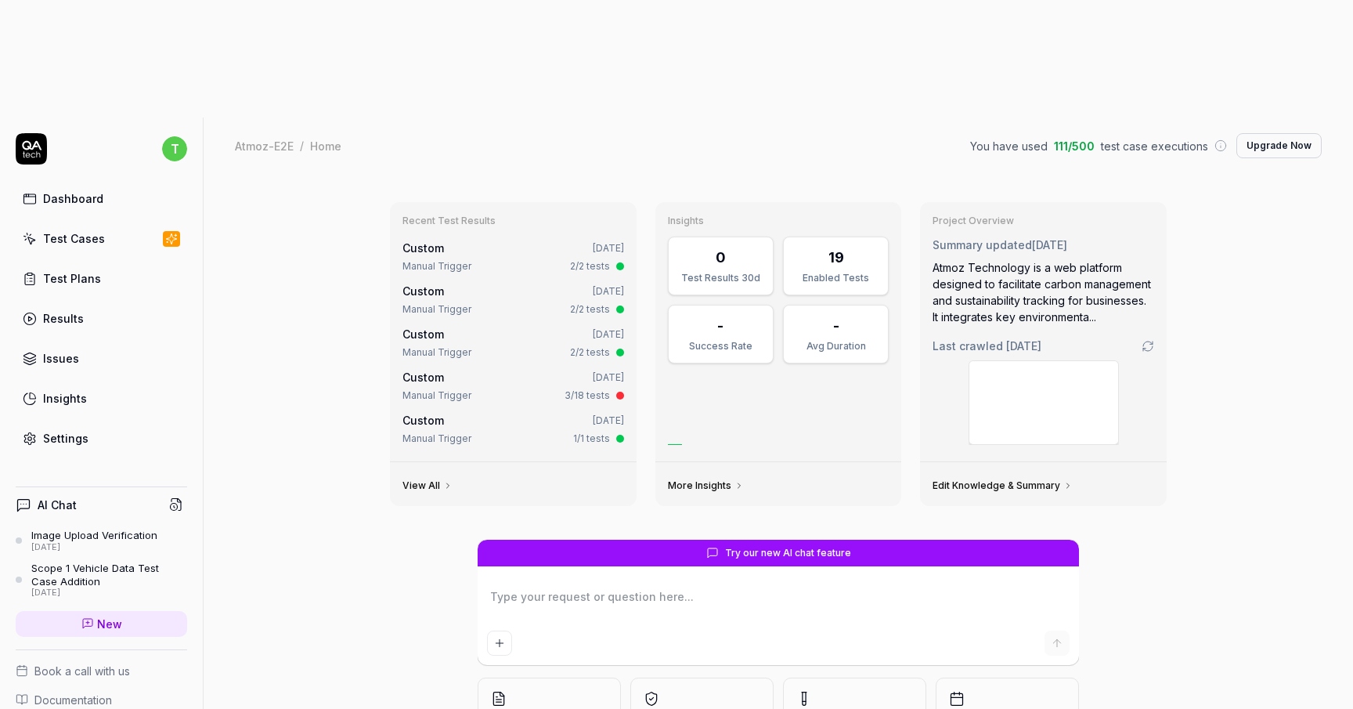
click at [127, 223] on link "Test Cases" at bounding box center [102, 238] width 172 height 31
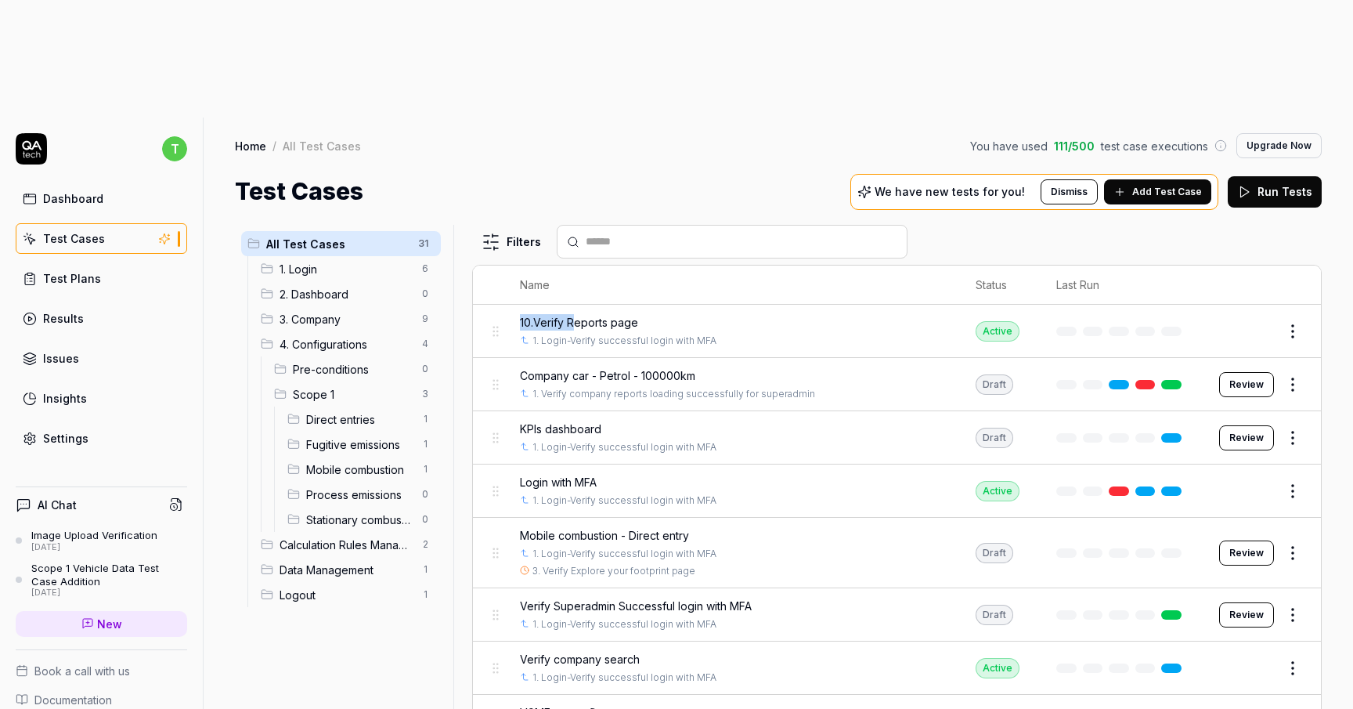
drag, startPoint x: 575, startPoint y: 197, endPoint x: 484, endPoint y: 214, distance: 92.3
click at [484, 305] on tr "10.Verify Reports page 1. Login-Verify successful login with MFA Active Edit" at bounding box center [897, 331] width 848 height 53
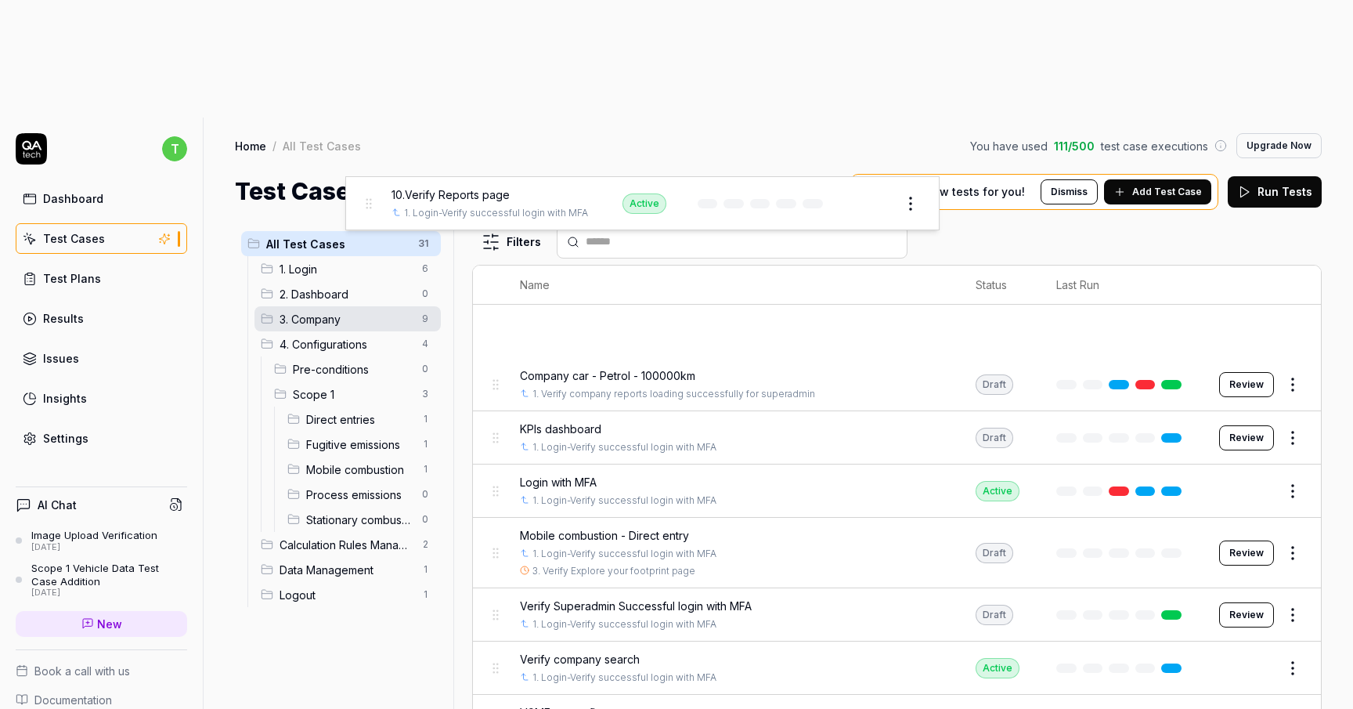
drag, startPoint x: 496, startPoint y: 216, endPoint x: 368, endPoint y: 208, distance: 128.0
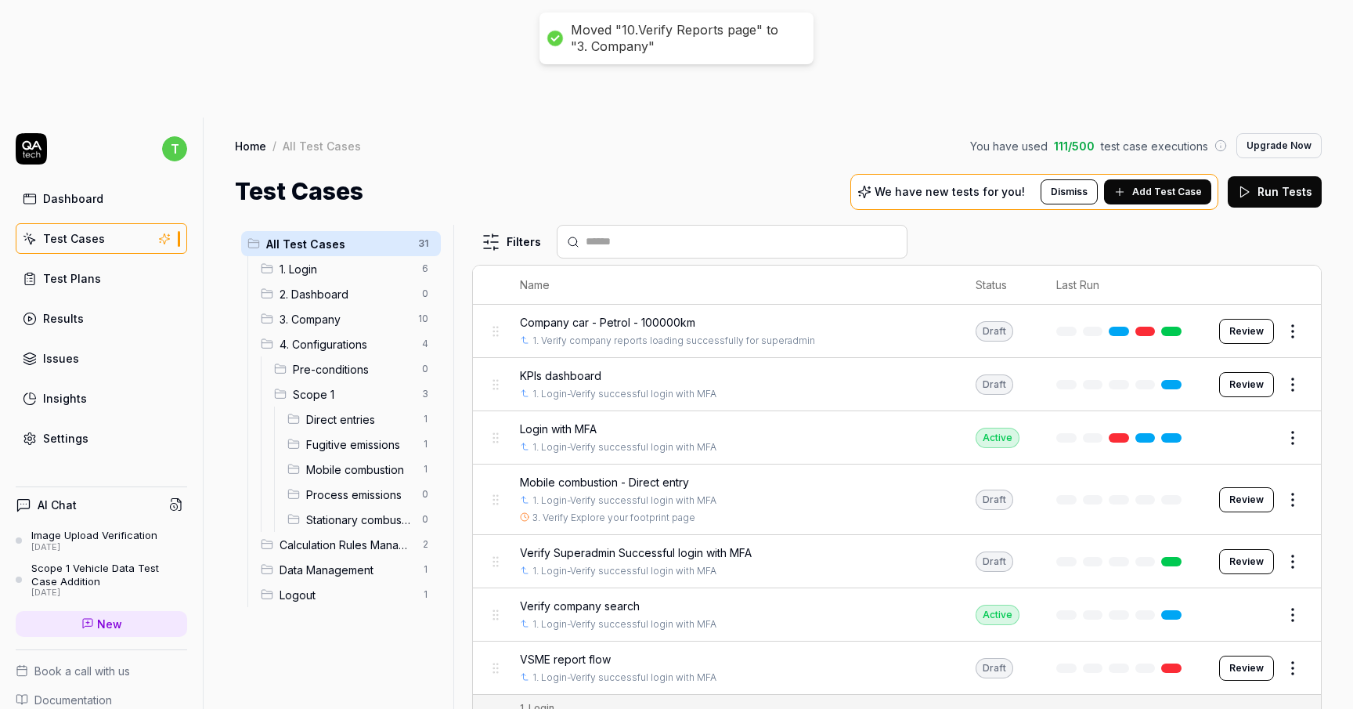
click at [302, 311] on span "3. Company" at bounding box center [344, 319] width 129 height 16
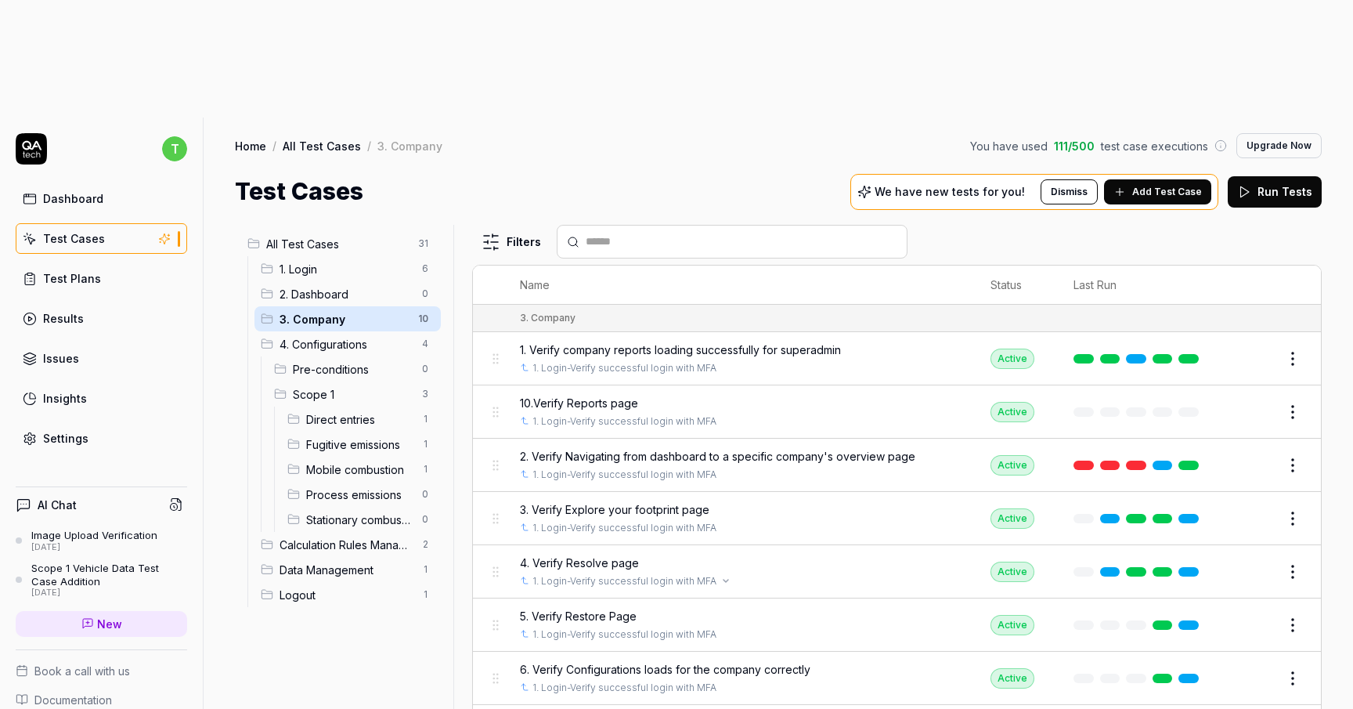
scroll to position [45, 0]
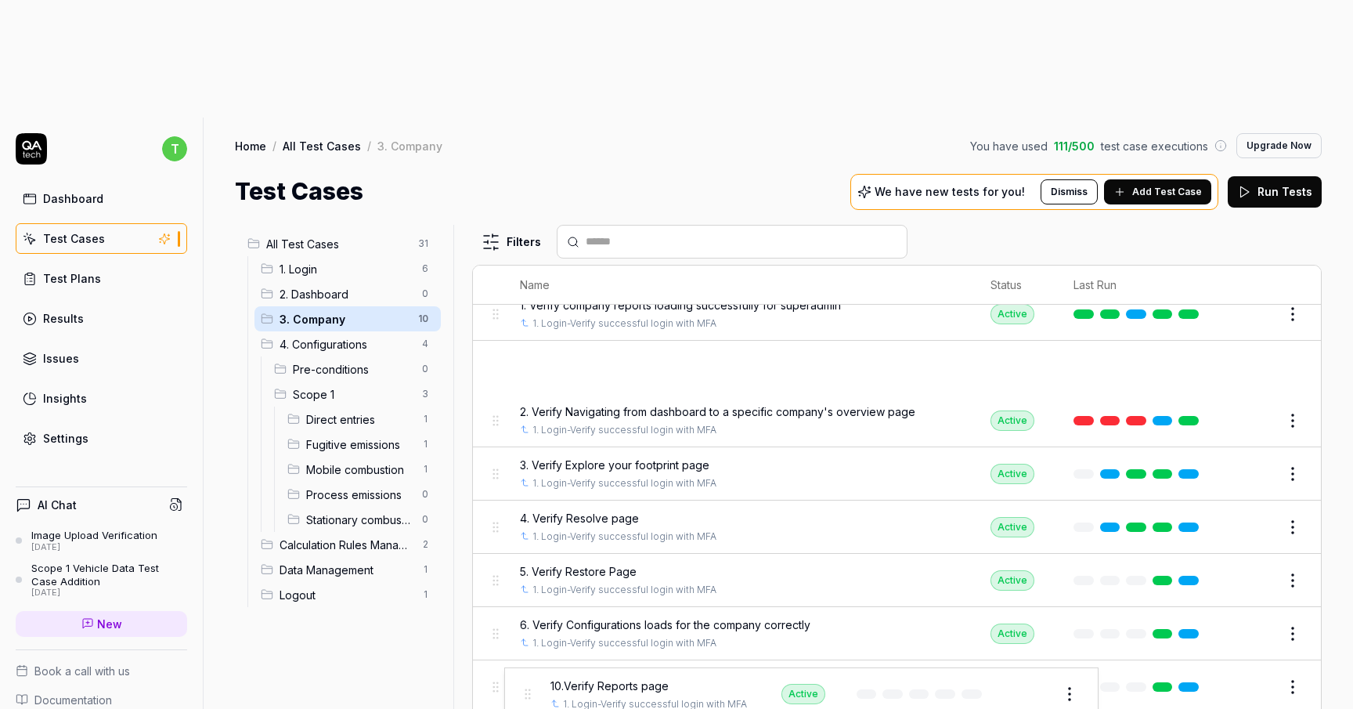
drag, startPoint x: 492, startPoint y: 244, endPoint x: 522, endPoint y: 690, distance: 447.5
click at [522, 690] on body "t Dashboard Test Cases Test Plans Results Issues Insights Settings AI Chat Imag…" at bounding box center [676, 413] width 1353 height 826
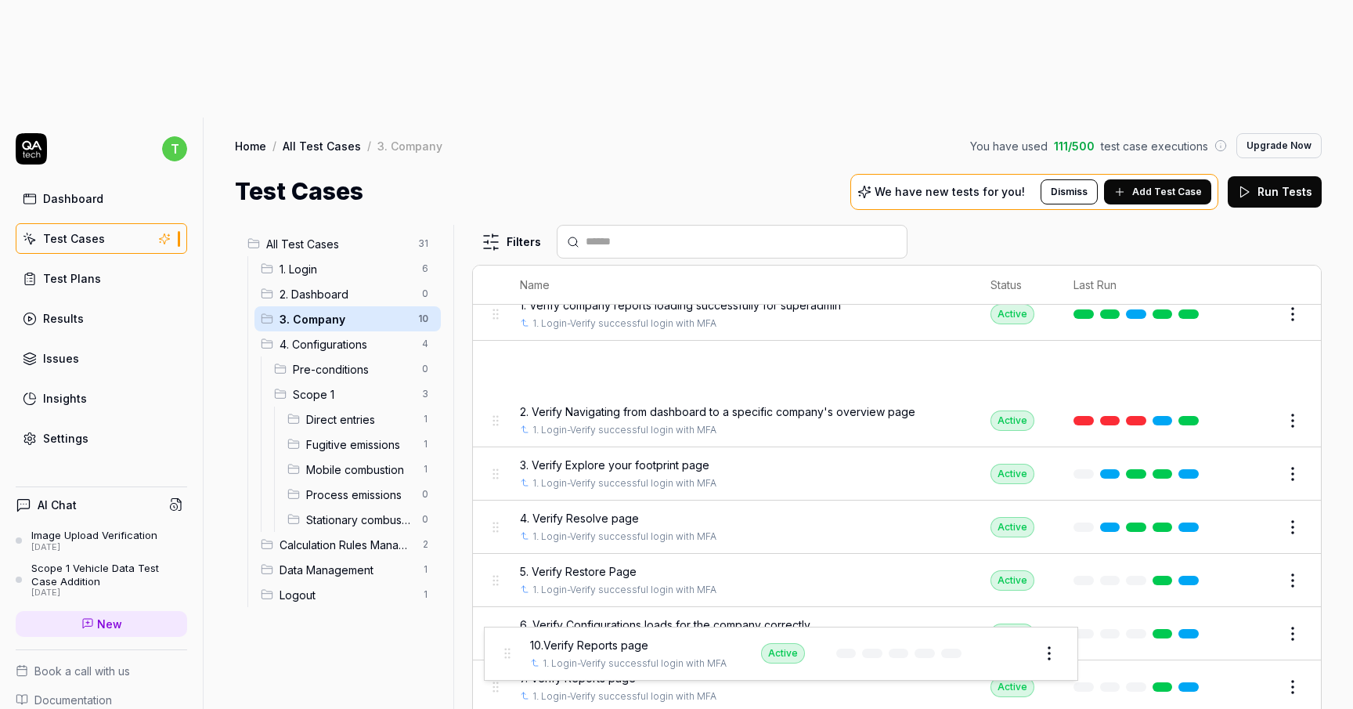
drag, startPoint x: 494, startPoint y: 243, endPoint x: 505, endPoint y: 649, distance: 405.9
click at [505, 649] on body "t Dashboard Test Cases Test Plans Results Issues Insights Settings AI Chat Imag…" at bounding box center [676, 413] width 1353 height 826
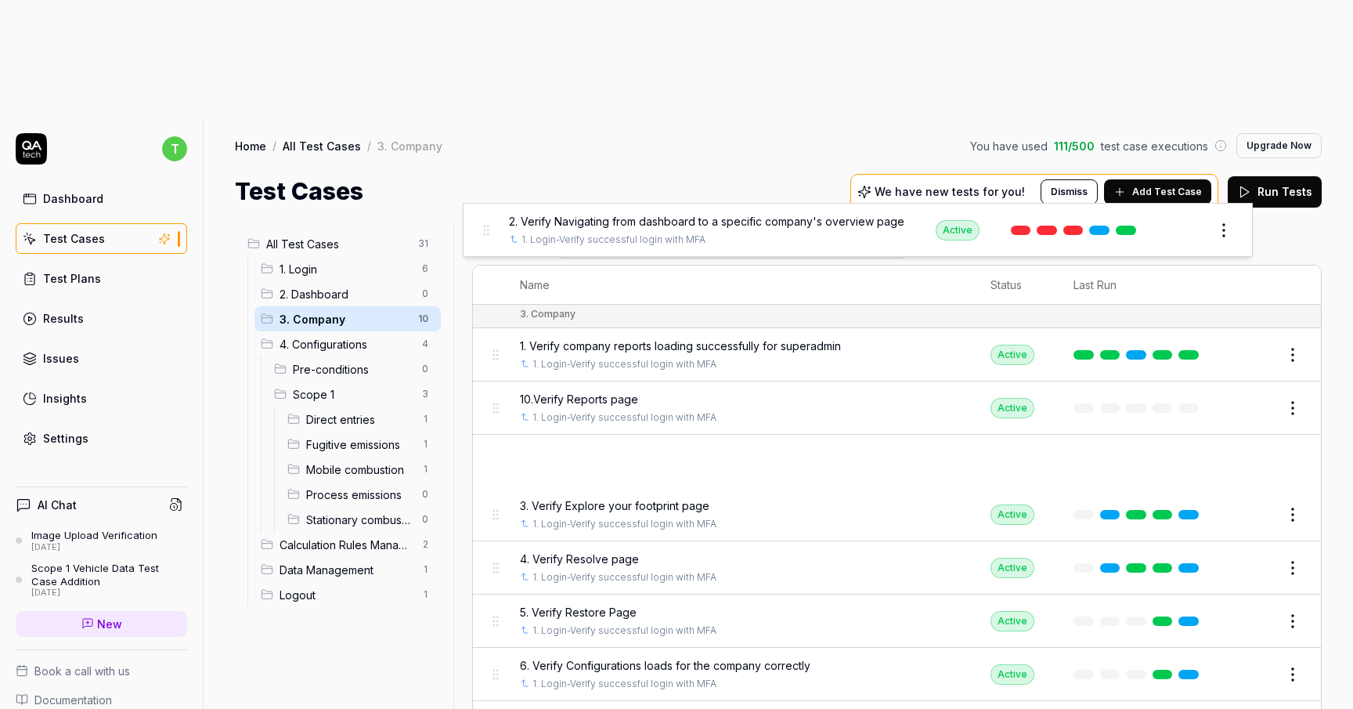
scroll to position [0, 0]
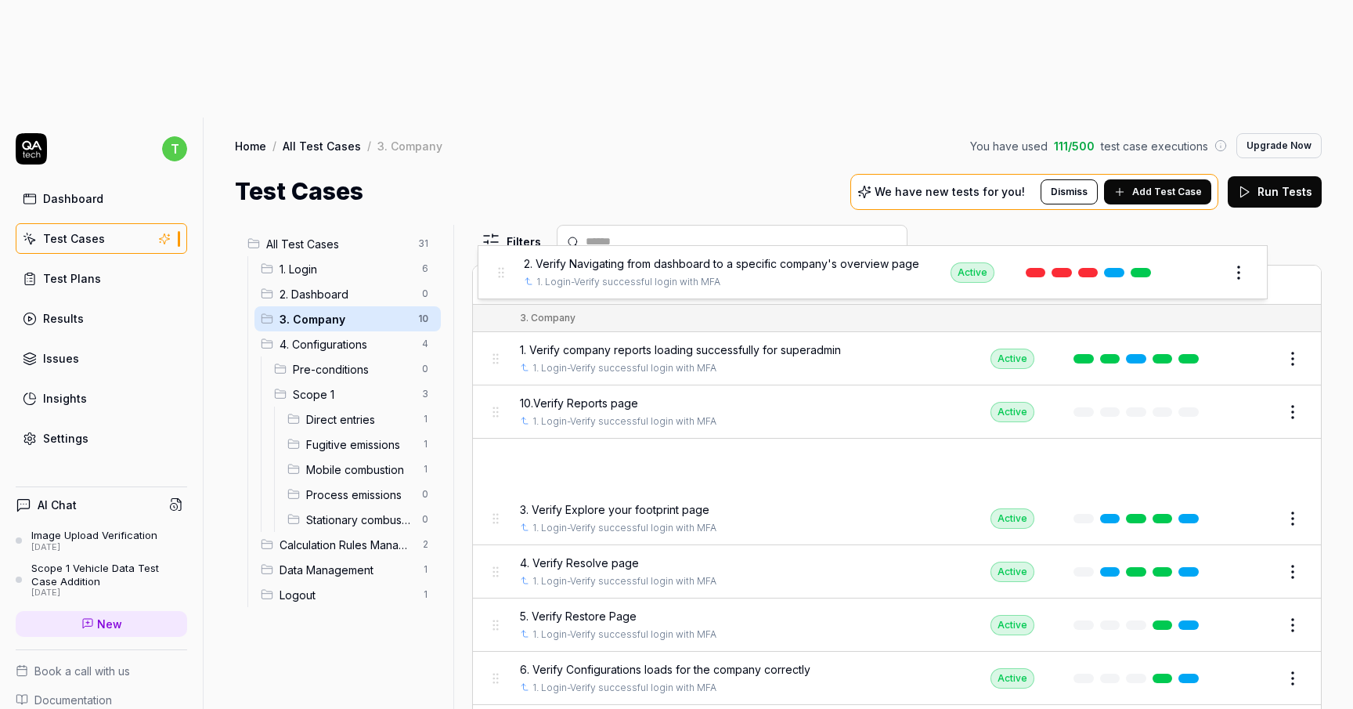
drag, startPoint x: 493, startPoint y: 301, endPoint x: 497, endPoint y: 273, distance: 28.6
click at [497, 273] on body "t Dashboard Test Cases Test Plans Results Issues Insights Settings AI Chat Imag…" at bounding box center [676, 413] width 1353 height 826
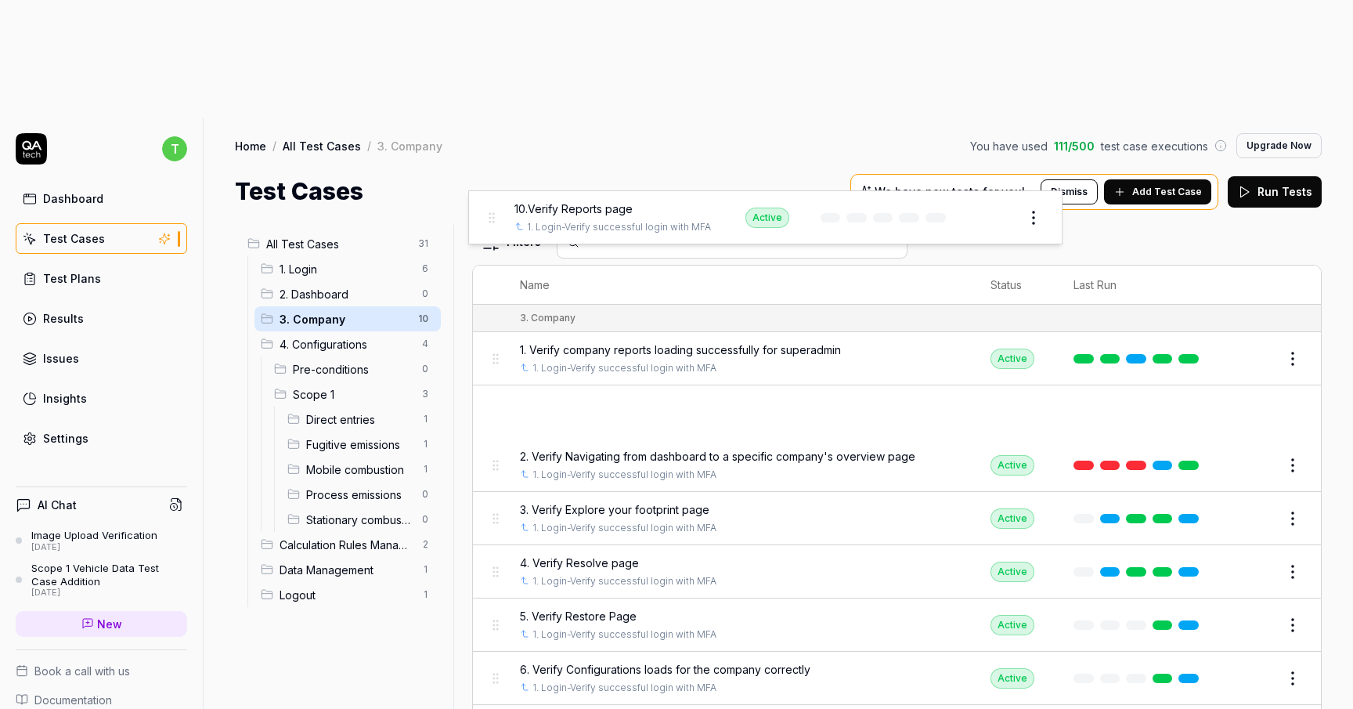
drag, startPoint x: 493, startPoint y: 292, endPoint x: 488, endPoint y: 217, distance: 75.3
click at [488, 217] on body "t Dashboard Test Cases Test Plans Results Issues Insights Settings AI Chat Imag…" at bounding box center [676, 413] width 1353 height 826
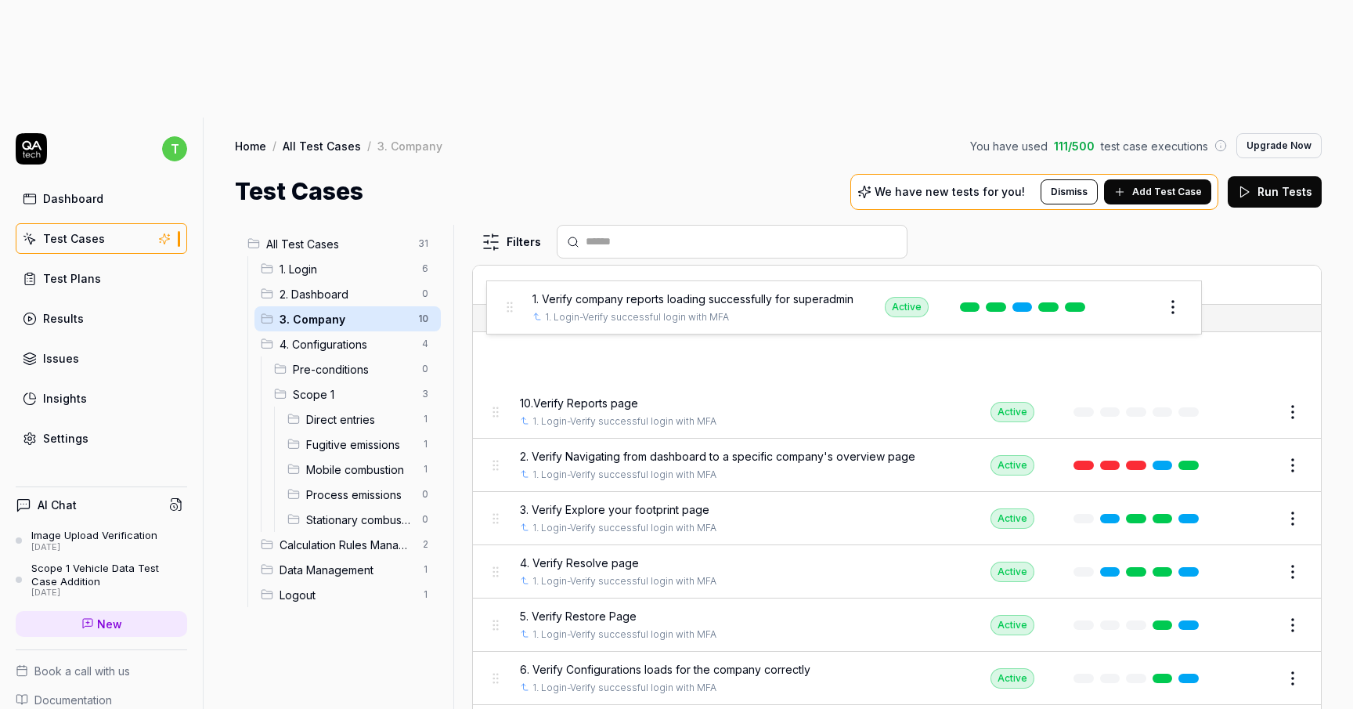
drag, startPoint x: 501, startPoint y: 229, endPoint x: 507, endPoint y: 297, distance: 67.6
click at [507, 297] on body "t Dashboard Test Cases Test Plans Results Issues Insights Settings AI Chat Imag…" at bounding box center [676, 413] width 1353 height 826
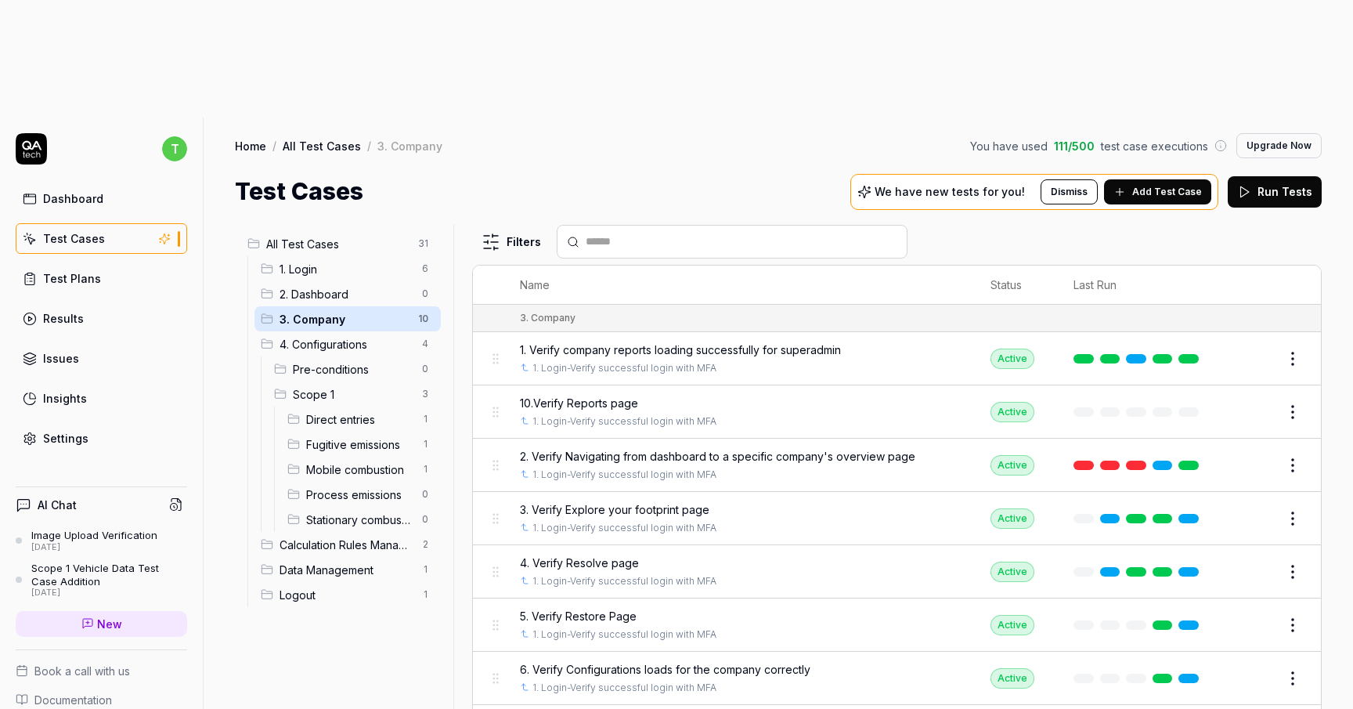
click at [116, 183] on link "Dashboard" at bounding box center [102, 198] width 172 height 31
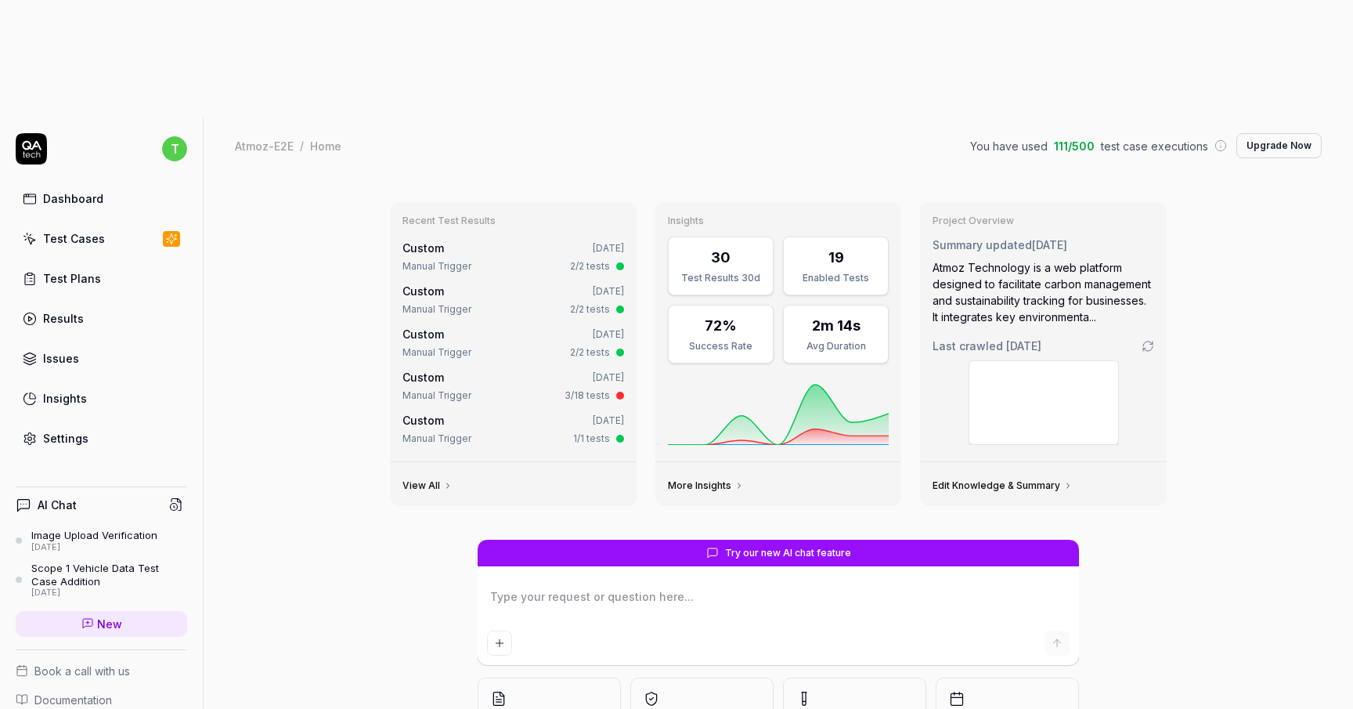
click at [121, 263] on link "Test Plans" at bounding box center [102, 278] width 172 height 31
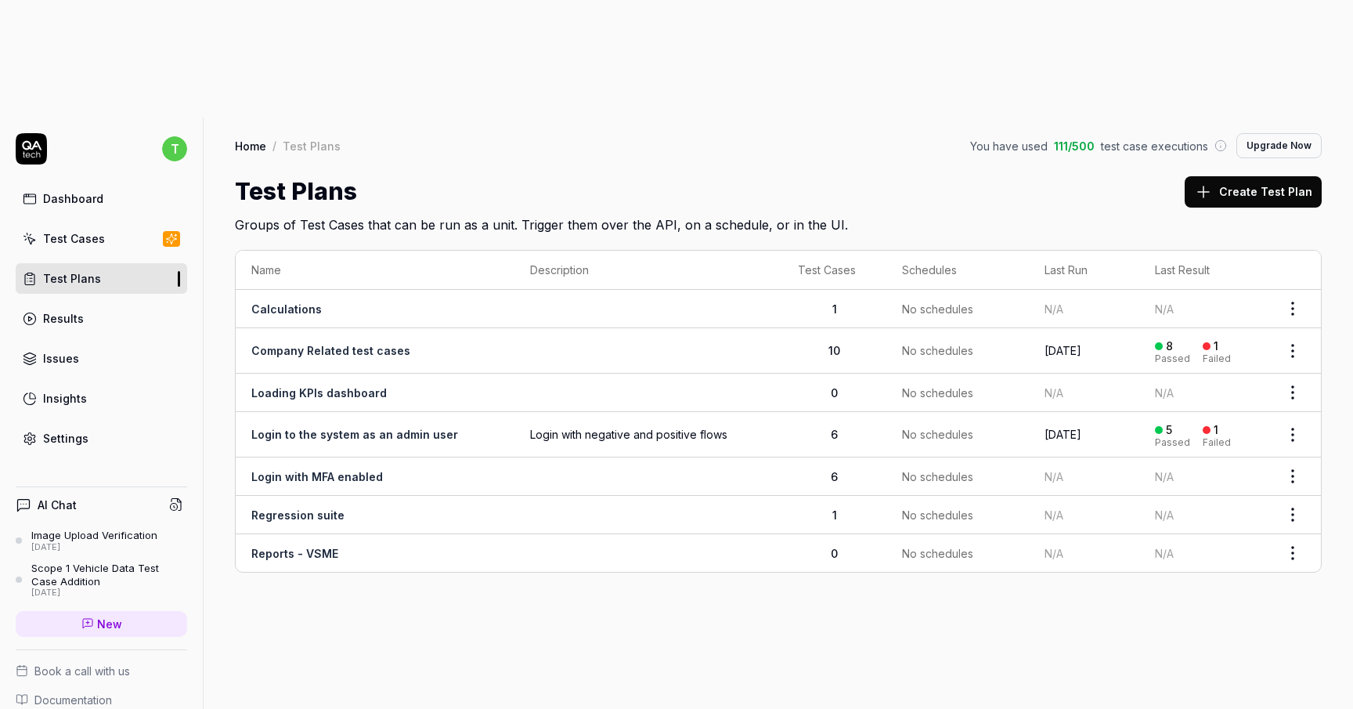
click at [534, 328] on td at bounding box center [649, 350] width 268 height 45
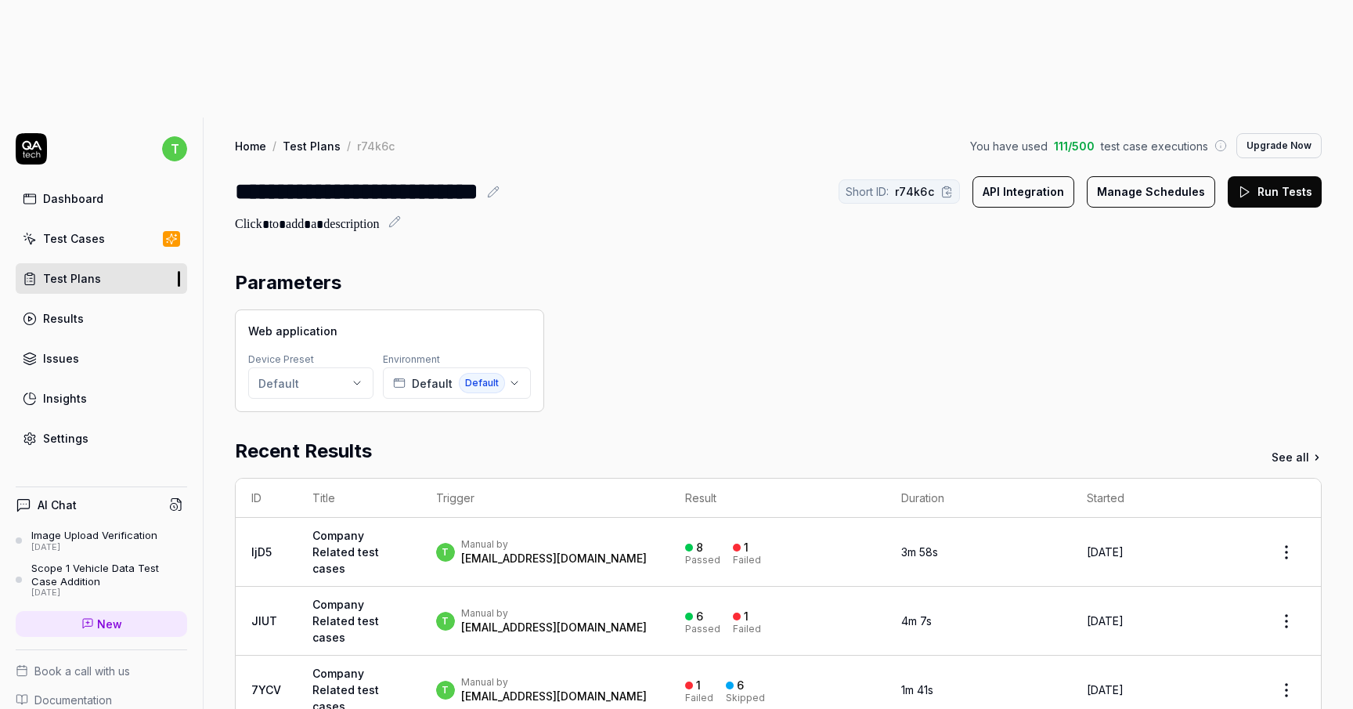
scroll to position [376, 0]
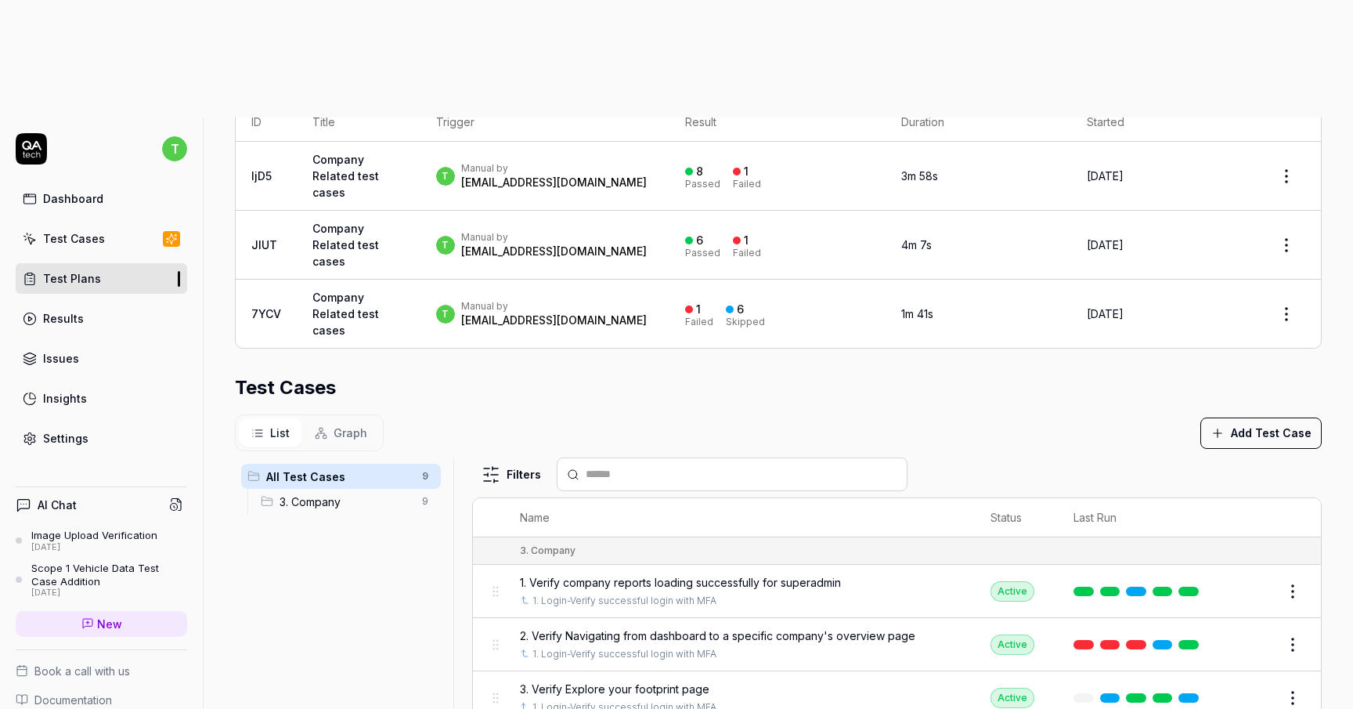
click at [1256, 417] on button "Add Test Case" at bounding box center [1261, 432] width 121 height 31
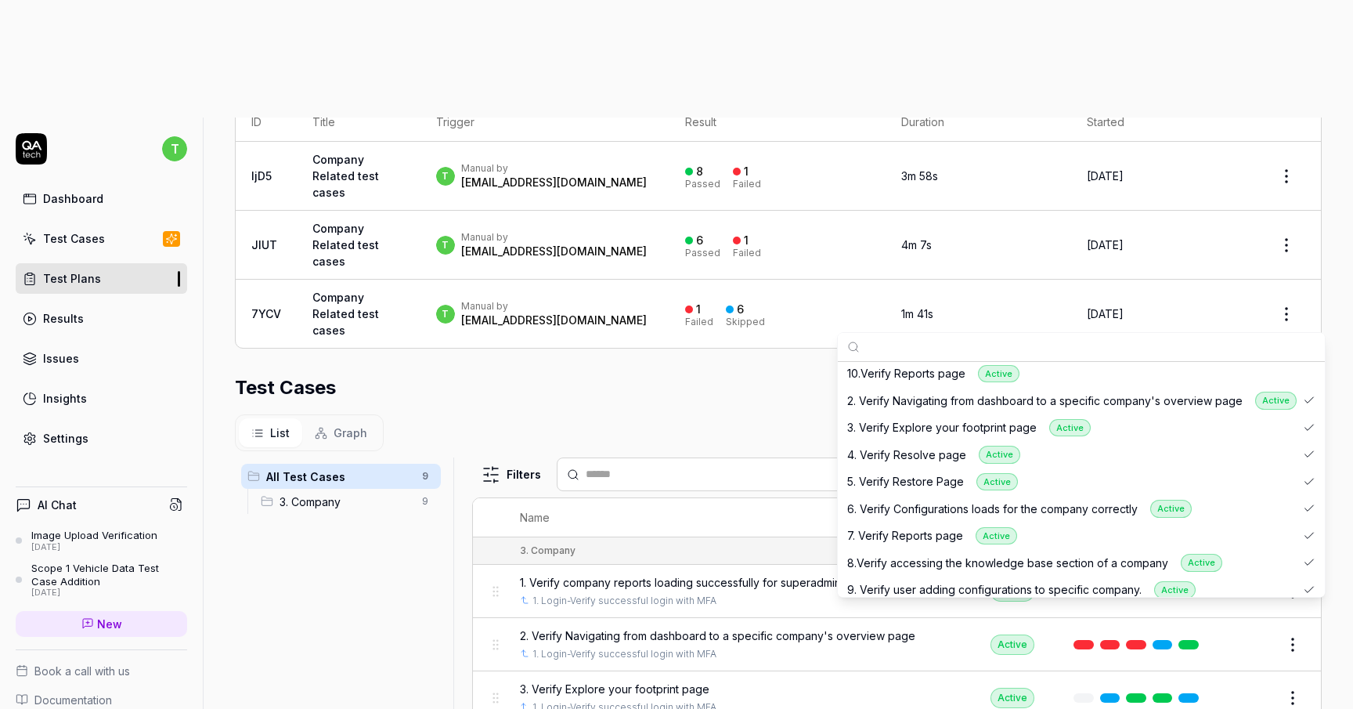
scroll to position [133, 0]
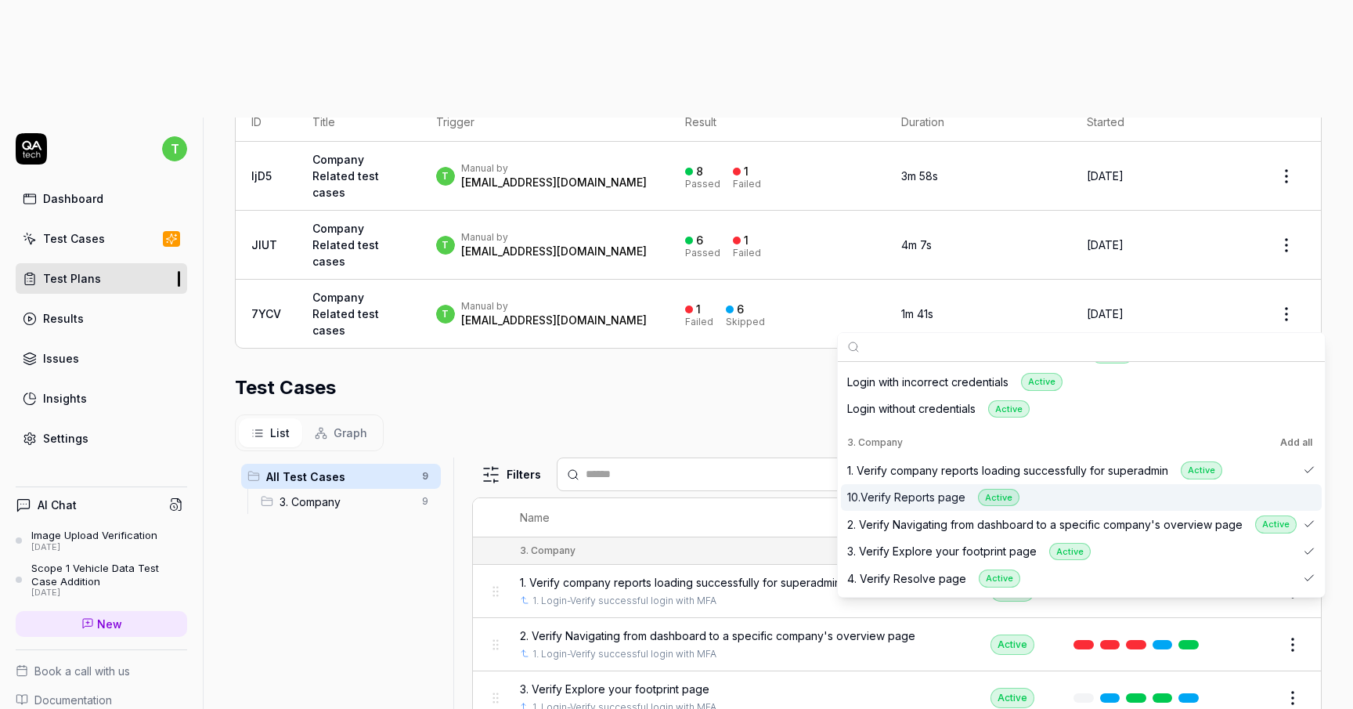
click at [932, 495] on div "10.Verify Reports page Active" at bounding box center [934, 498] width 172 height 18
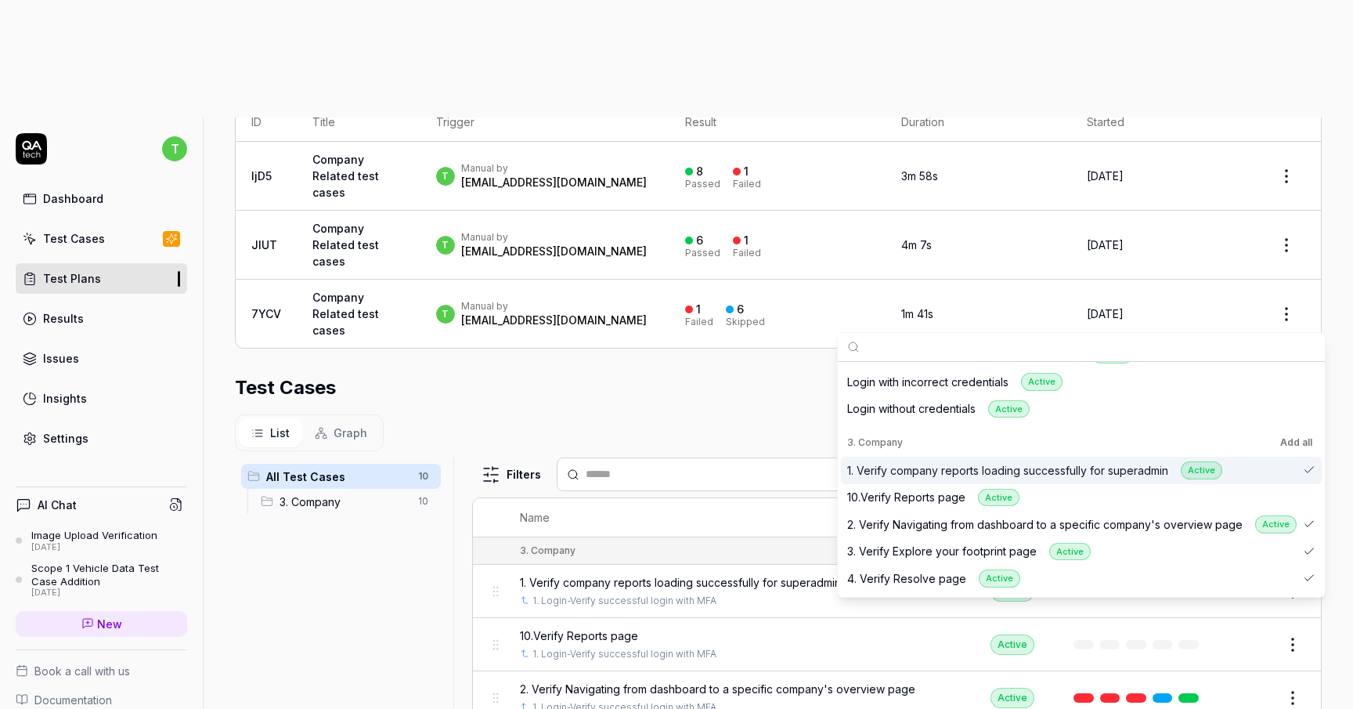
click at [696, 374] on section "Test Cases List Graph Add Test Case All Test Cases 10 3. Company 10 Filters Nam…" at bounding box center [778, 613] width 1087 height 479
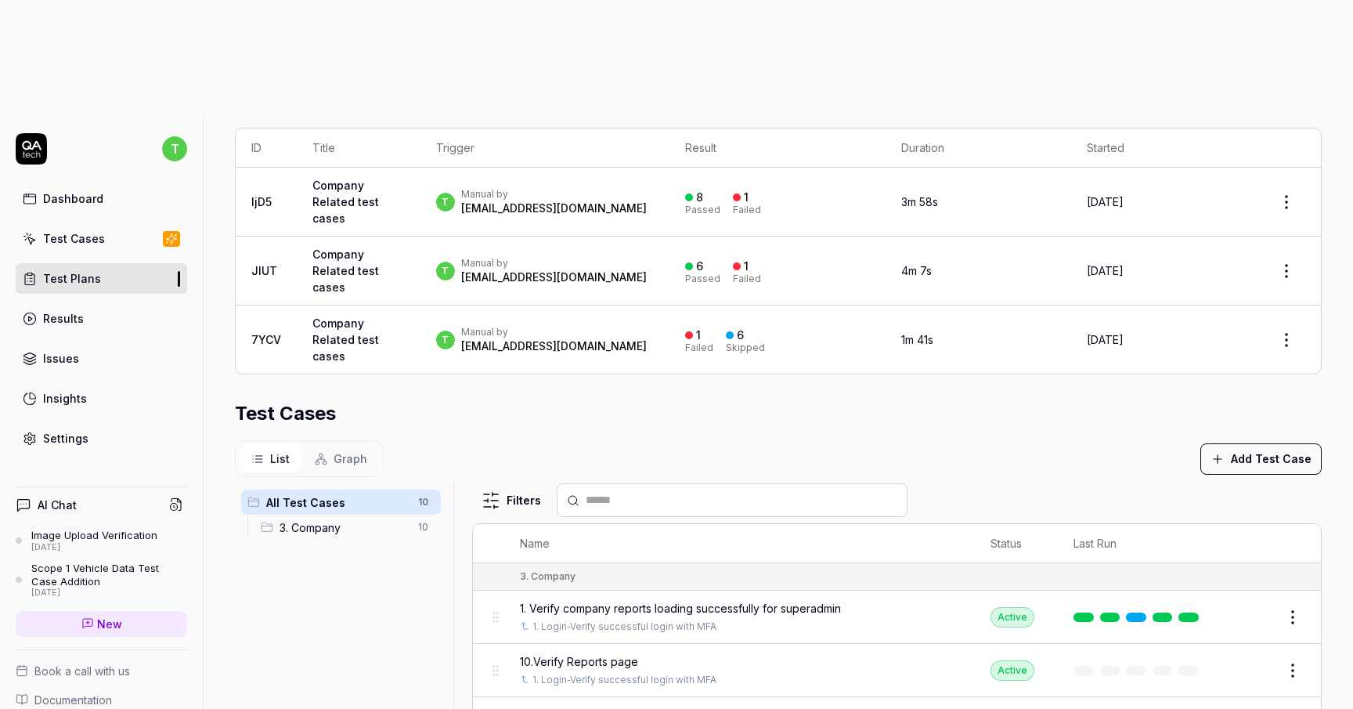
scroll to position [0, 0]
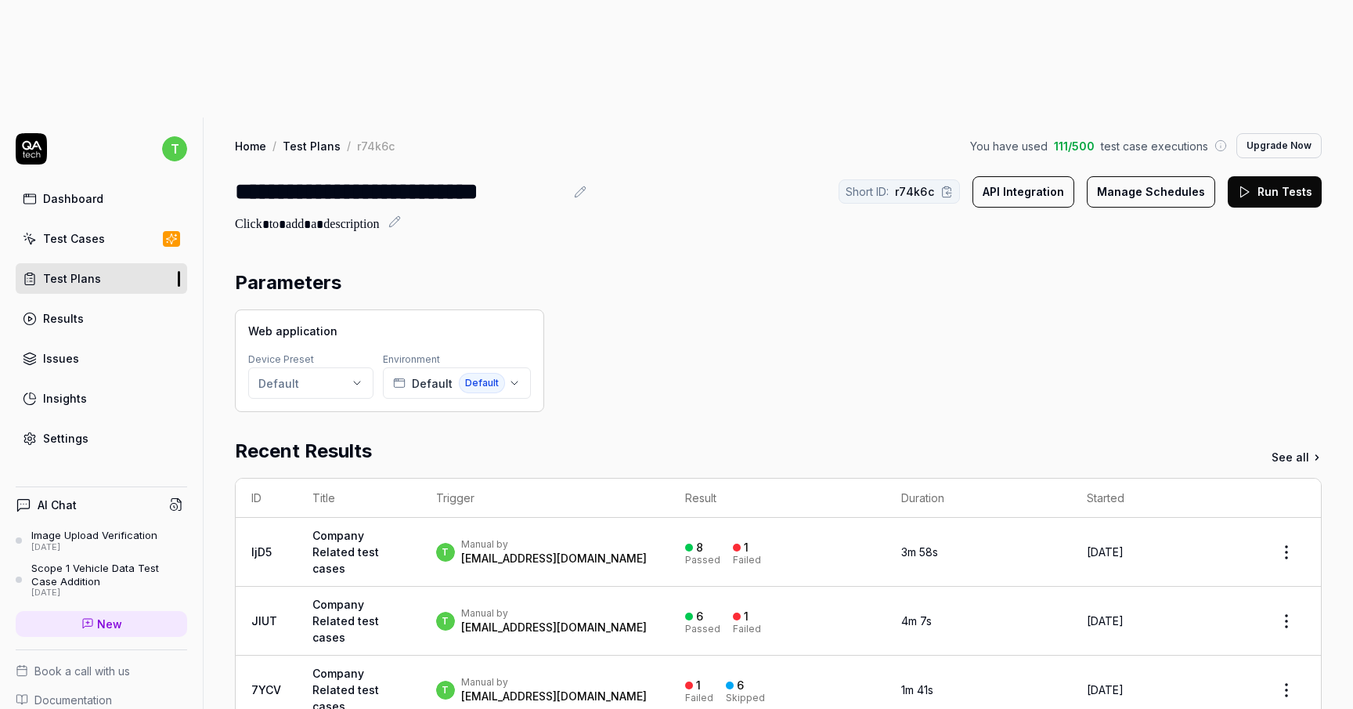
click at [1259, 176] on button "Run Tests" at bounding box center [1275, 191] width 94 height 31
click at [126, 183] on link "Dashboard" at bounding box center [102, 198] width 172 height 31
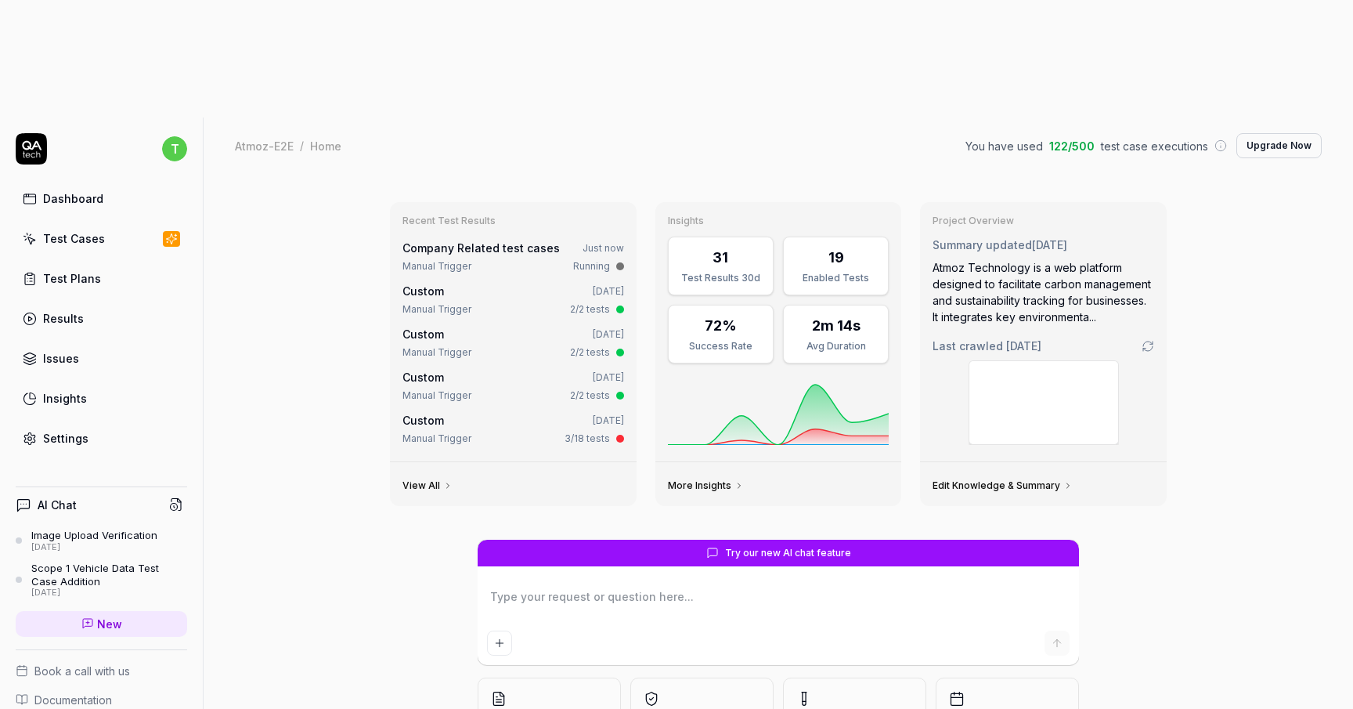
click at [84, 230] on div "Test Cases" at bounding box center [74, 238] width 62 height 16
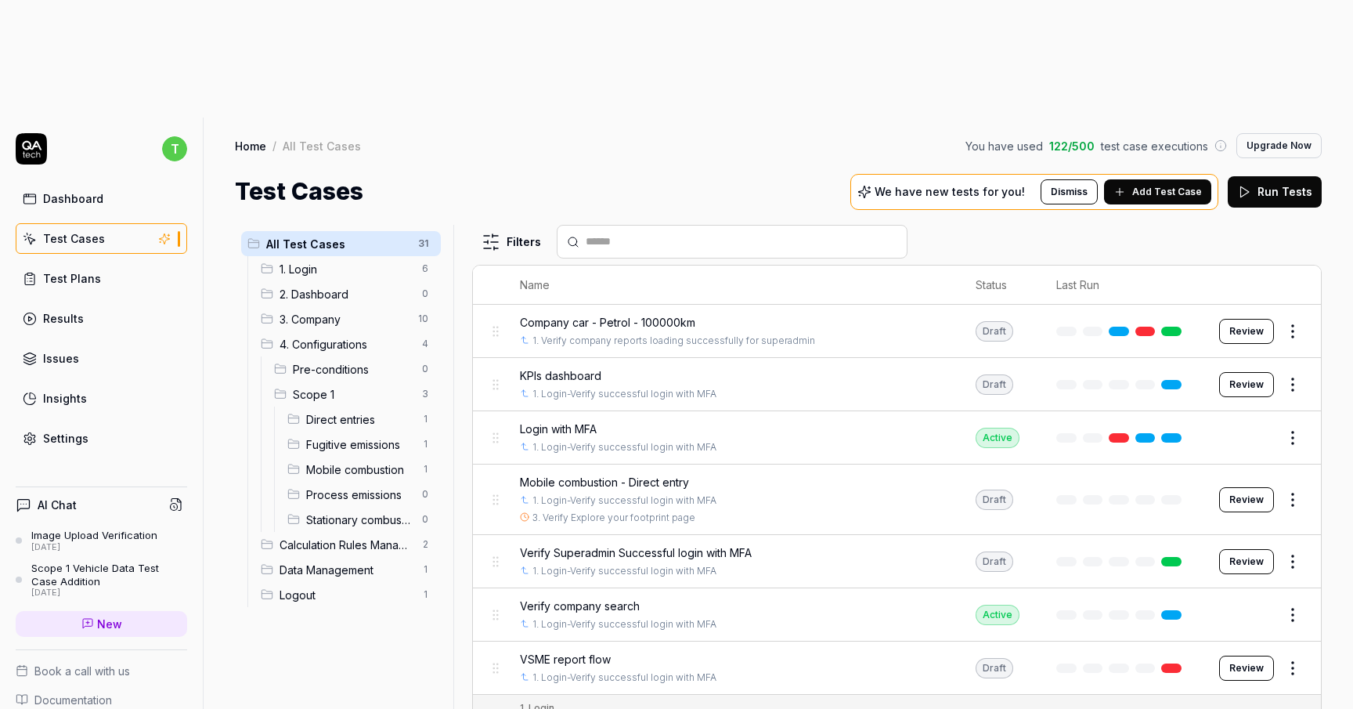
click at [96, 270] on div "Test Plans" at bounding box center [72, 278] width 58 height 16
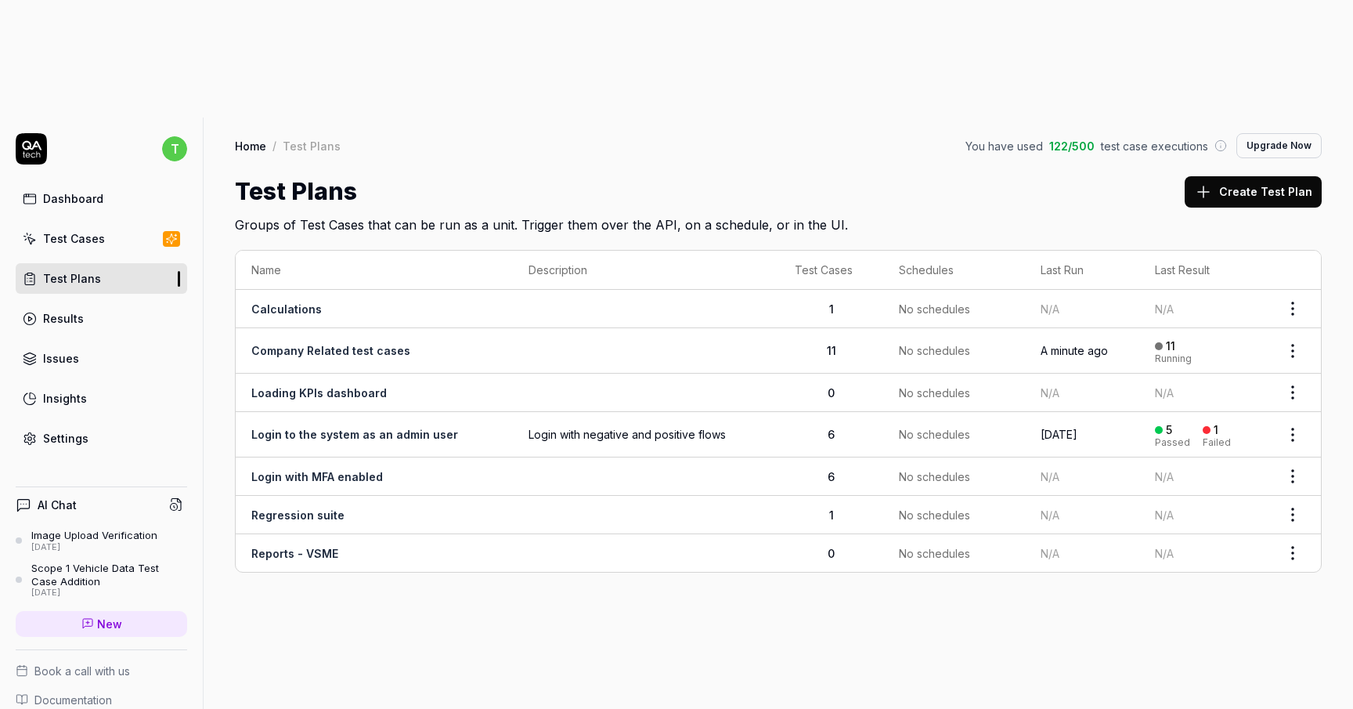
click at [104, 303] on link "Results" at bounding box center [102, 318] width 172 height 31
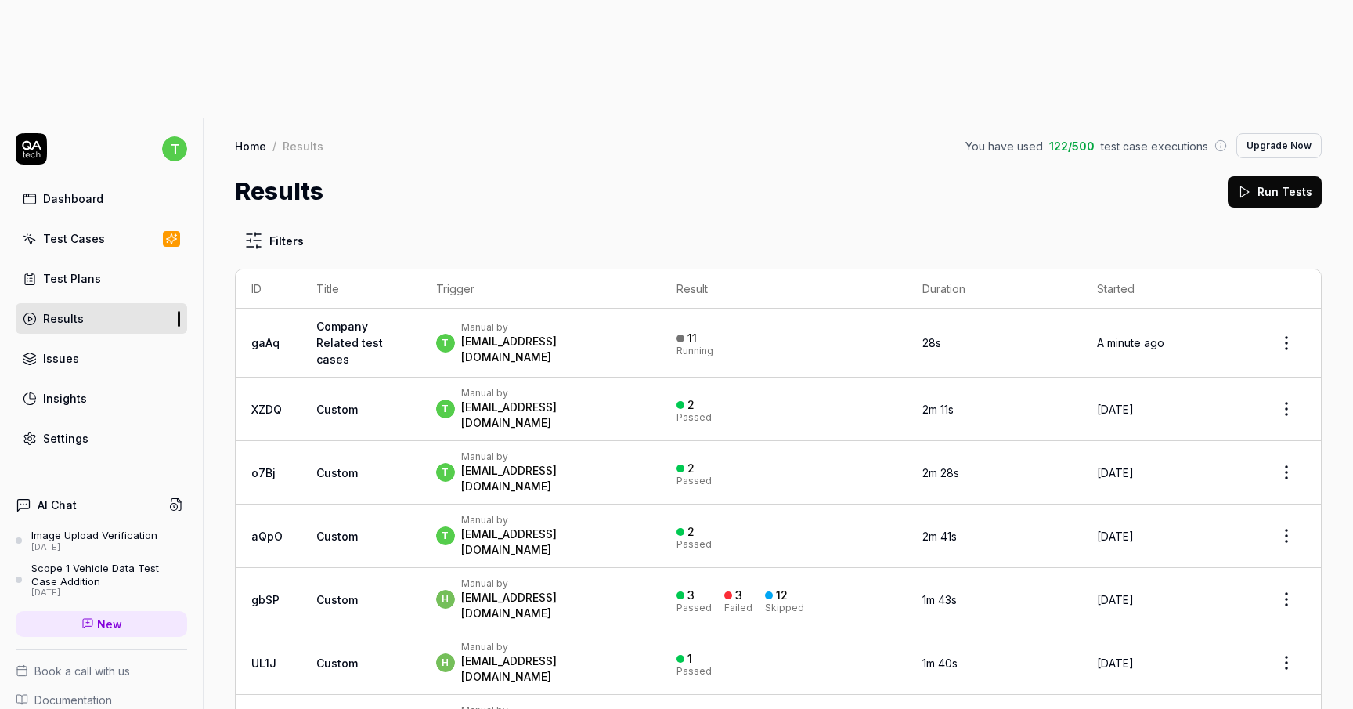
click at [362, 320] on link "Company Related test cases" at bounding box center [349, 343] width 67 height 46
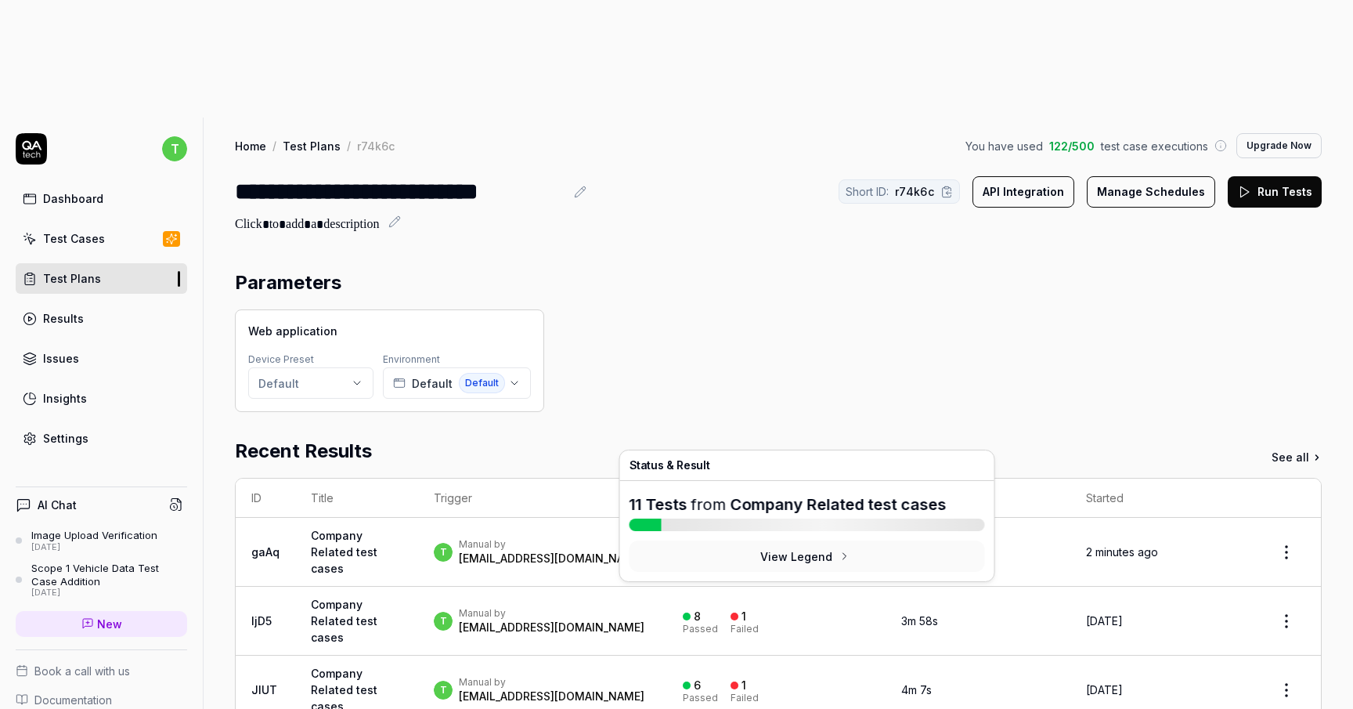
click at [812, 551] on button "View Legend" at bounding box center [808, 555] width 356 height 31
click at [809, 560] on button "View Legend" at bounding box center [808, 555] width 356 height 31
click at [808, 556] on button "View Legend" at bounding box center [808, 555] width 356 height 31
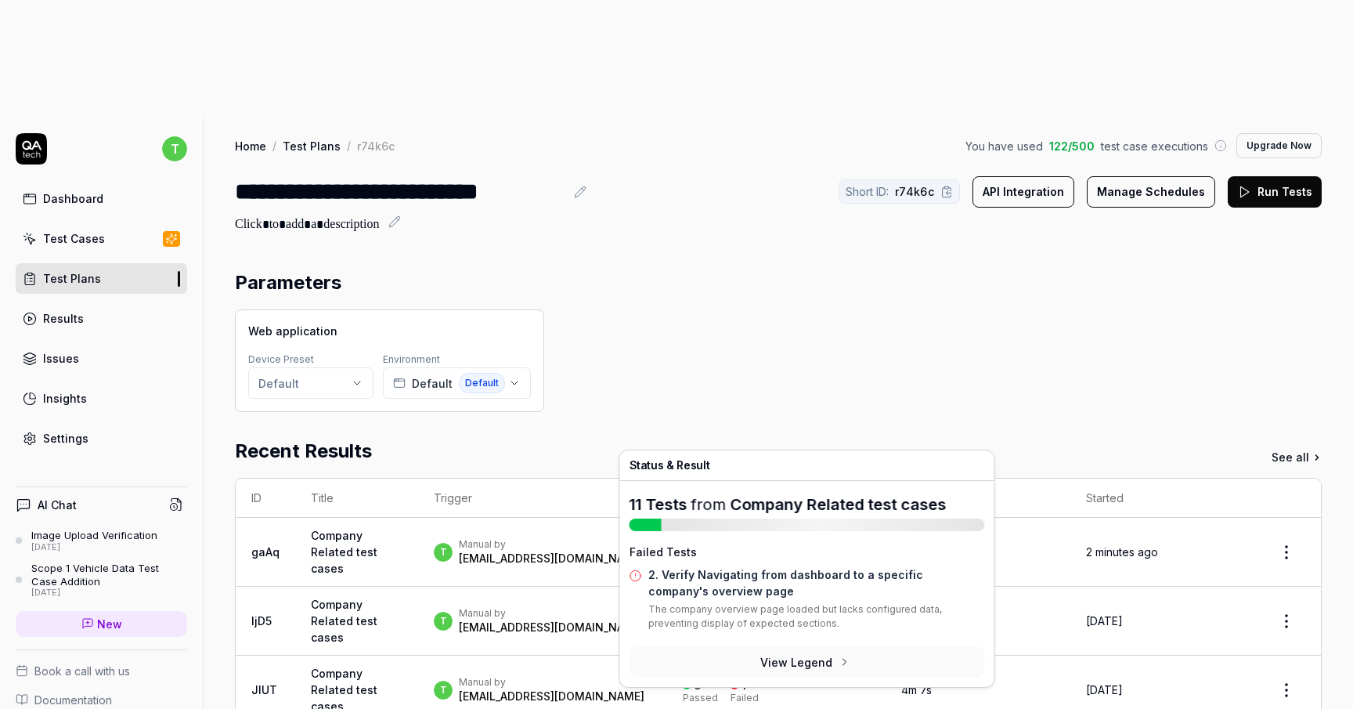
click at [542, 538] on div "Manual by" at bounding box center [552, 544] width 186 height 13
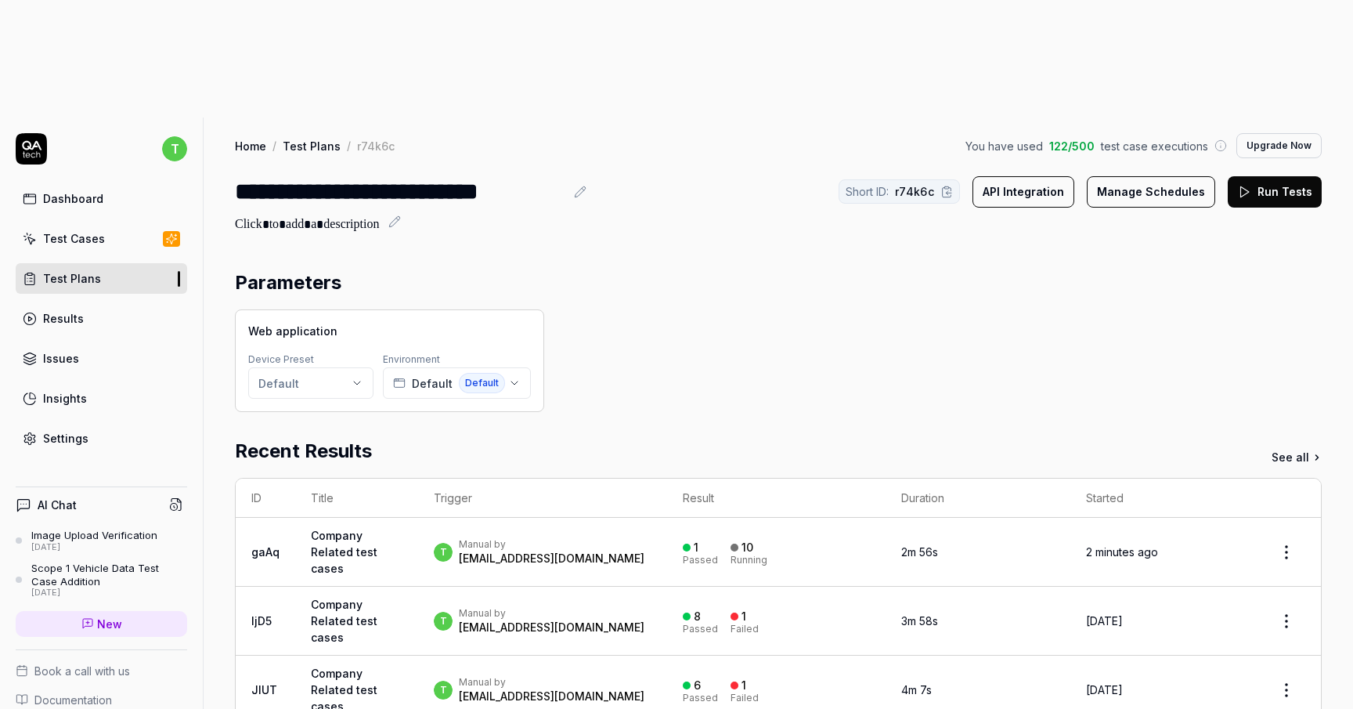
click at [360, 518] on td "Company Related test cases" at bounding box center [356, 552] width 123 height 69
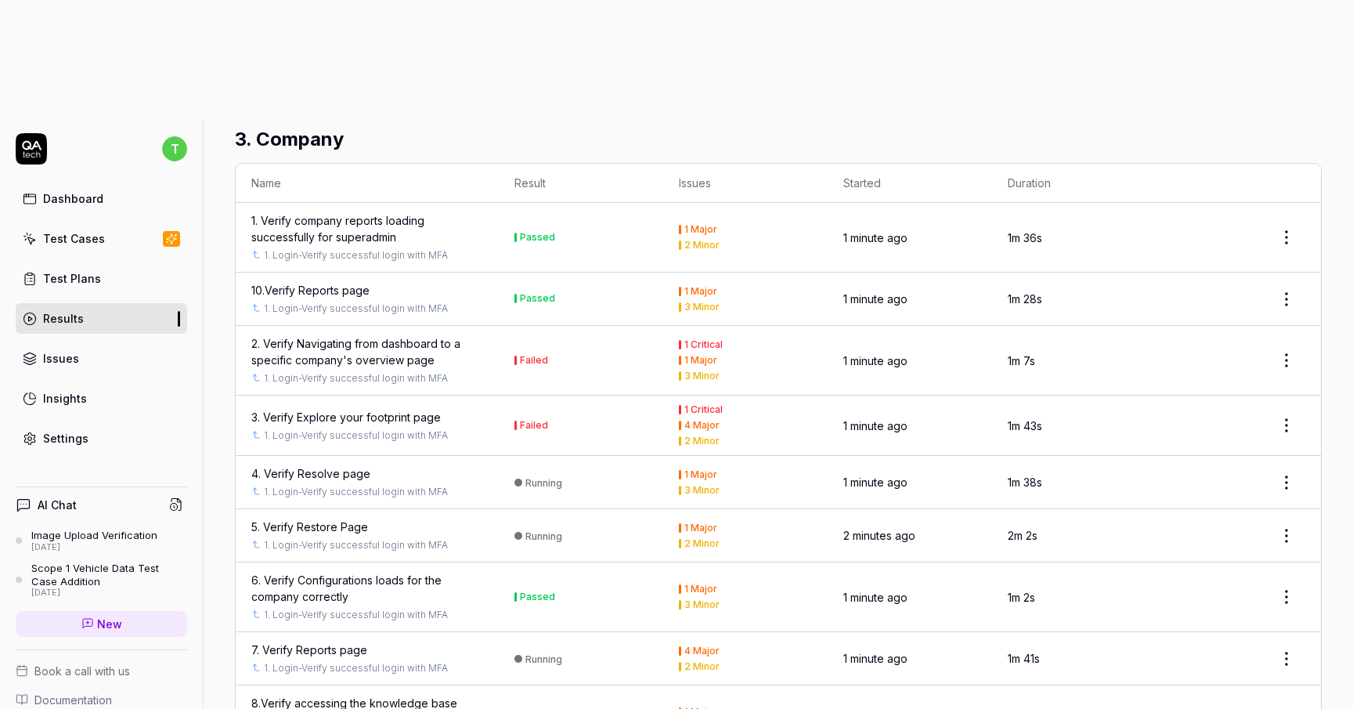
scroll to position [655, 0]
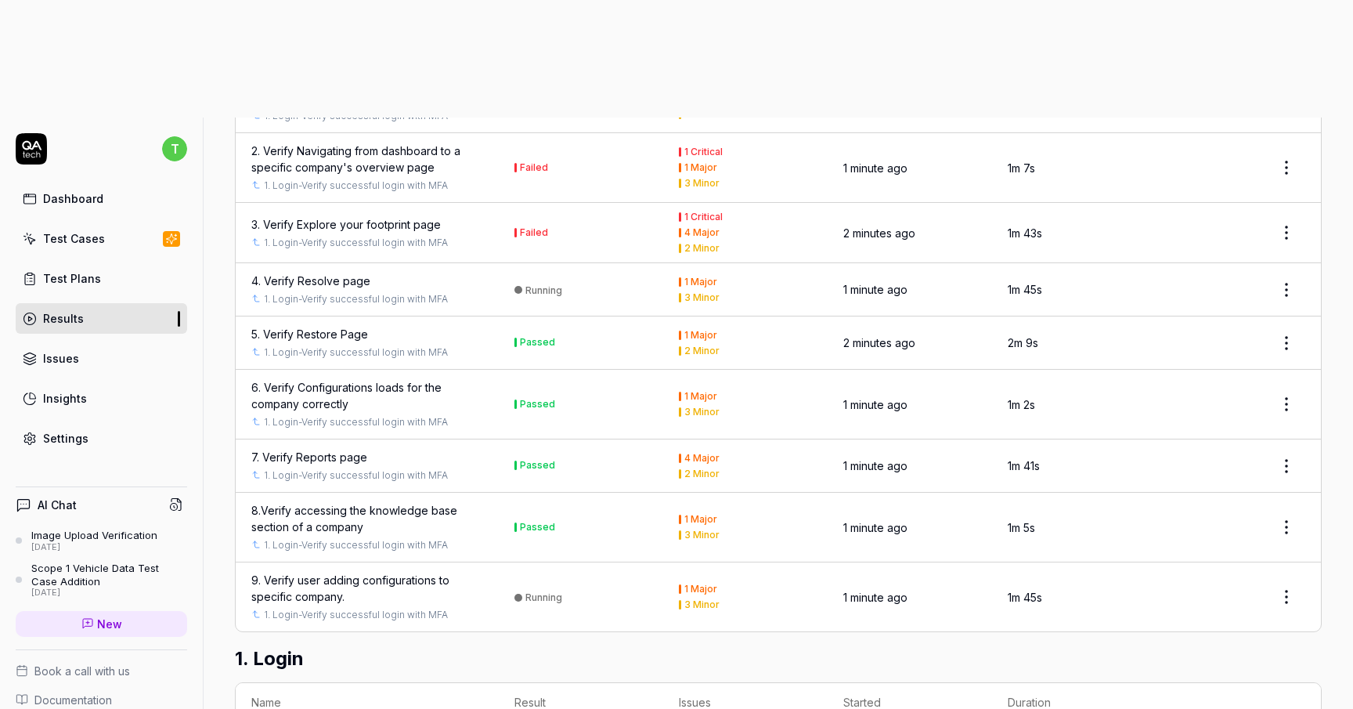
click at [1292, 609] on html "t Dashboard Test Cases Test Plans Results Issues Insights Settings AI Chat Imag…" at bounding box center [676, 413] width 1353 height 826
click at [652, 622] on html "t Dashboard Test Cases Test Plans Results Issues Insights Settings AI Chat Imag…" at bounding box center [676, 413] width 1353 height 826
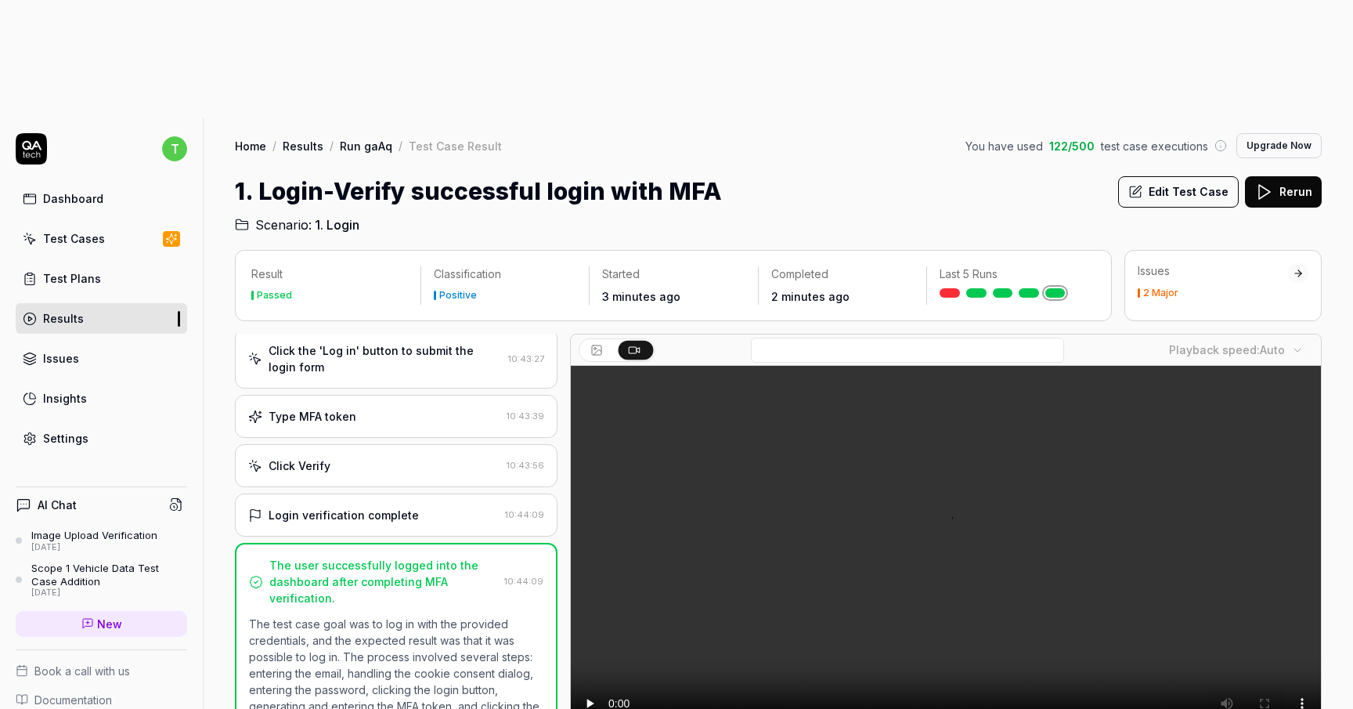
scroll to position [241, 0]
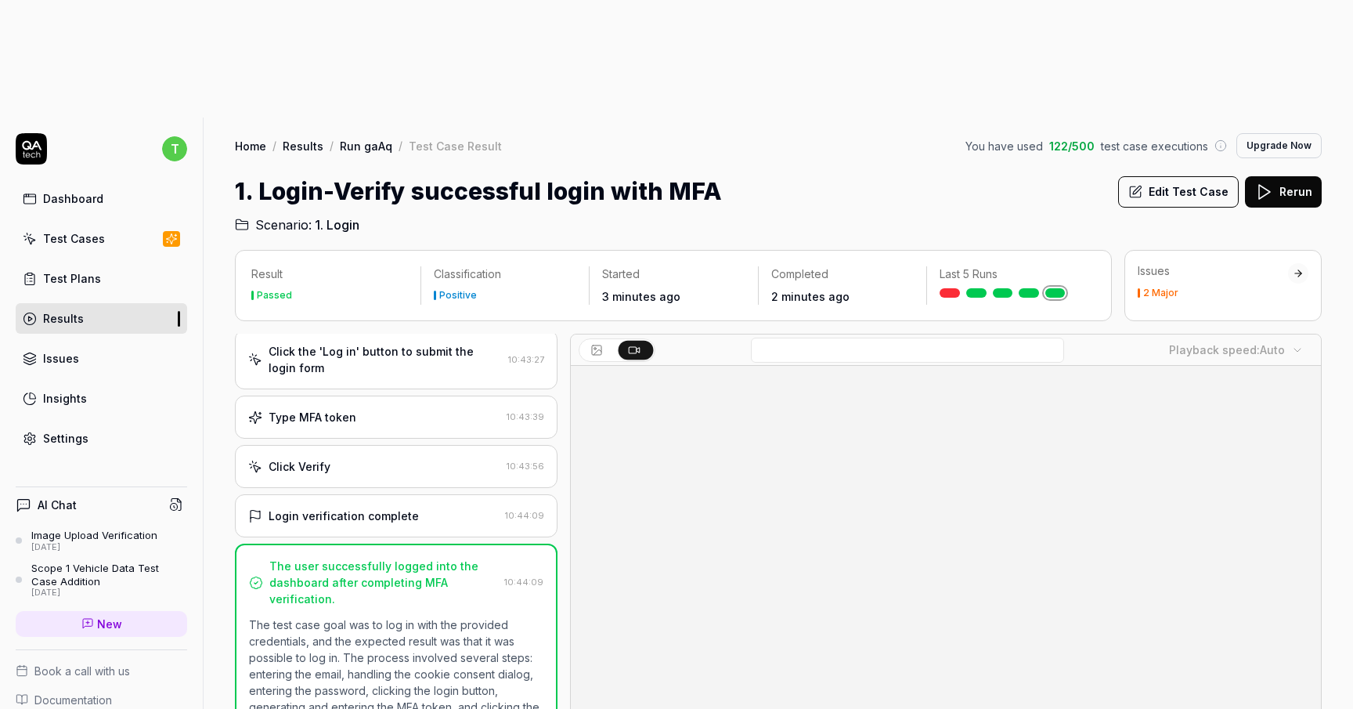
click at [1162, 250] on div "Issues 2 Major" at bounding box center [1223, 285] width 197 height 71
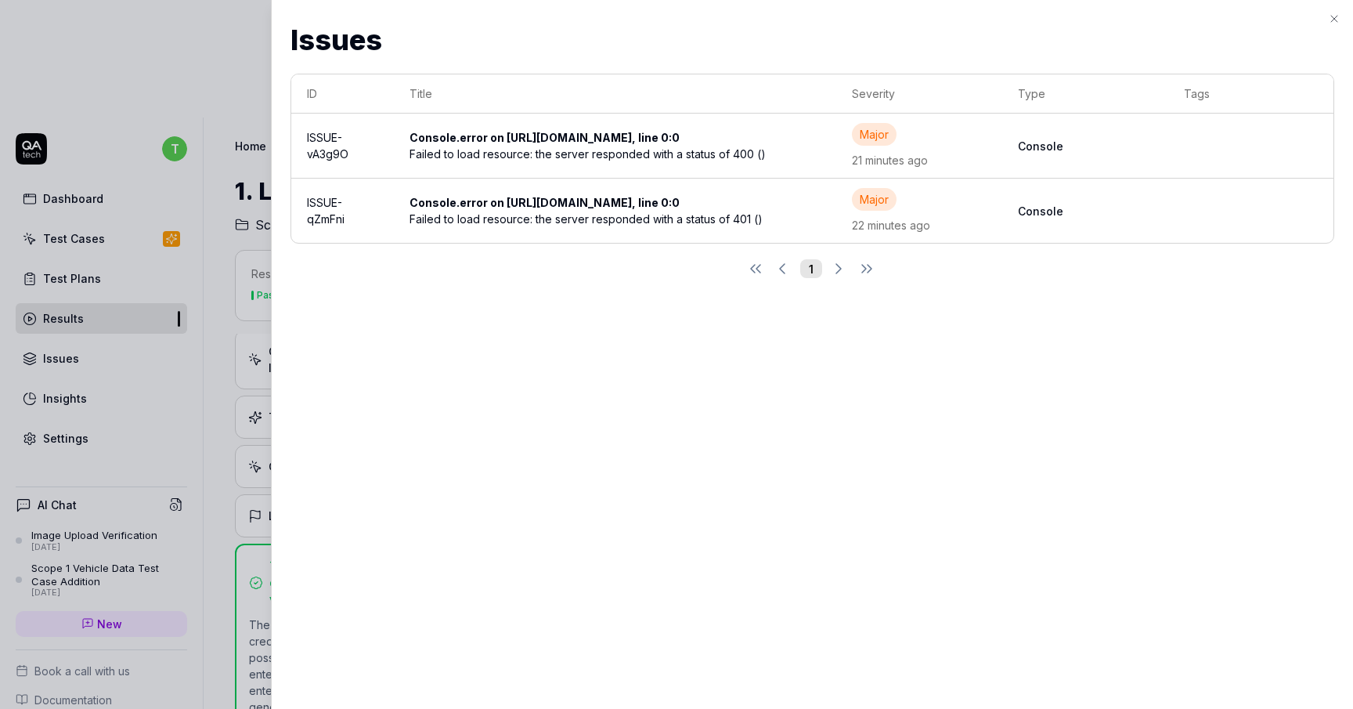
scroll to position [151, 0]
click at [1338, 20] on icon "button" at bounding box center [1334, 19] width 13 height 13
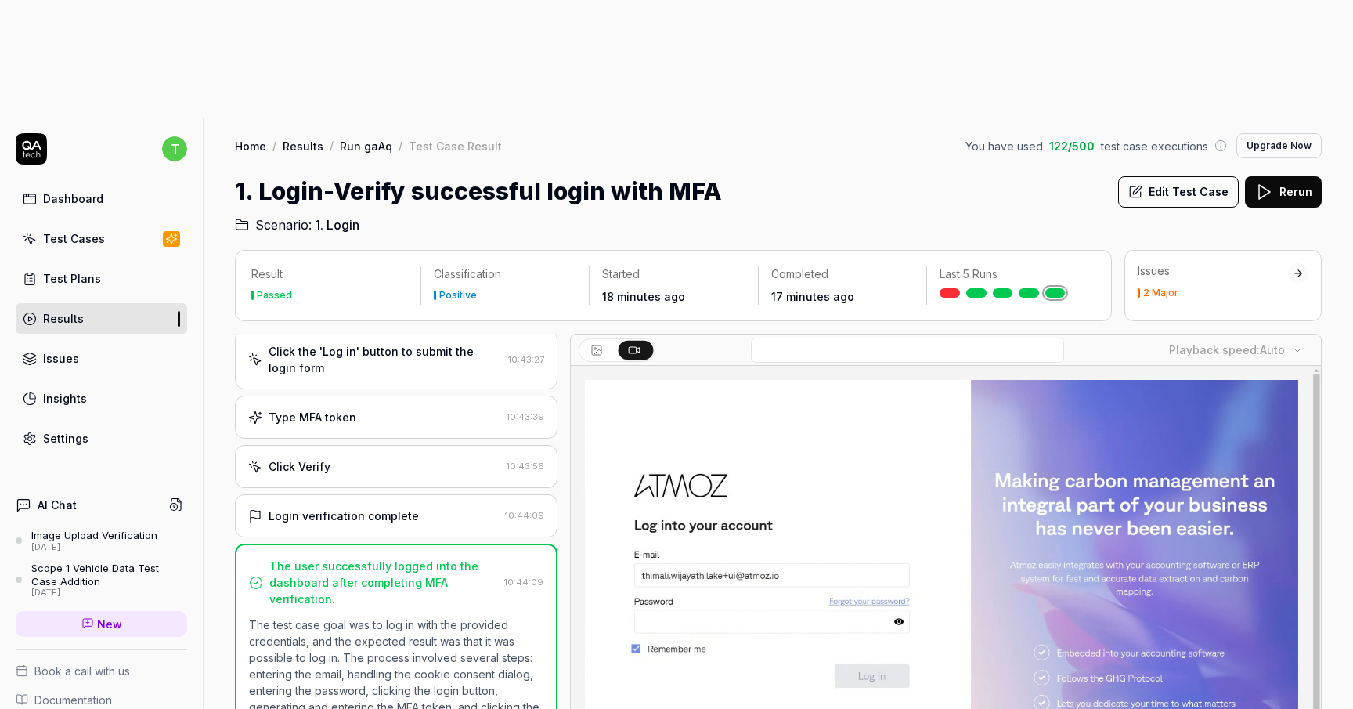
click at [67, 310] on div "Results" at bounding box center [63, 318] width 41 height 16
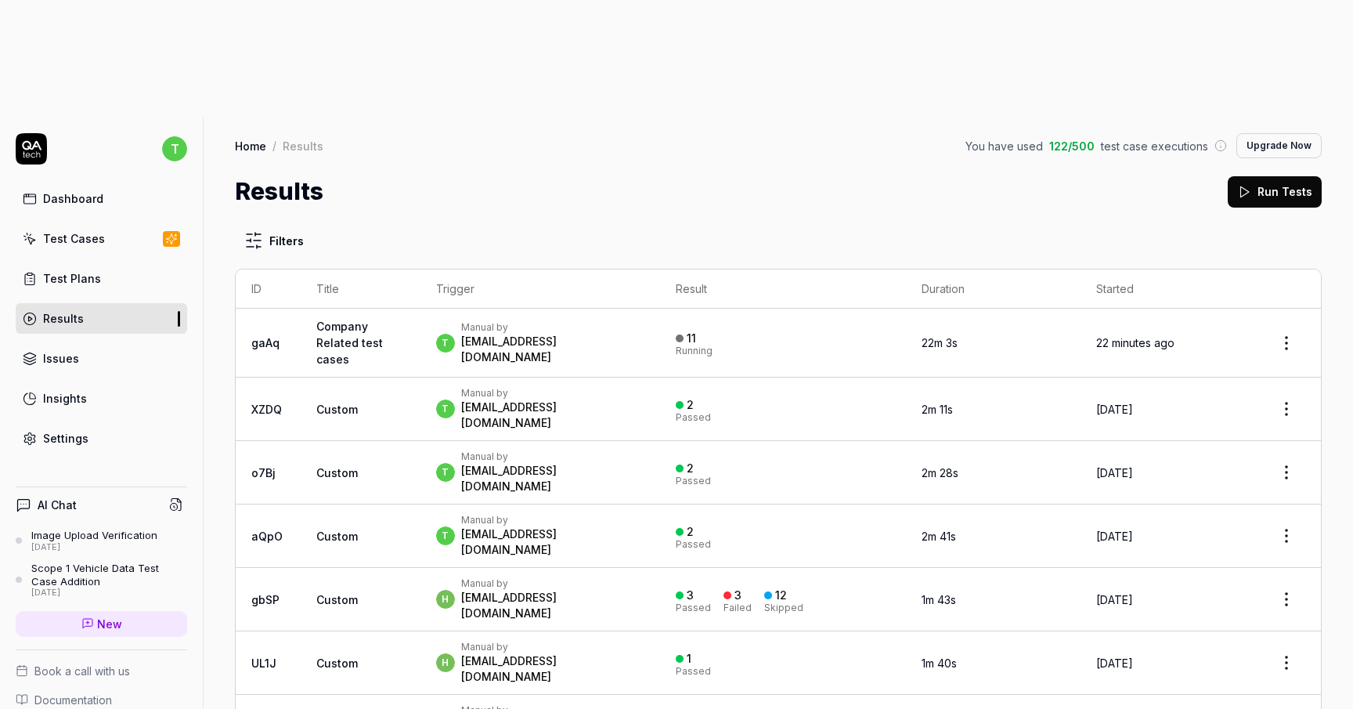
click at [67, 310] on div "Results" at bounding box center [63, 318] width 41 height 16
click at [531, 334] on div "[EMAIL_ADDRESS][DOMAIN_NAME]" at bounding box center [552, 349] width 183 height 31
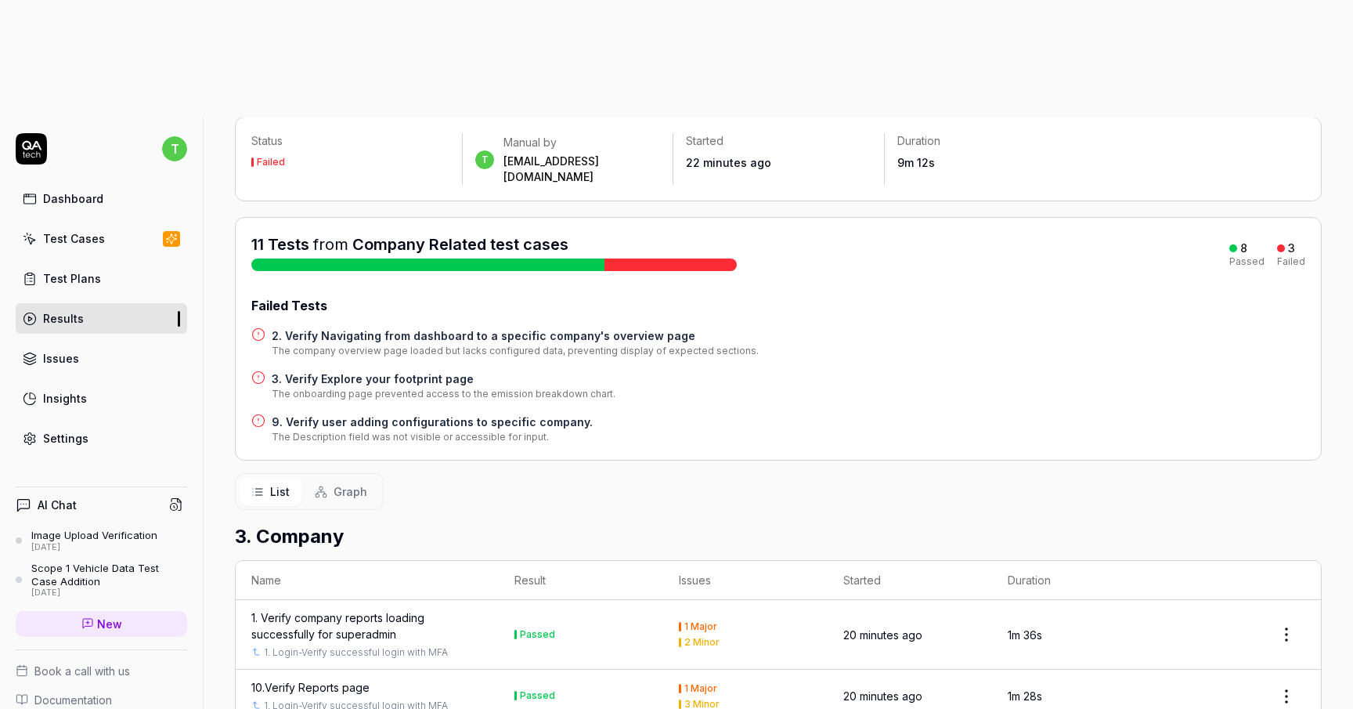
scroll to position [147, 0]
